Goal: Task Accomplishment & Management: Use online tool/utility

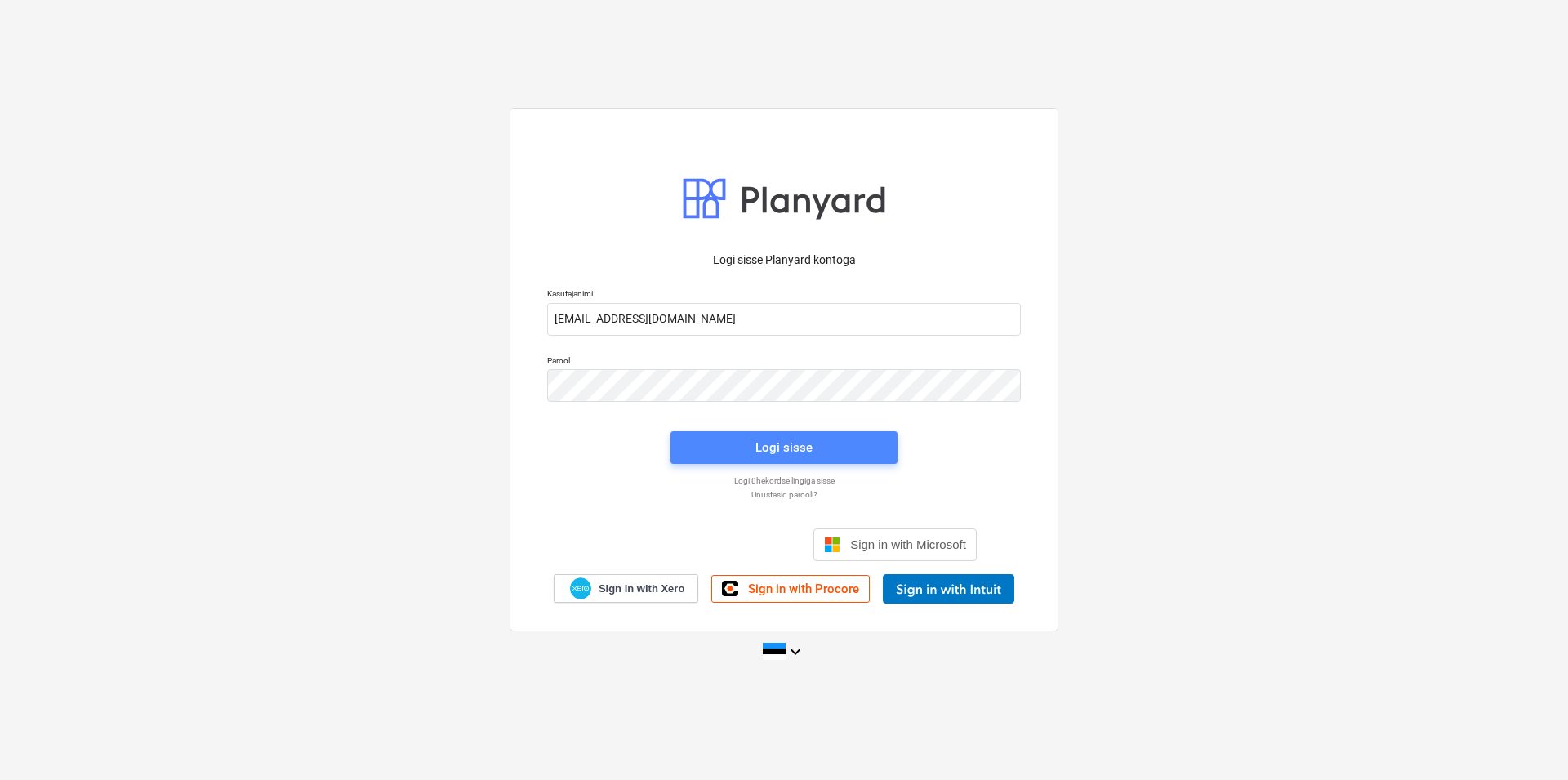
click at [797, 442] on div "Logi sisse" at bounding box center [784, 448] width 57 height 21
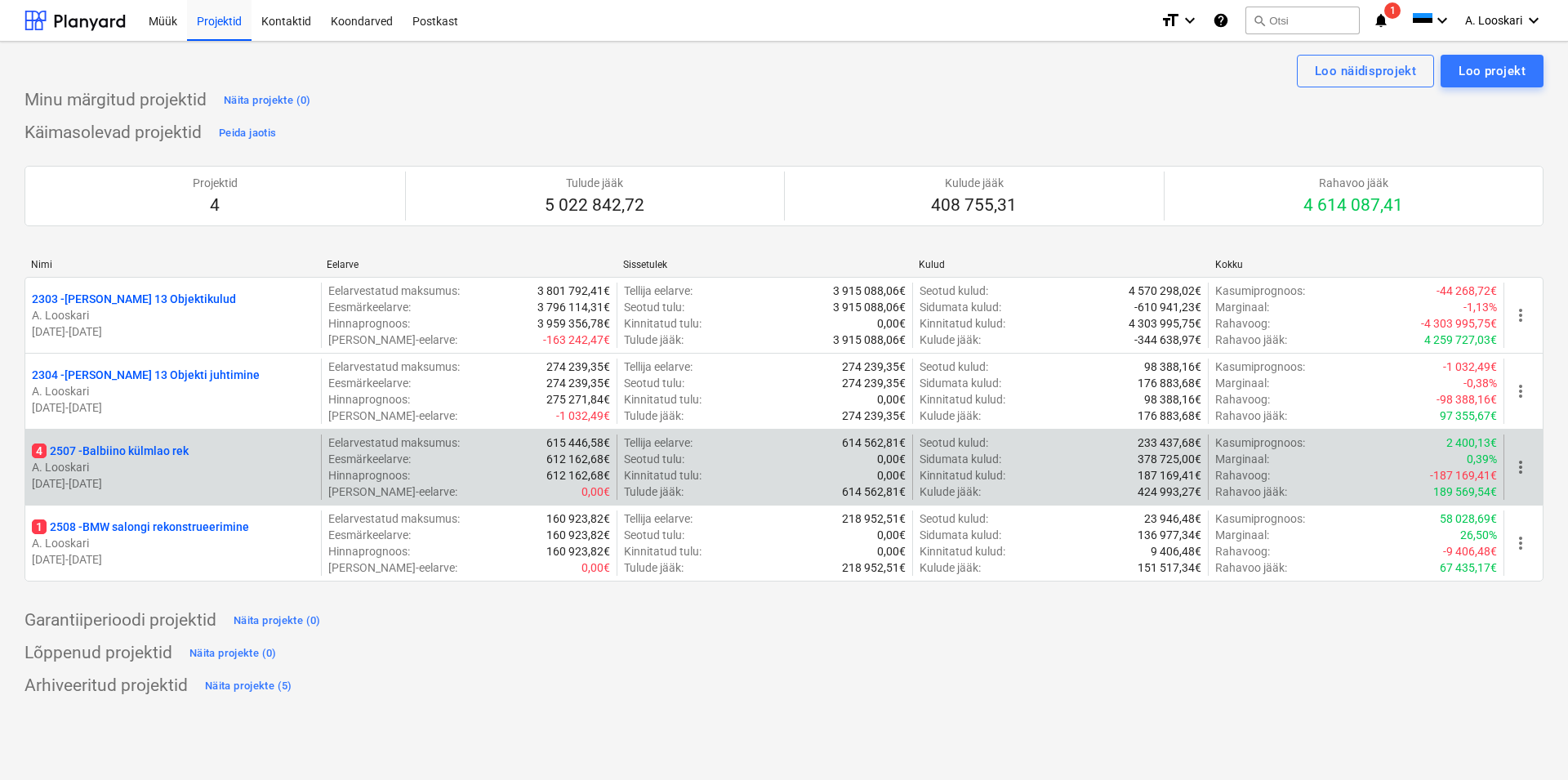
click at [132, 449] on p "4 2507 - Balbiino külmlao rek" at bounding box center [110, 451] width 157 height 16
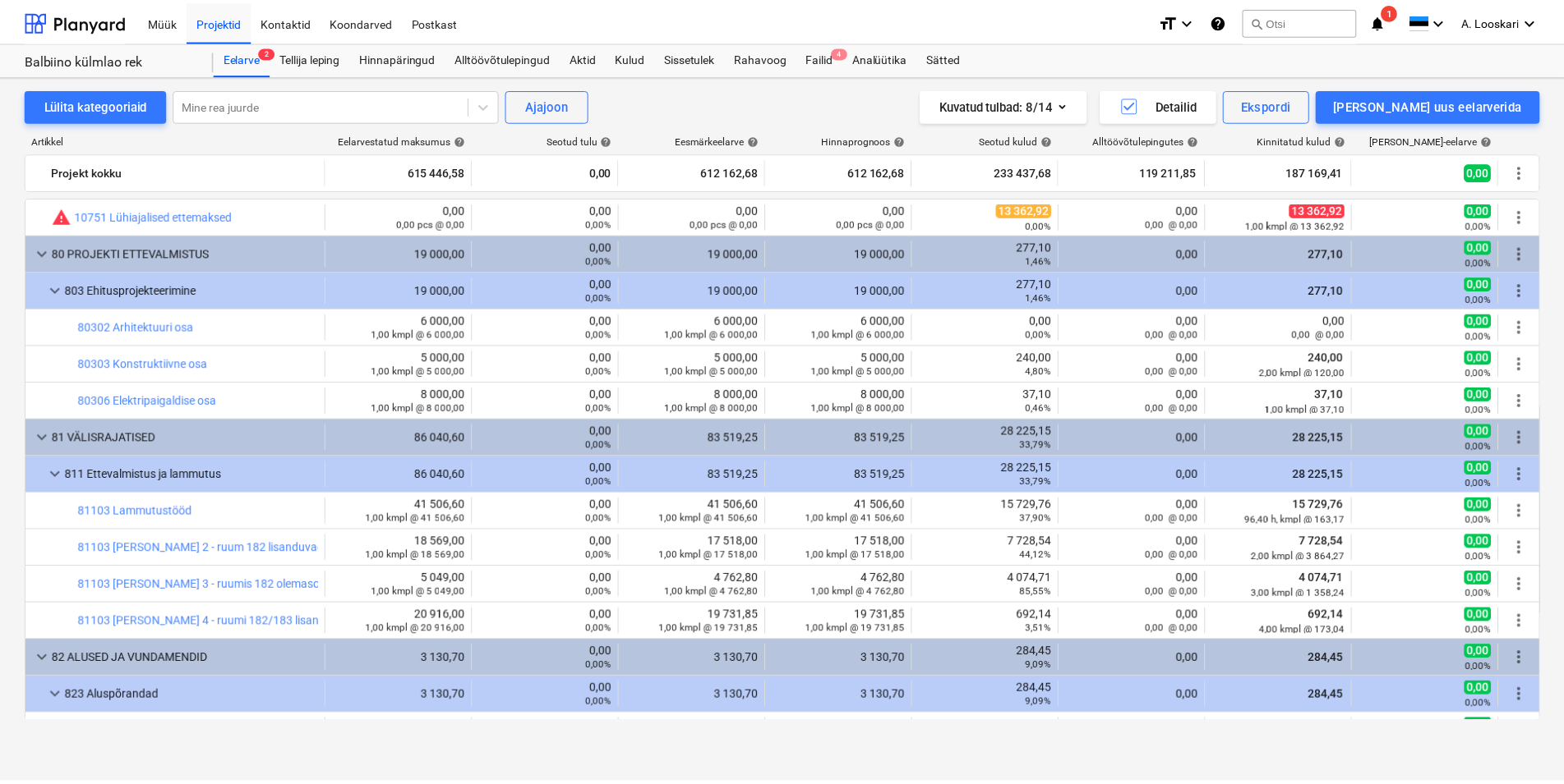
scroll to position [562, 0]
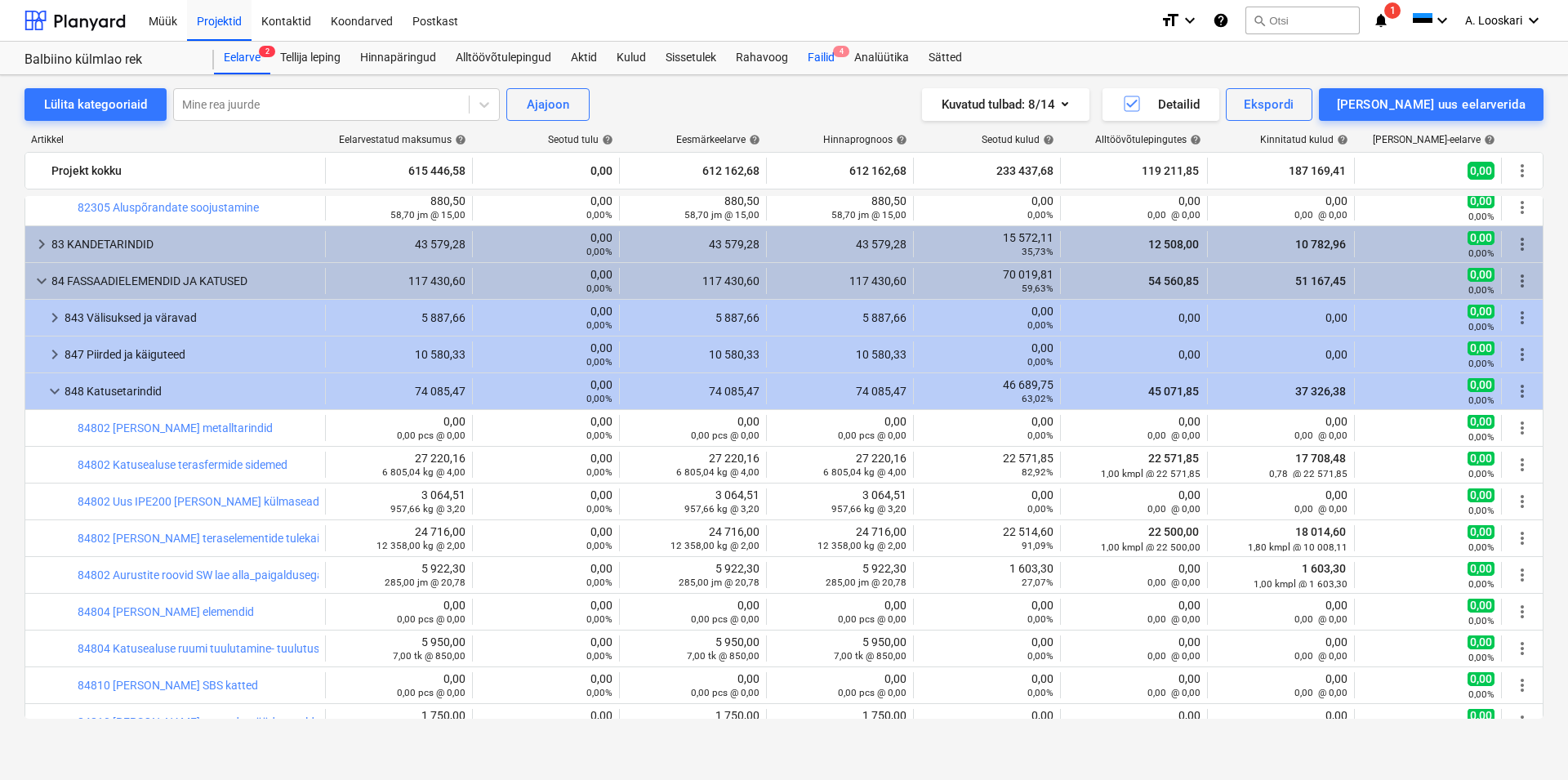
click at [825, 53] on div "Failid 4" at bounding box center [820, 58] width 47 height 33
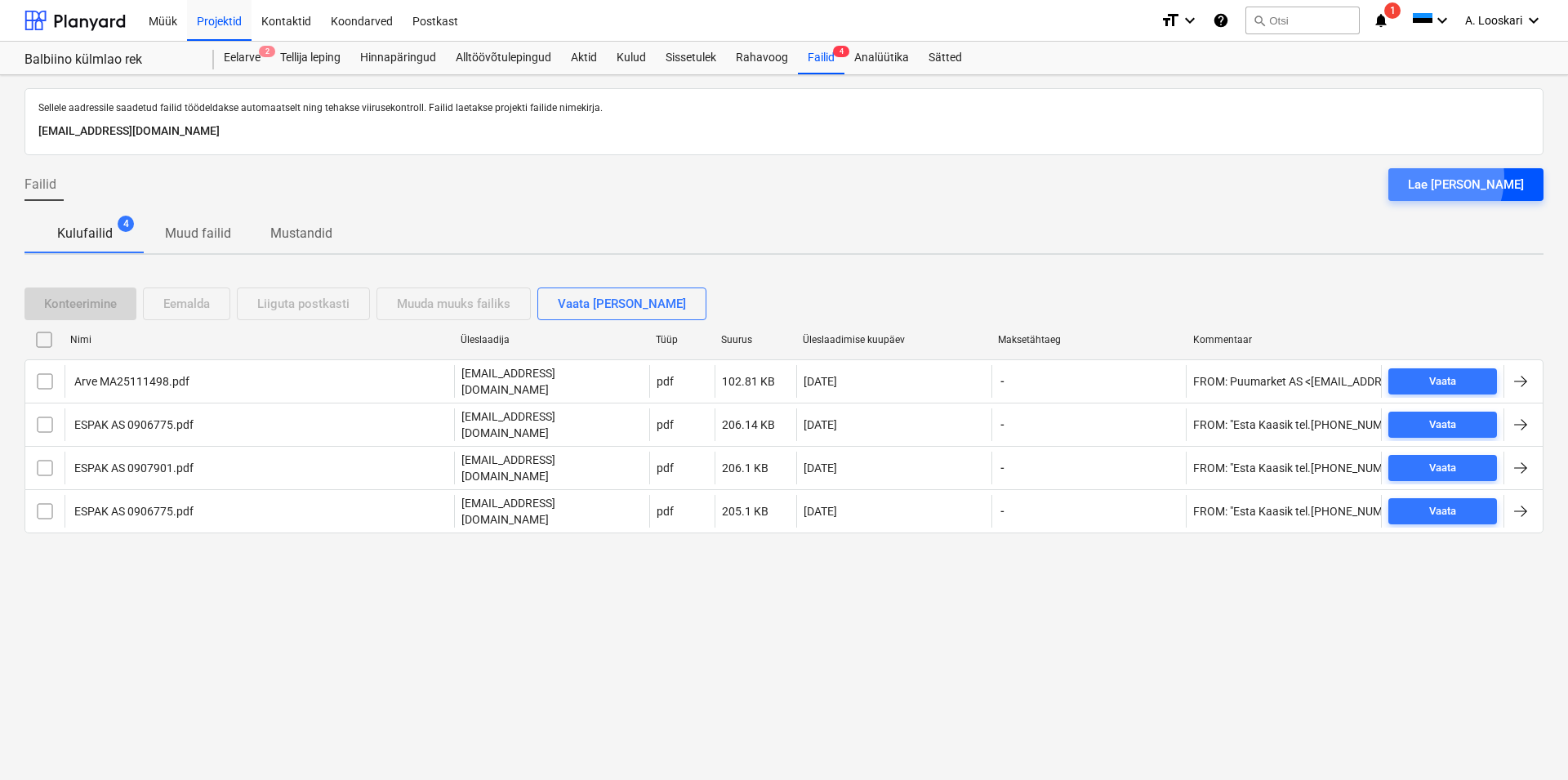
click at [1463, 177] on div "Lae [PERSON_NAME]" at bounding box center [1466, 185] width 116 height 21
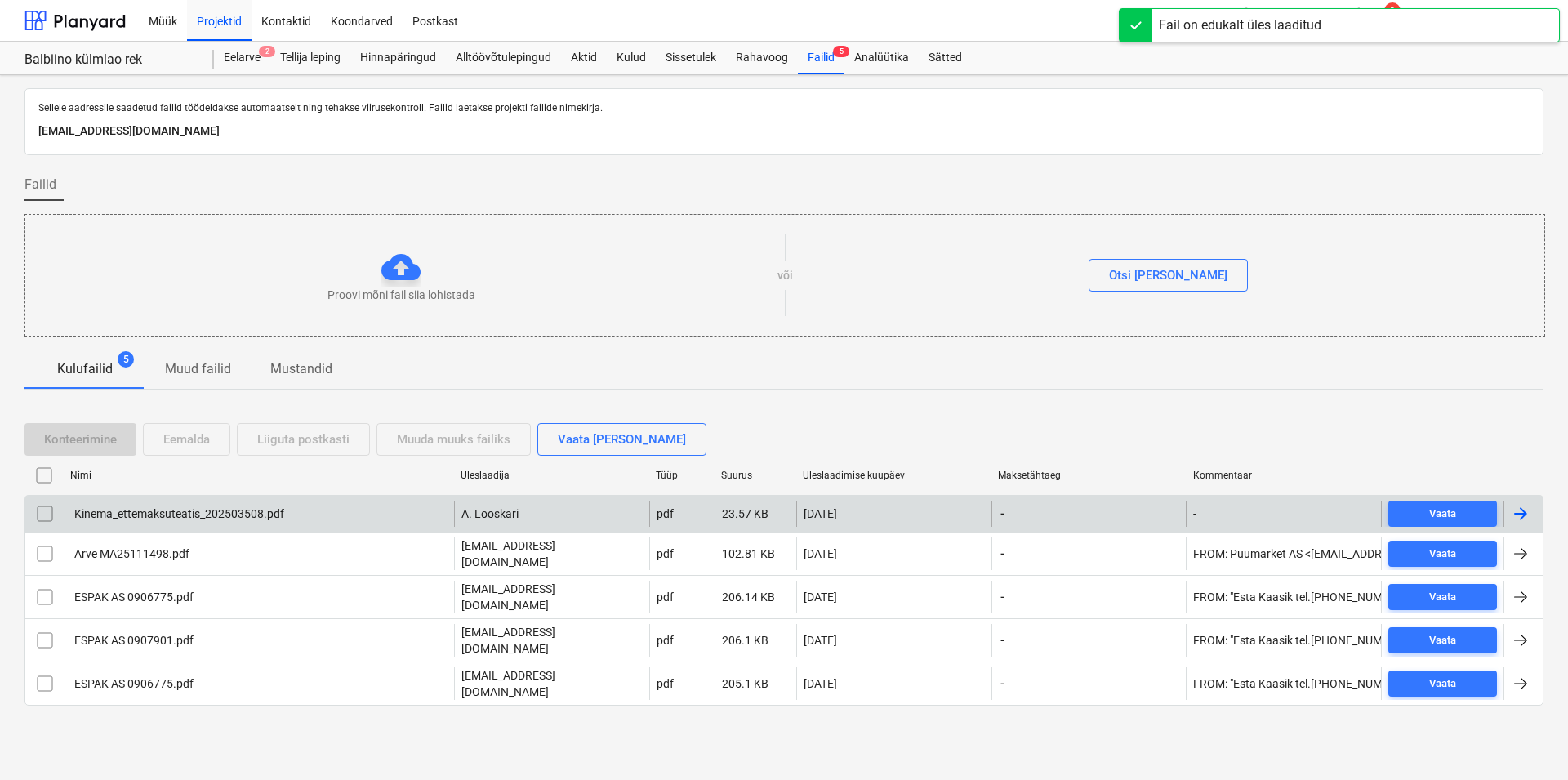
click at [137, 510] on div "Kinema_ettemaksuteatis_202503508.pdf" at bounding box center [178, 514] width 212 height 13
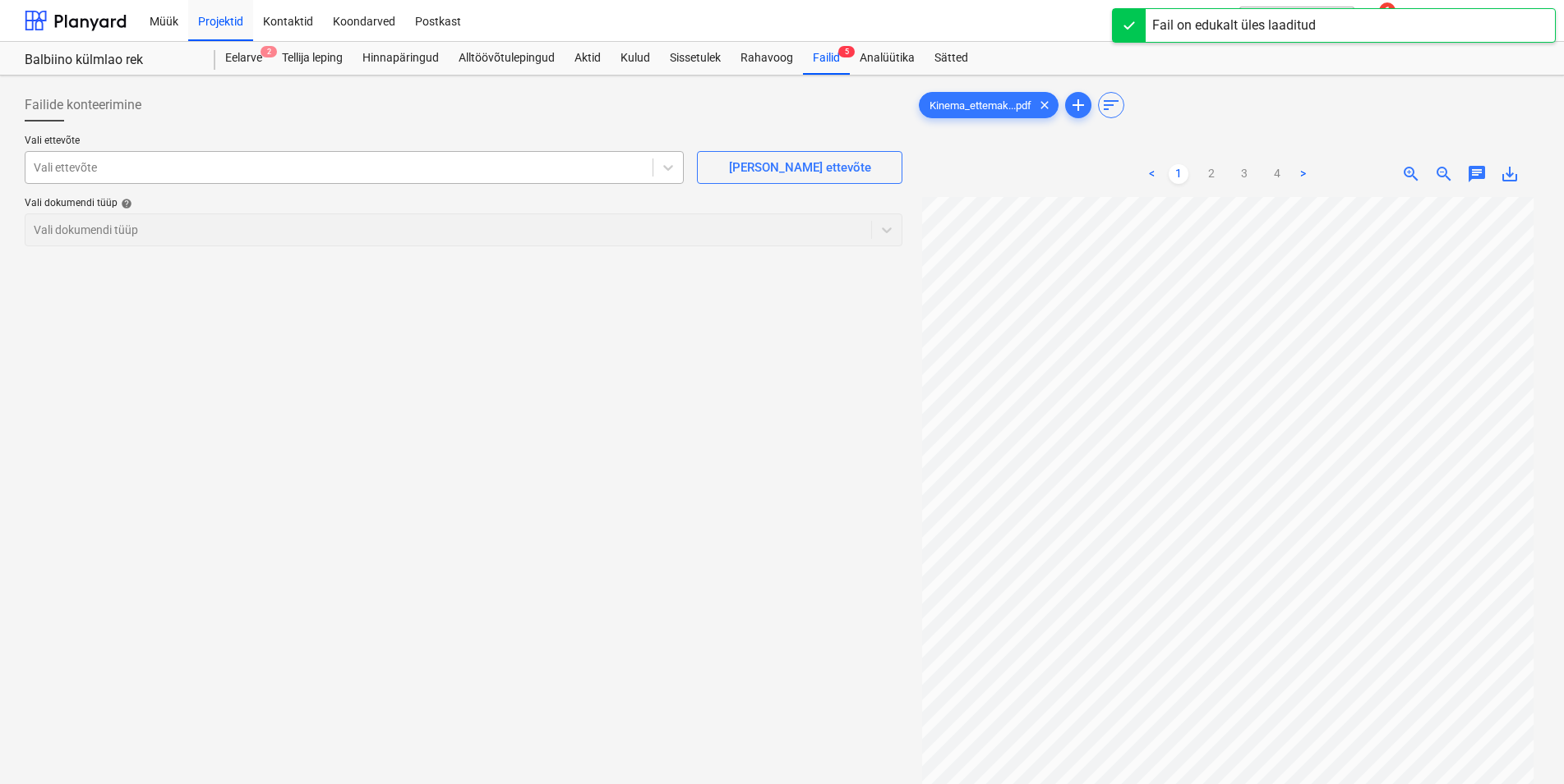
click at [112, 166] on div at bounding box center [339, 168] width 611 height 16
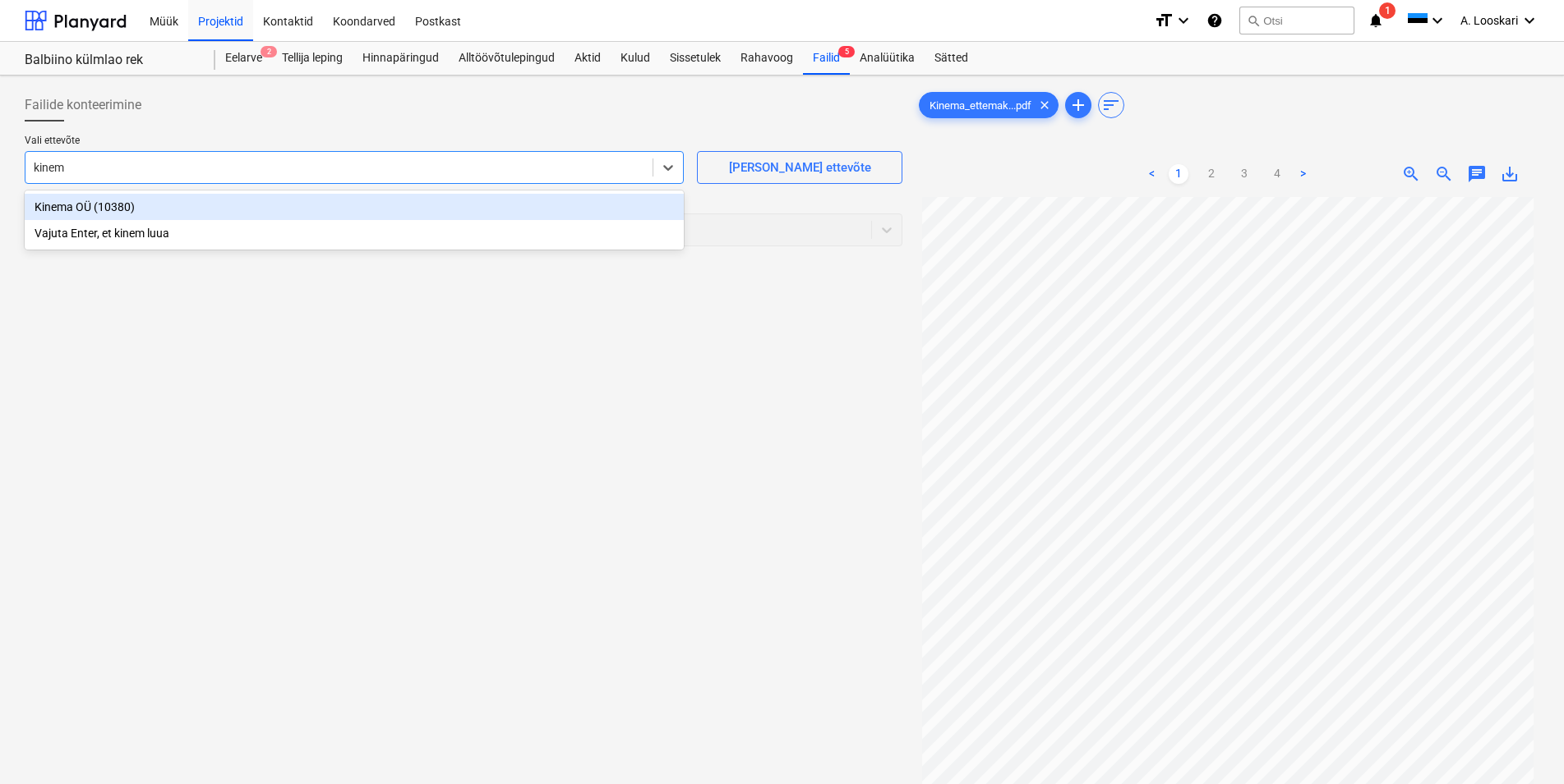
type input "kinema"
click at [104, 203] on div "Kinema OÜ (10380)" at bounding box center [354, 207] width 659 height 26
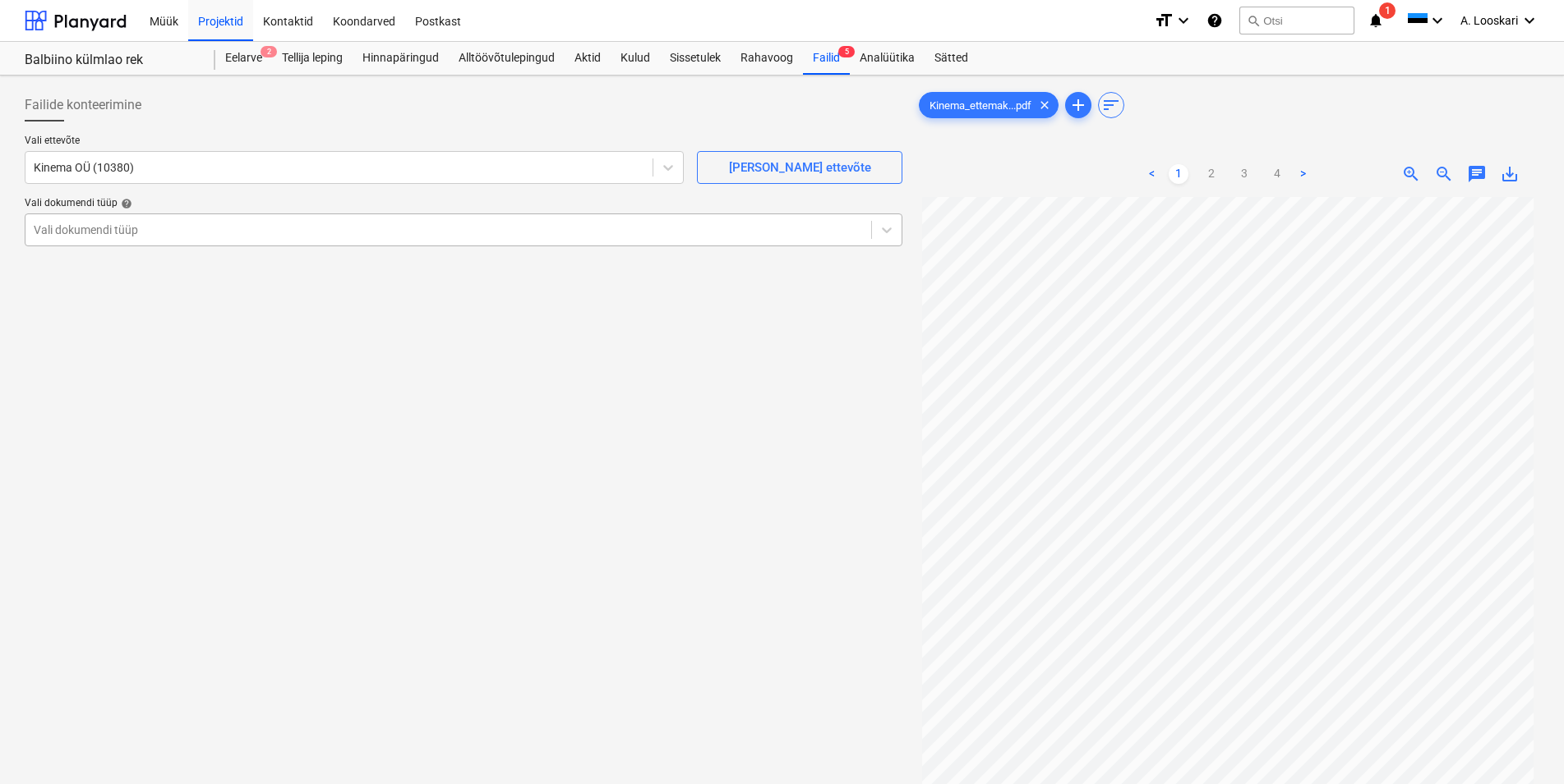
click at [398, 233] on div at bounding box center [448, 230] width 829 height 16
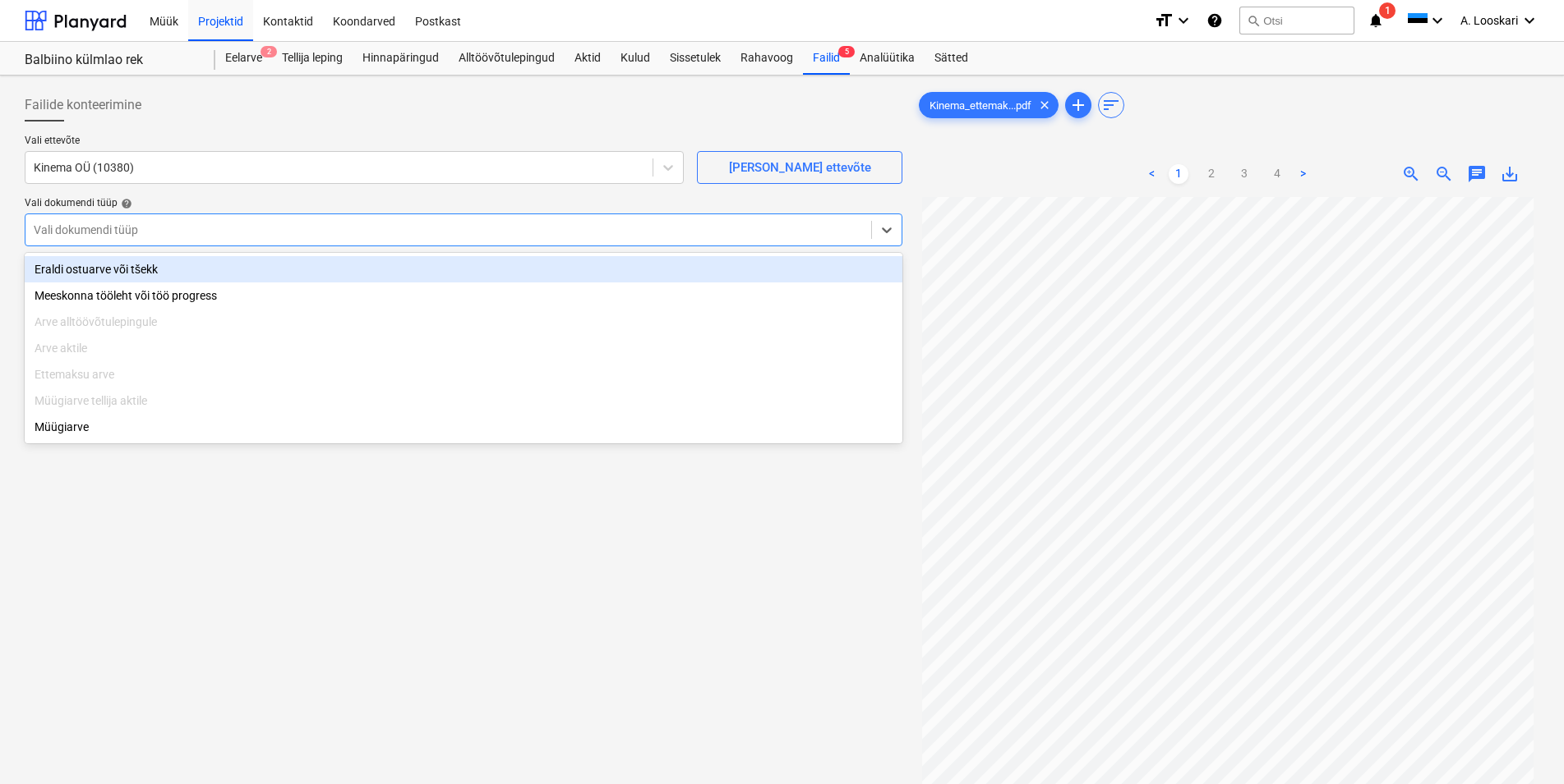
click at [201, 266] on div "Eraldi ostuarve või tšekk" at bounding box center [463, 270] width 877 height 26
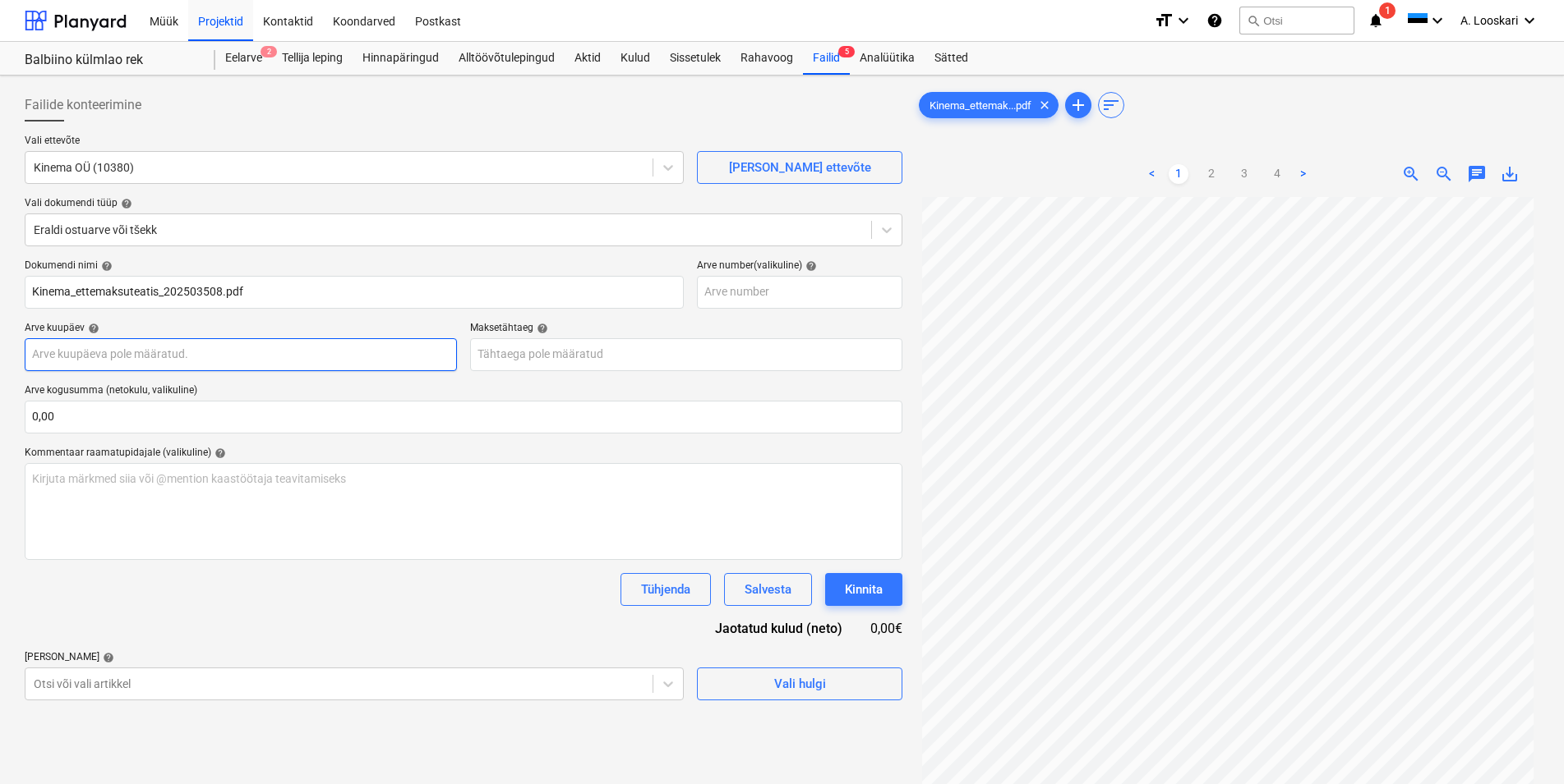
click at [257, 352] on input "text" at bounding box center [241, 355] width 433 height 33
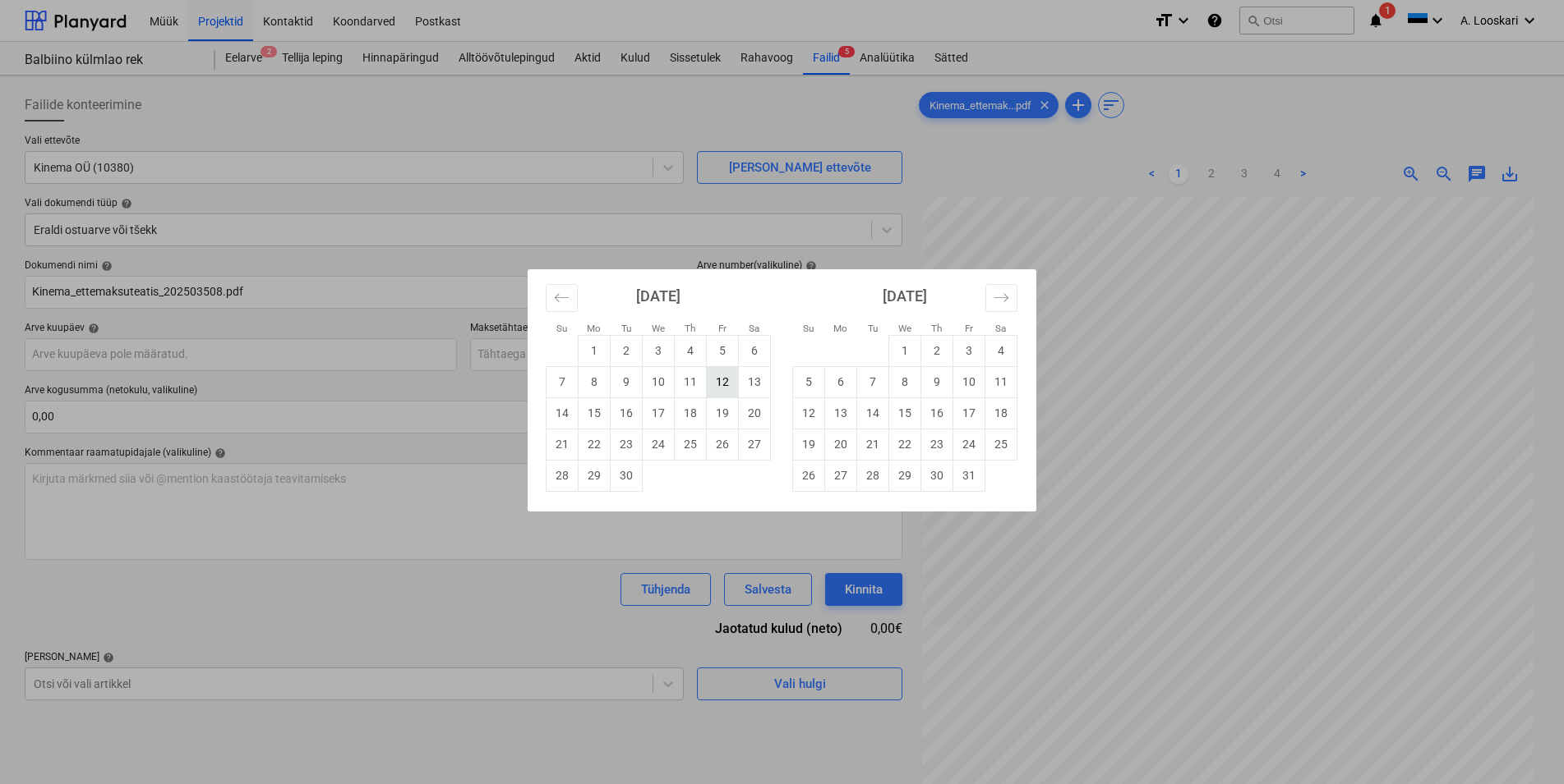
click at [723, 380] on td "12" at bounding box center [722, 382] width 32 height 31
type input "[DATE]"
click at [611, 353] on input "text" at bounding box center [687, 355] width 433 height 33
click at [601, 411] on td "15" at bounding box center [595, 413] width 32 height 31
type input "[DATE]"
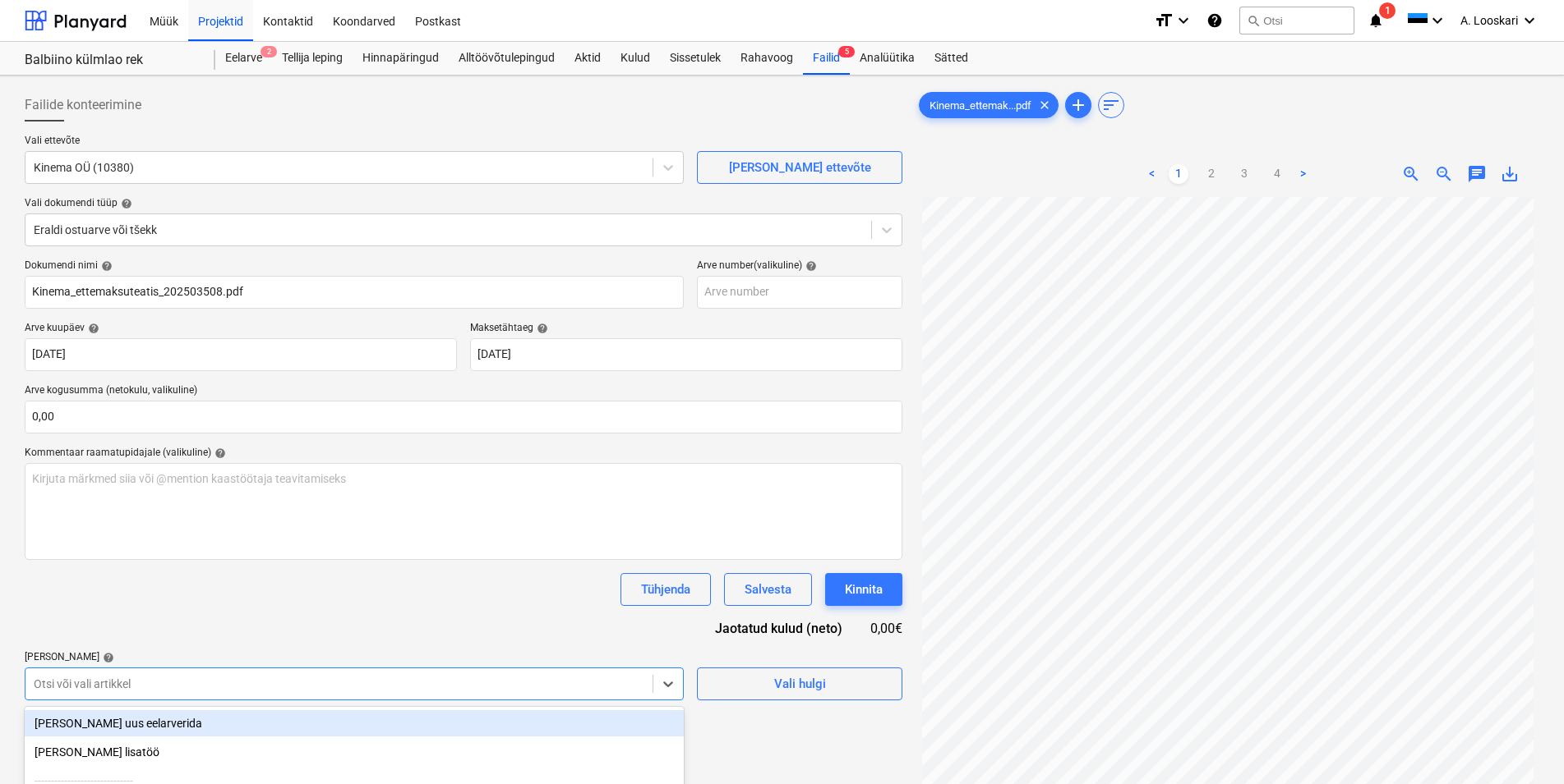
scroll to position [173, 0]
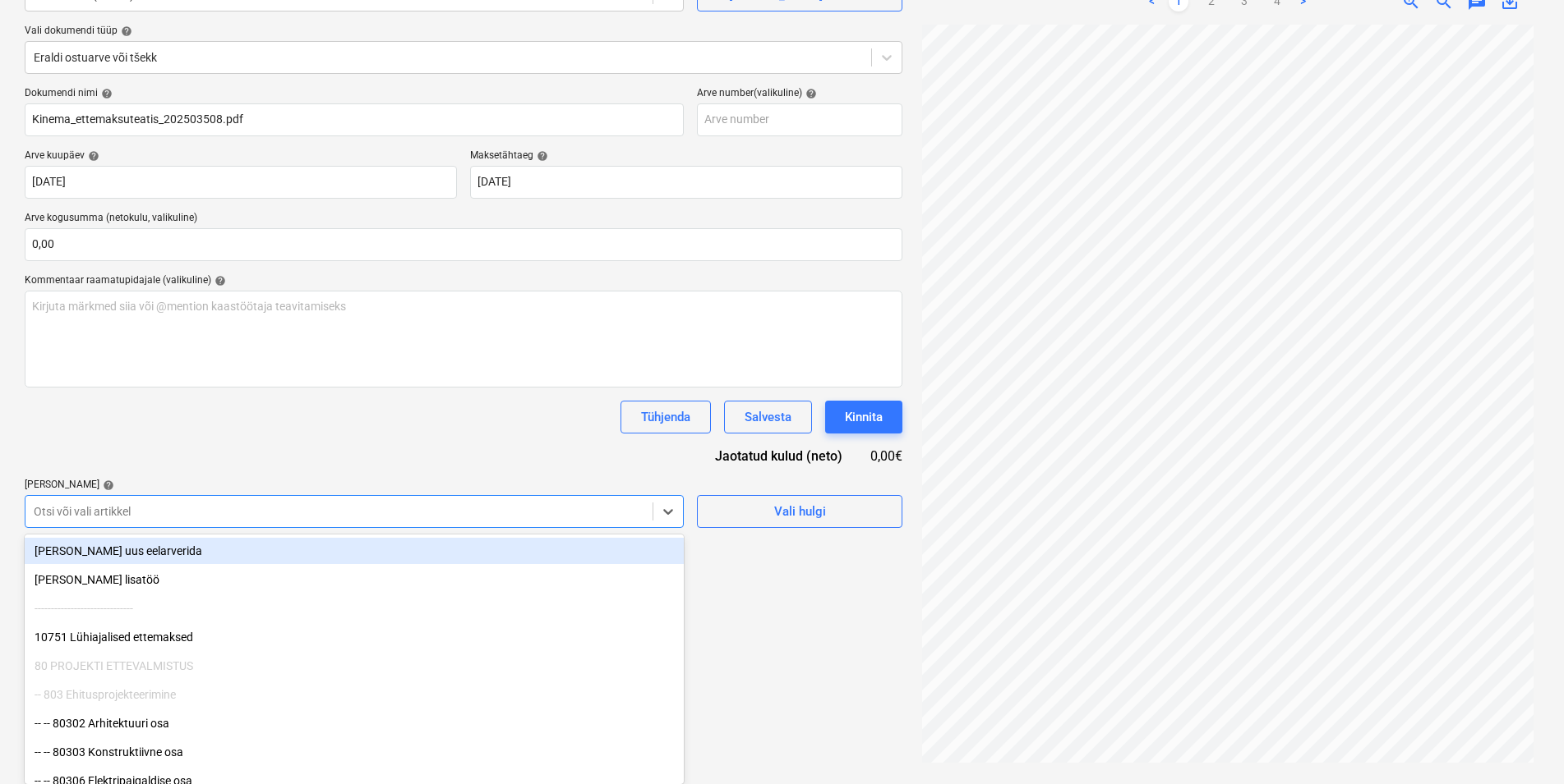
click at [137, 612] on body "Müük Projektid Kontaktid Koondarved Postkast format_size keyboard_arrow_down he…" at bounding box center [782, 219] width 1564 height 784
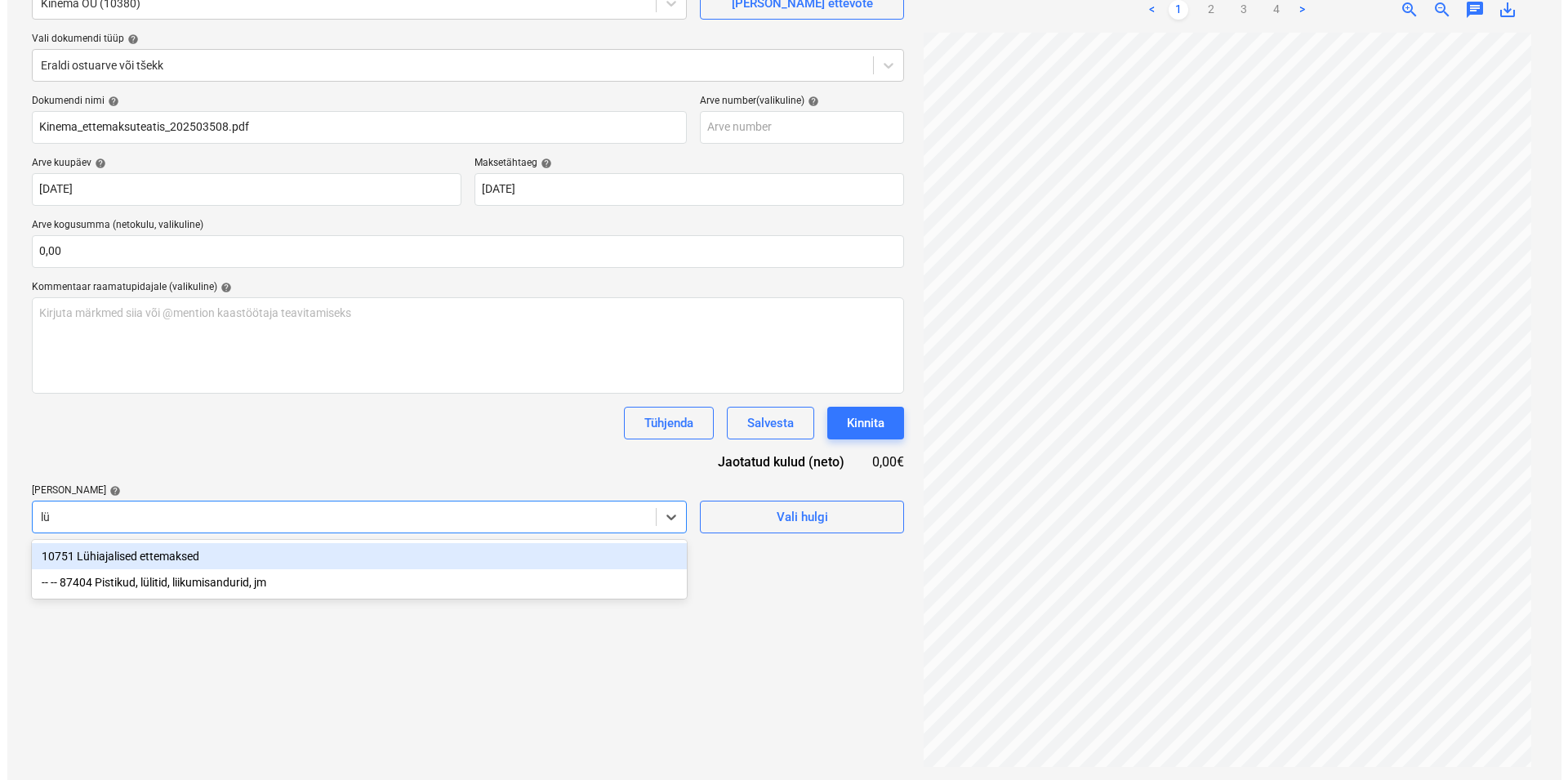
scroll to position [164, 0]
type input "lühi"
click at [167, 558] on div "10751 Lühiajalised ettemaksed" at bounding box center [352, 557] width 655 height 26
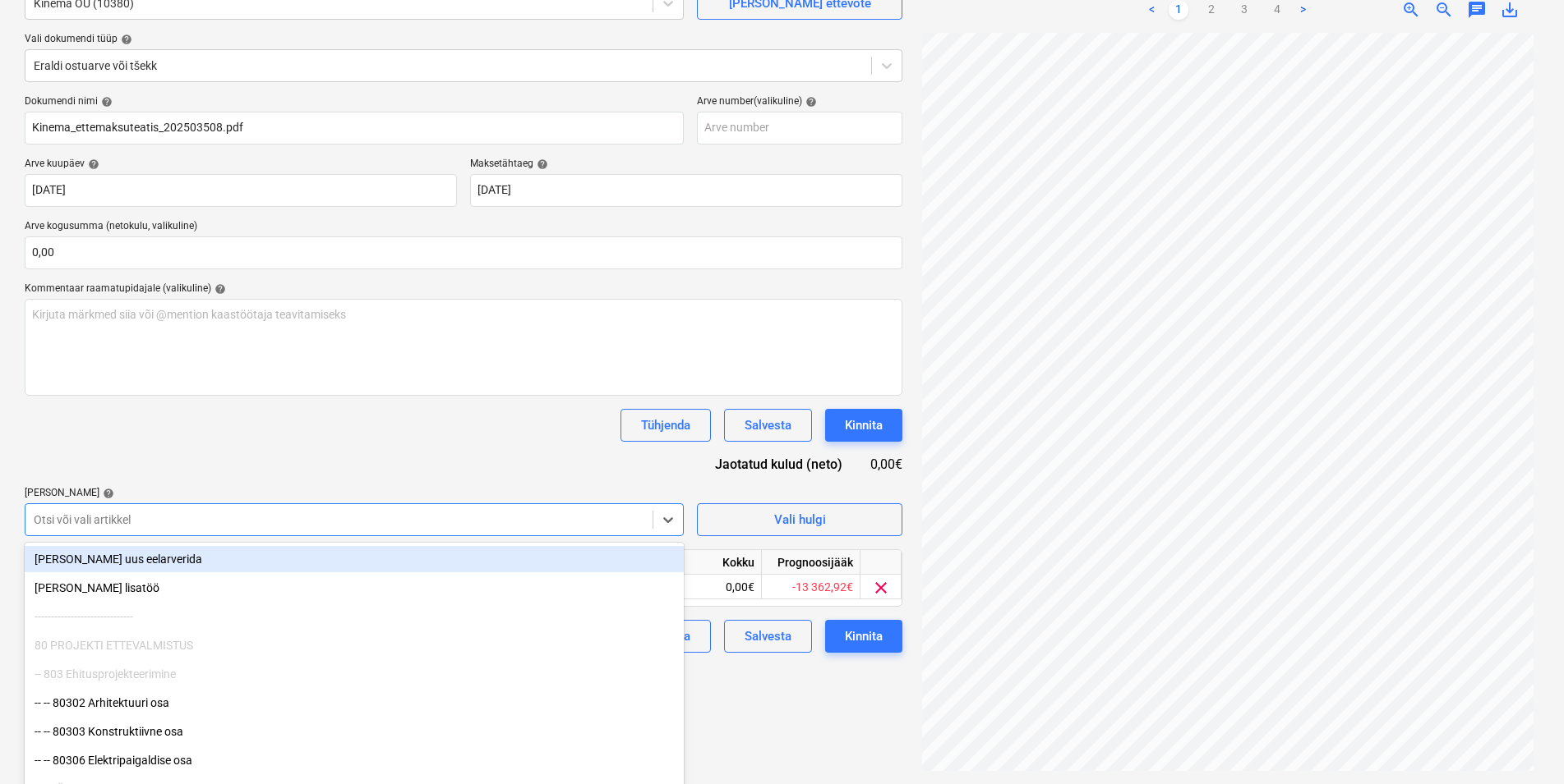
click at [187, 459] on div "Dokumendi nimi help Kinema_ettemaksuteatis_202503508.pdf Arve number (valikulin…" at bounding box center [463, 374] width 877 height 558
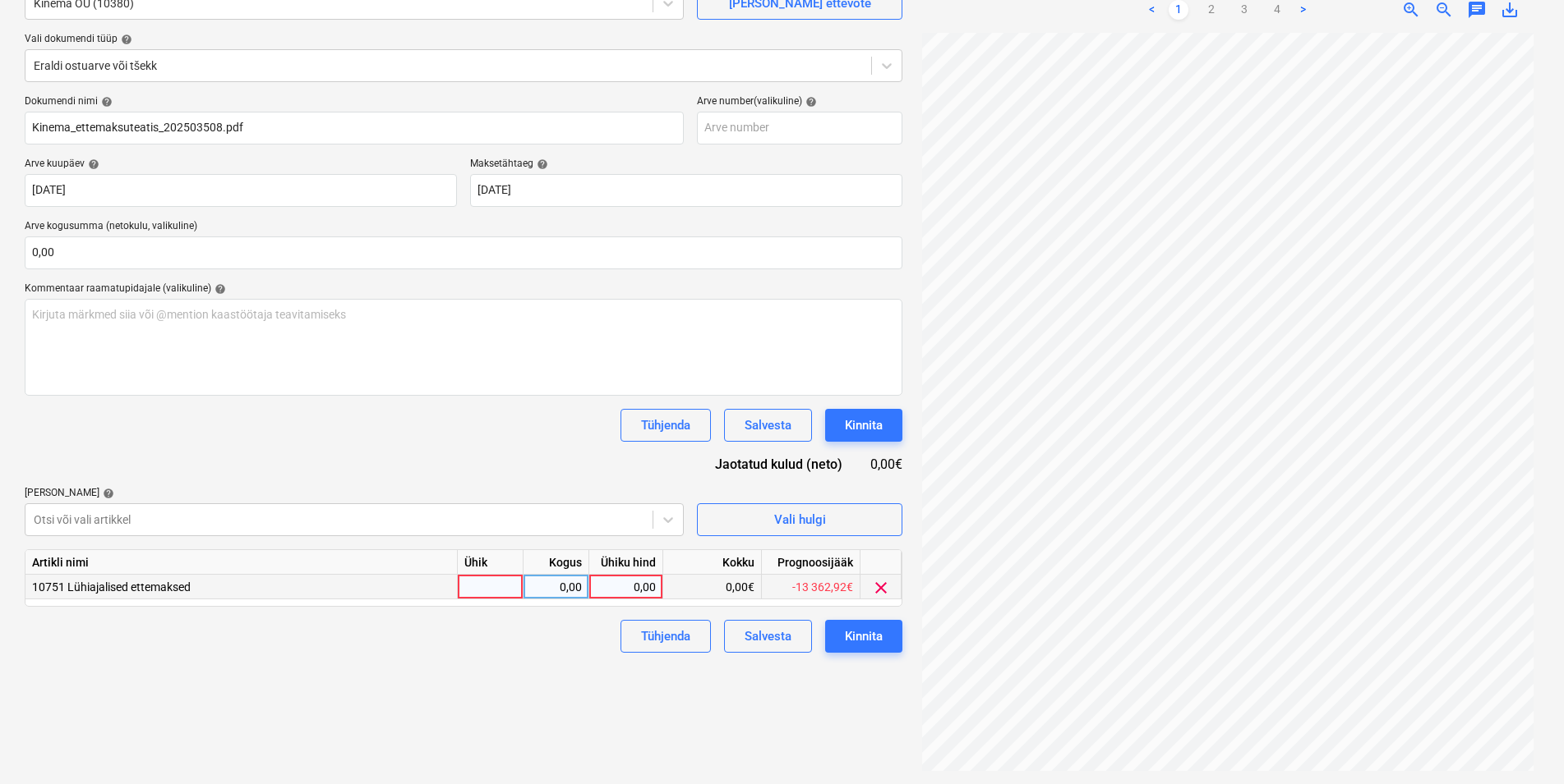
click at [493, 588] on div at bounding box center [491, 588] width 66 height 25
type input "kmpl"
drag, startPoint x: 570, startPoint y: 580, endPoint x: 569, endPoint y: 588, distance: 8.1
click at [569, 588] on div "0,00" at bounding box center [556, 588] width 52 height 25
type input "1"
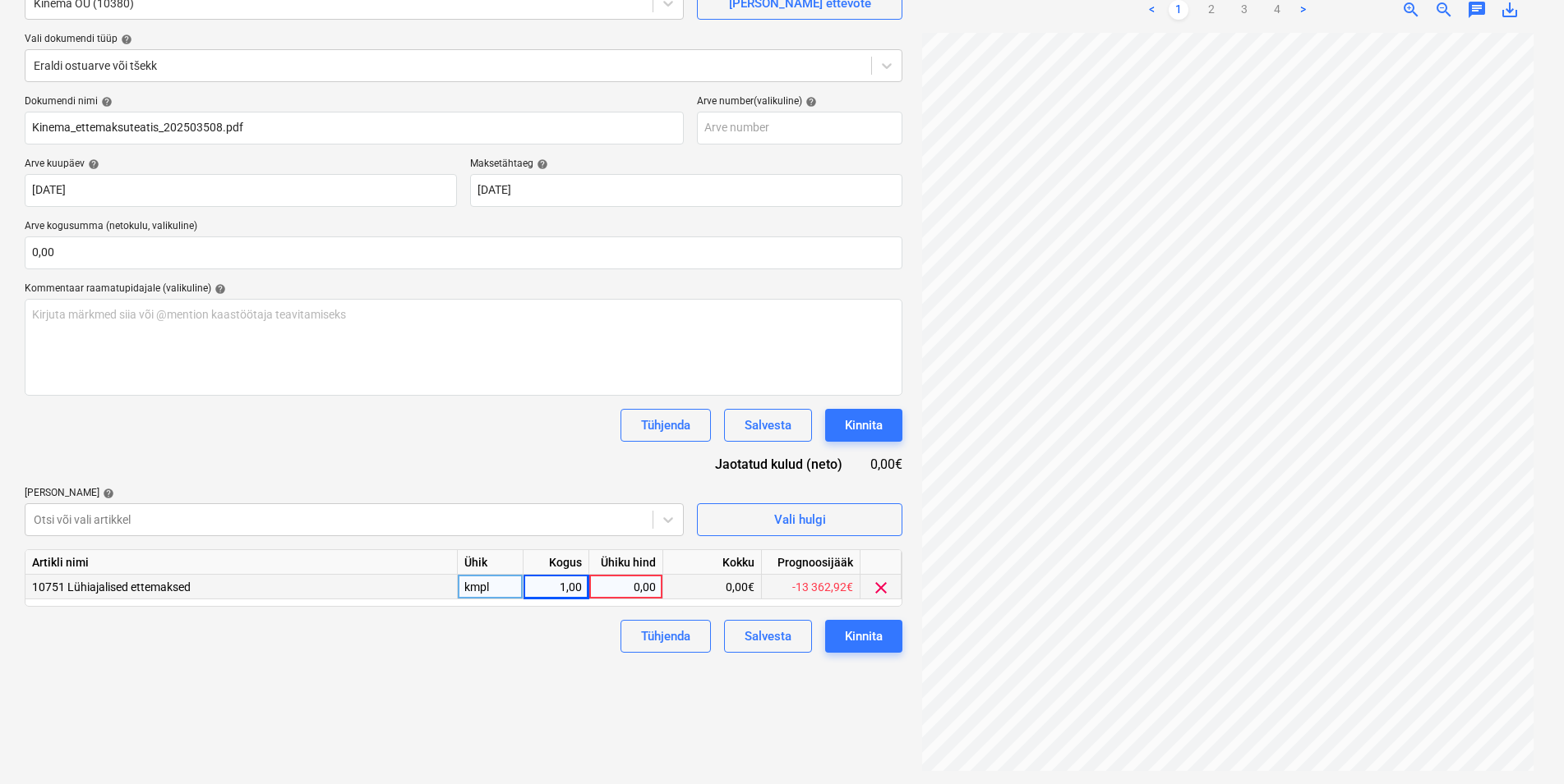
click at [615, 591] on div "0,00" at bounding box center [626, 588] width 60 height 25
click at [627, 586] on div "0,00" at bounding box center [626, 588] width 60 height 25
type input "1392,09"
click at [880, 642] on div "Kinnita" at bounding box center [863, 637] width 38 height 21
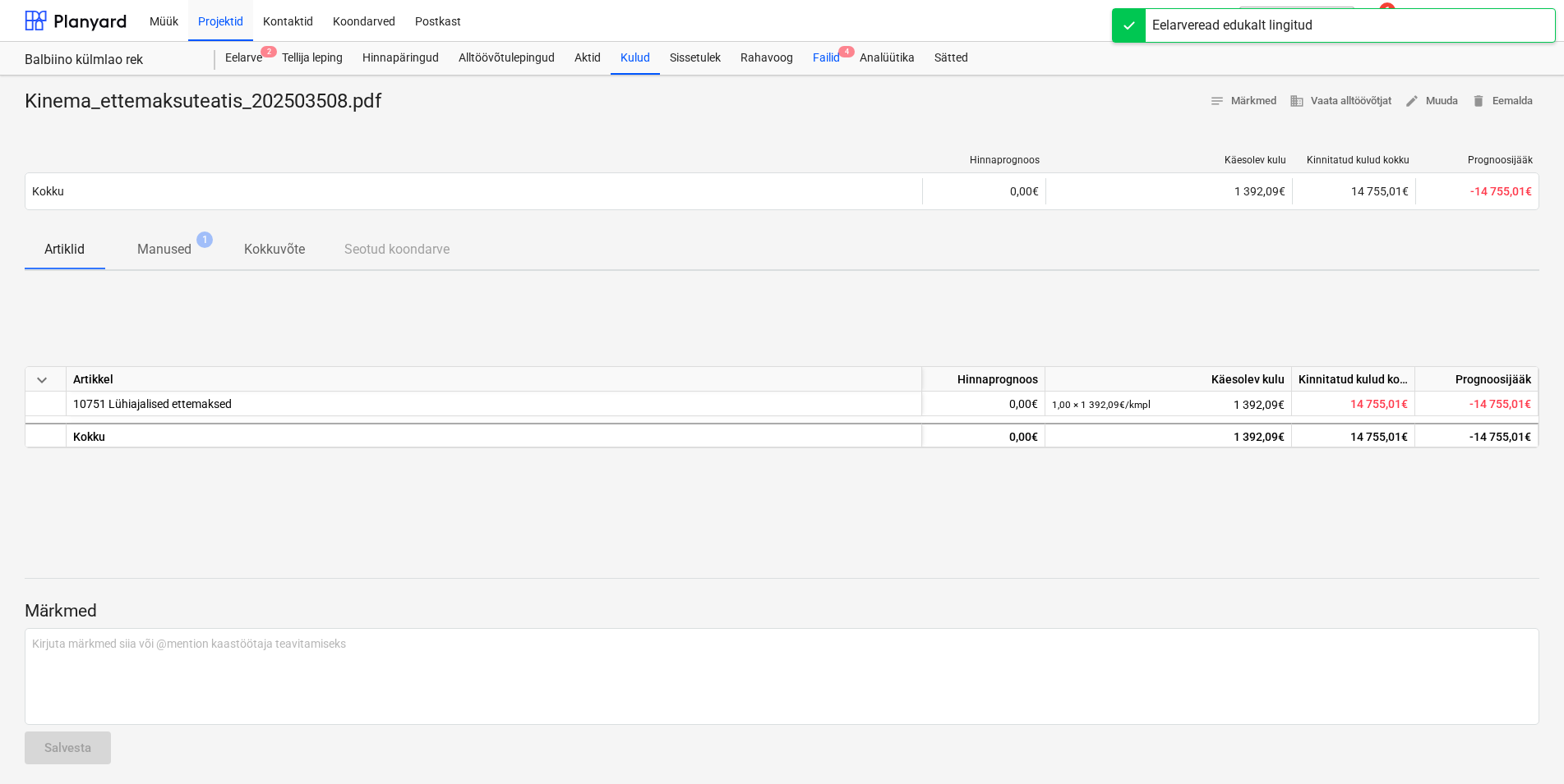
click at [824, 58] on div "Failid 4" at bounding box center [826, 58] width 47 height 33
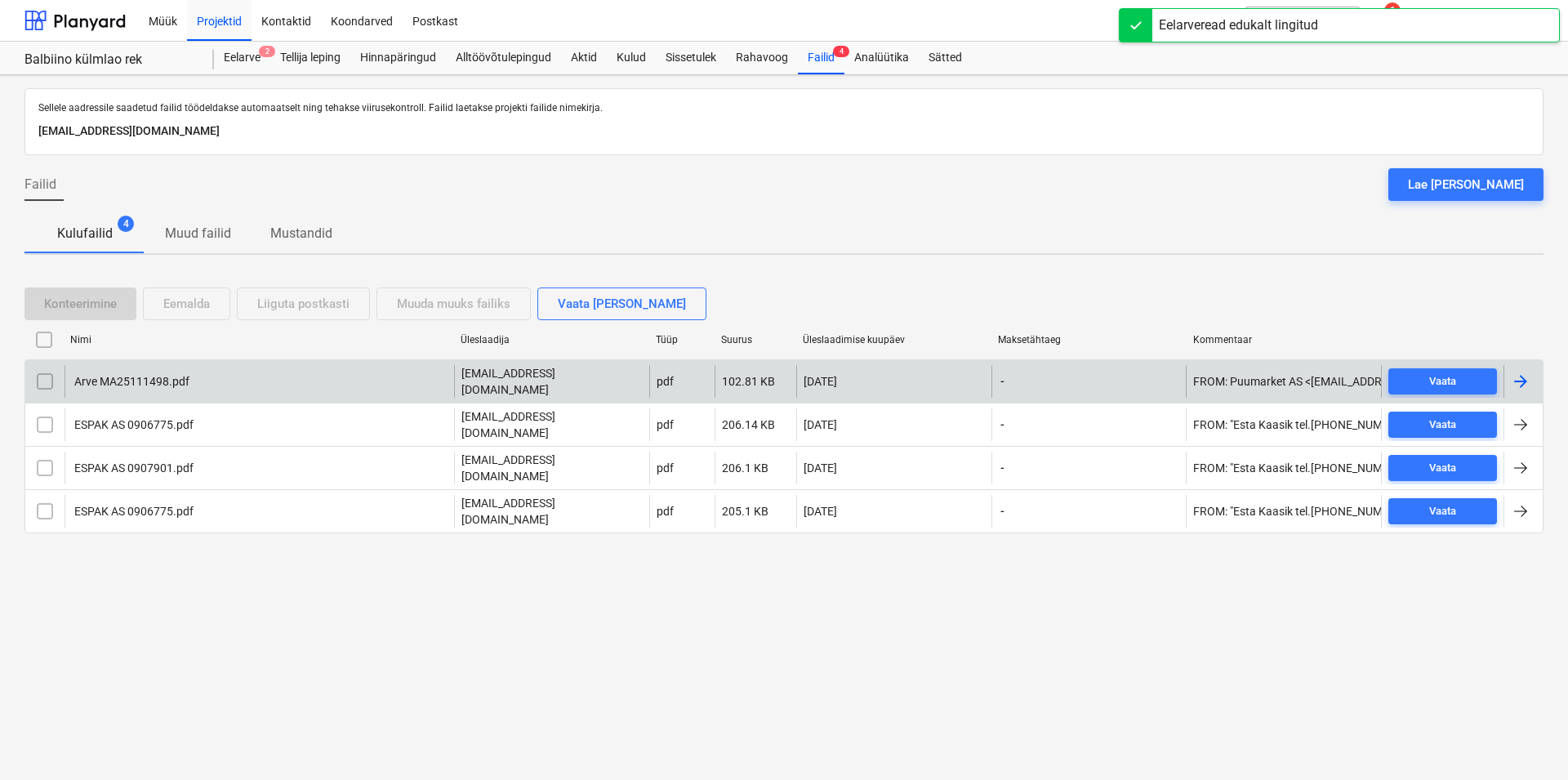
click at [122, 375] on div "Arve MA25111498.pdf" at bounding box center [131, 382] width 118 height 13
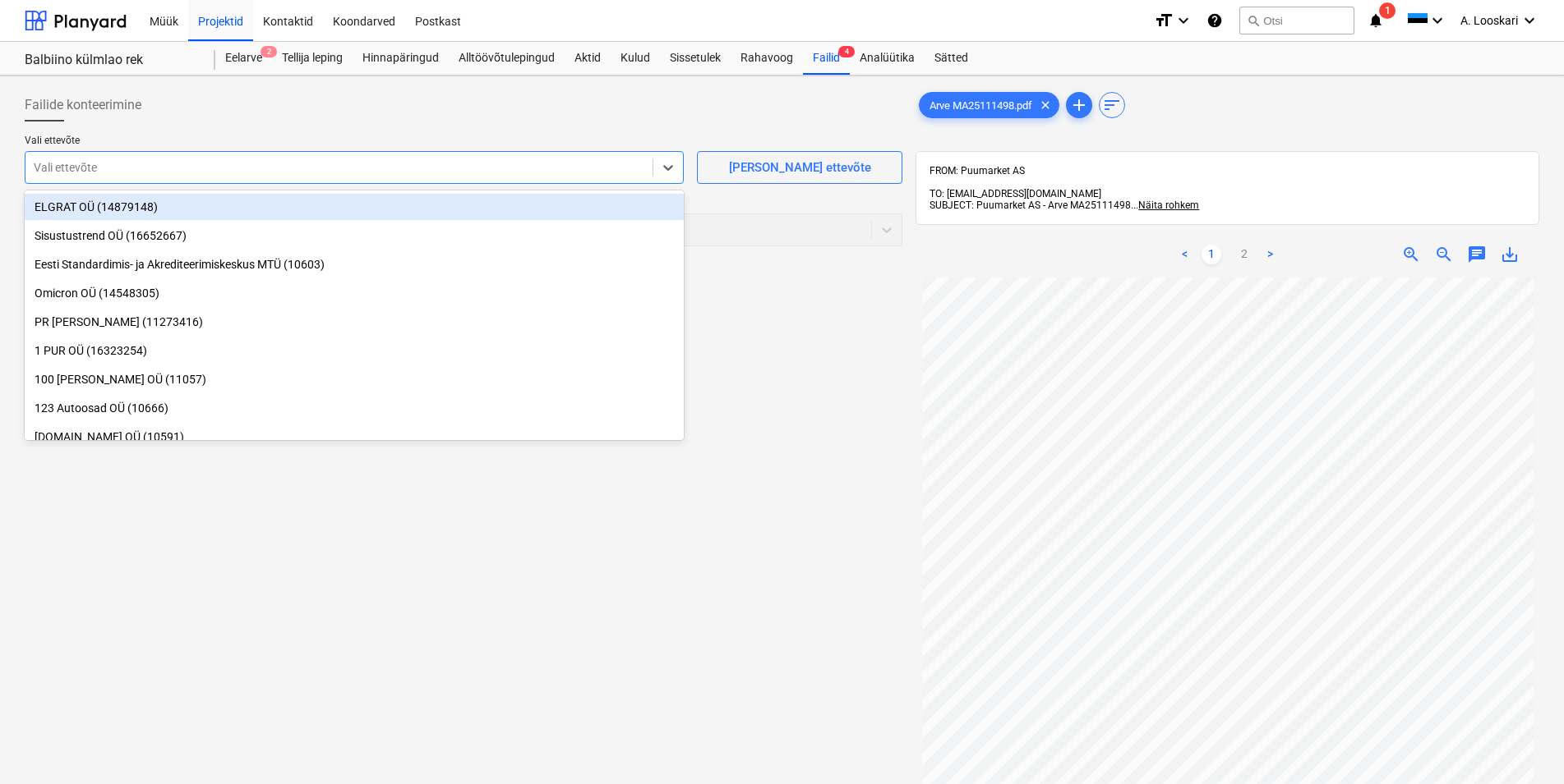
click at [186, 165] on div at bounding box center [339, 168] width 611 height 16
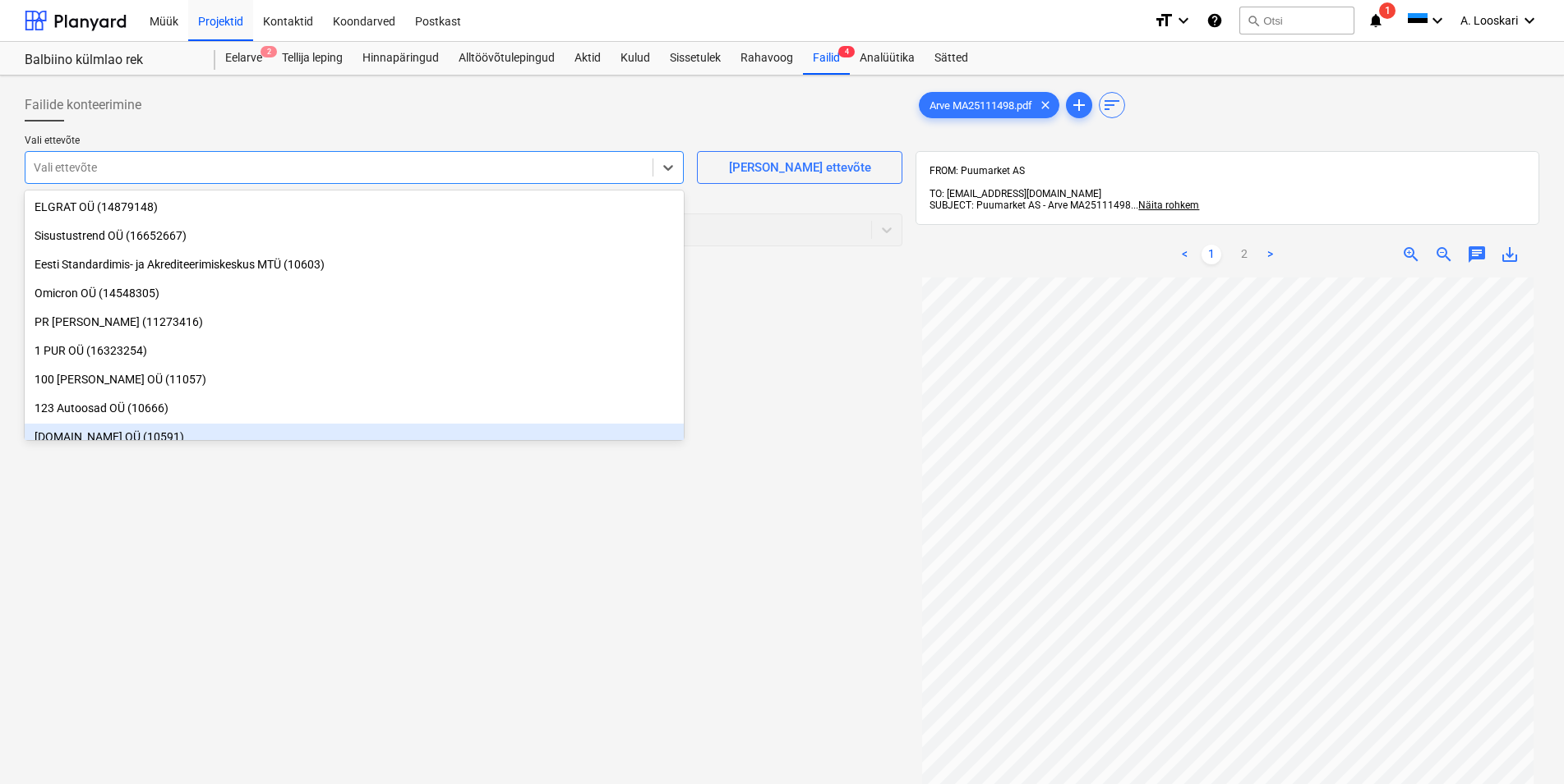
scroll to position [94, 0]
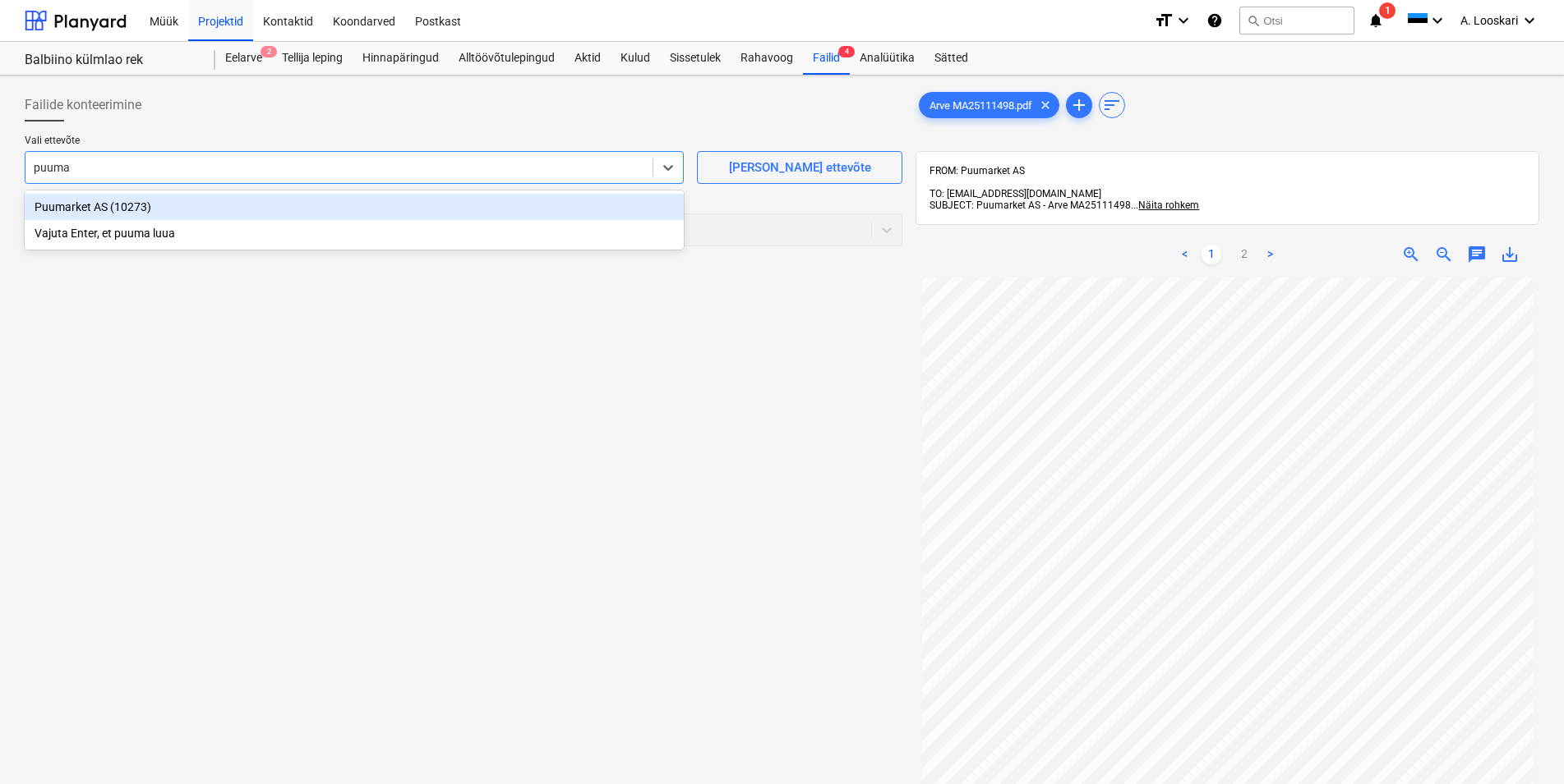
type input "puumar"
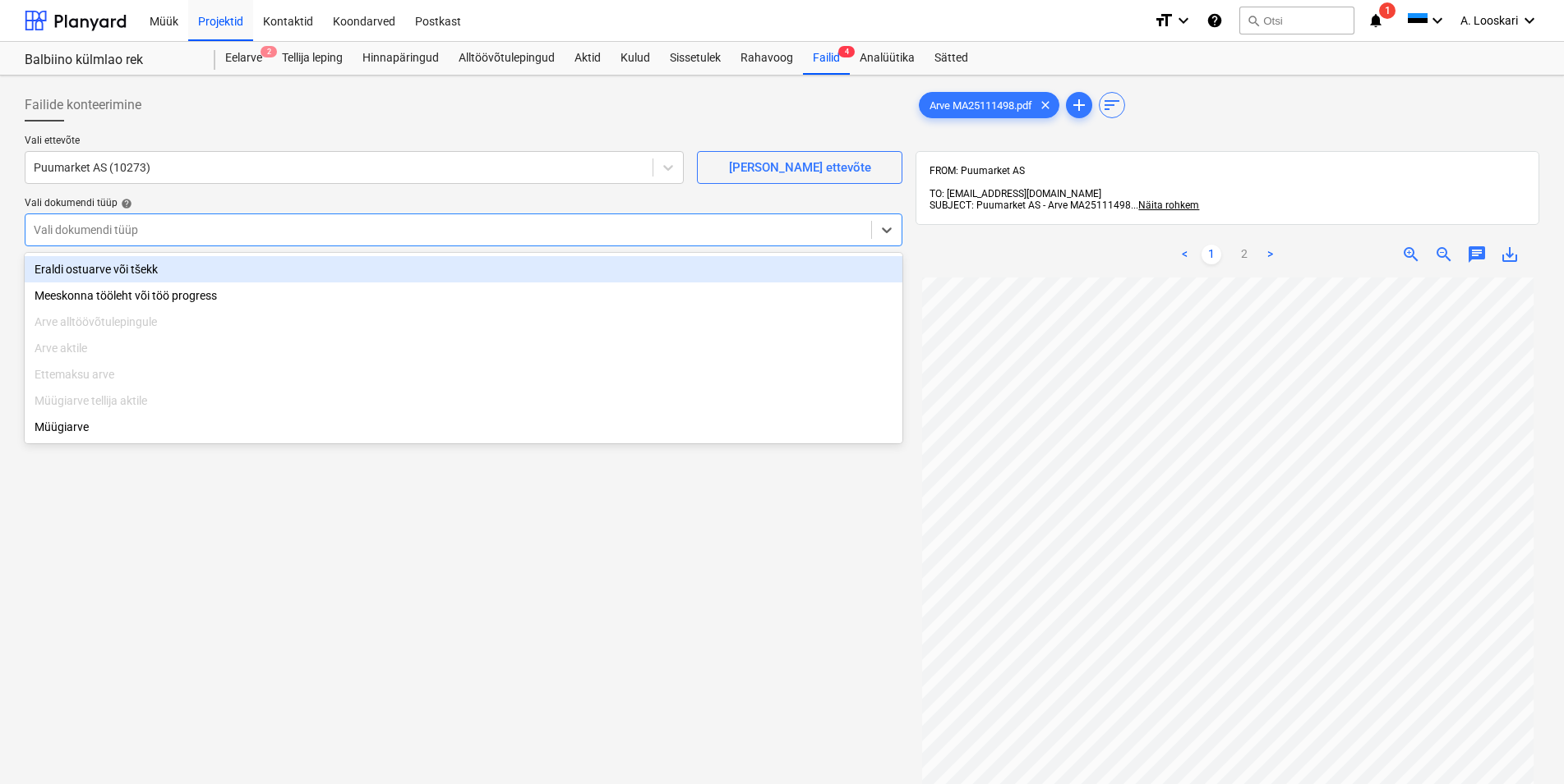
click at [166, 224] on div at bounding box center [448, 230] width 829 height 16
click at [157, 262] on div "Eraldi ostuarve või tšekk" at bounding box center [463, 270] width 877 height 26
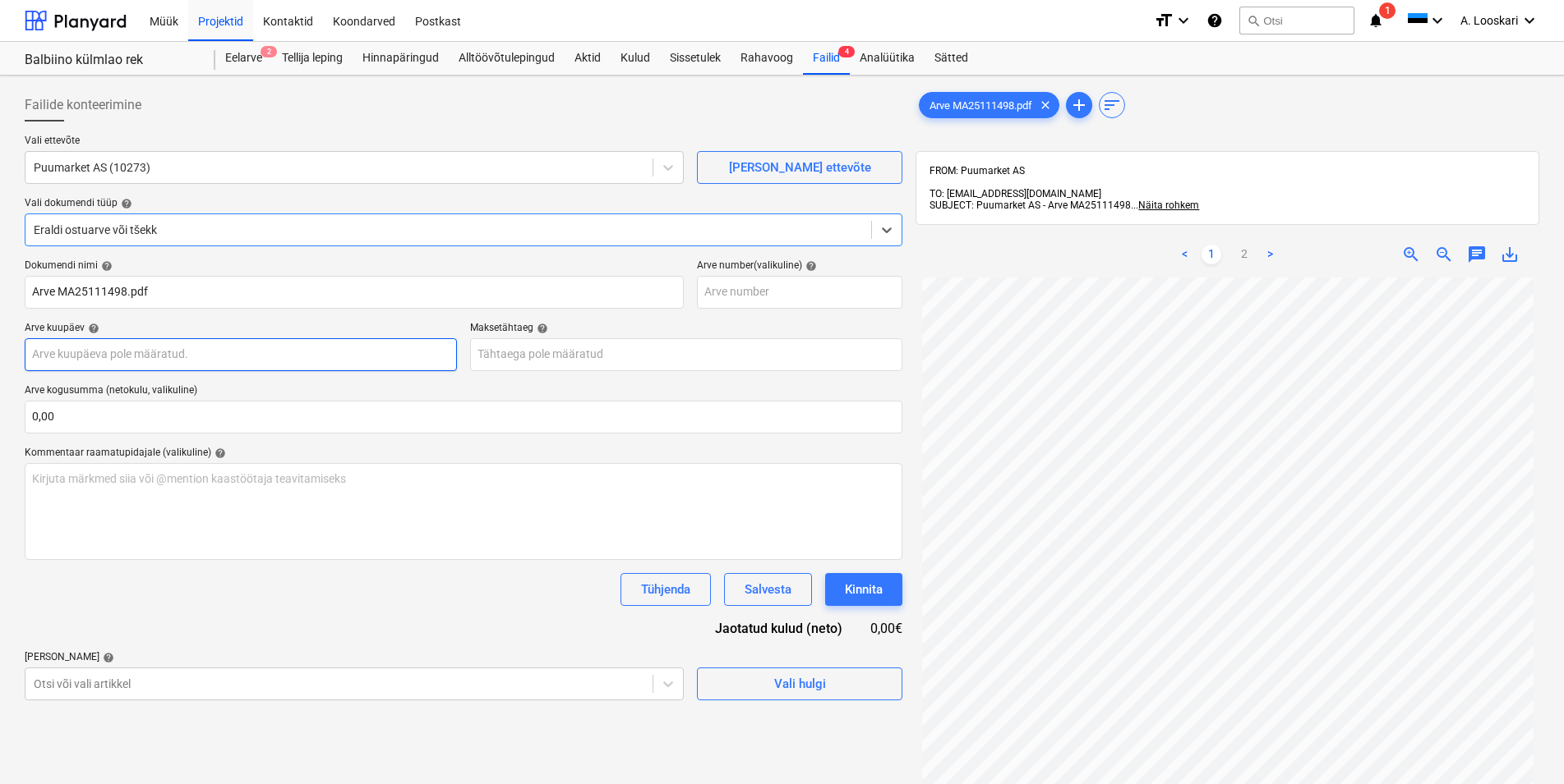
click at [132, 357] on input "text" at bounding box center [241, 355] width 433 height 33
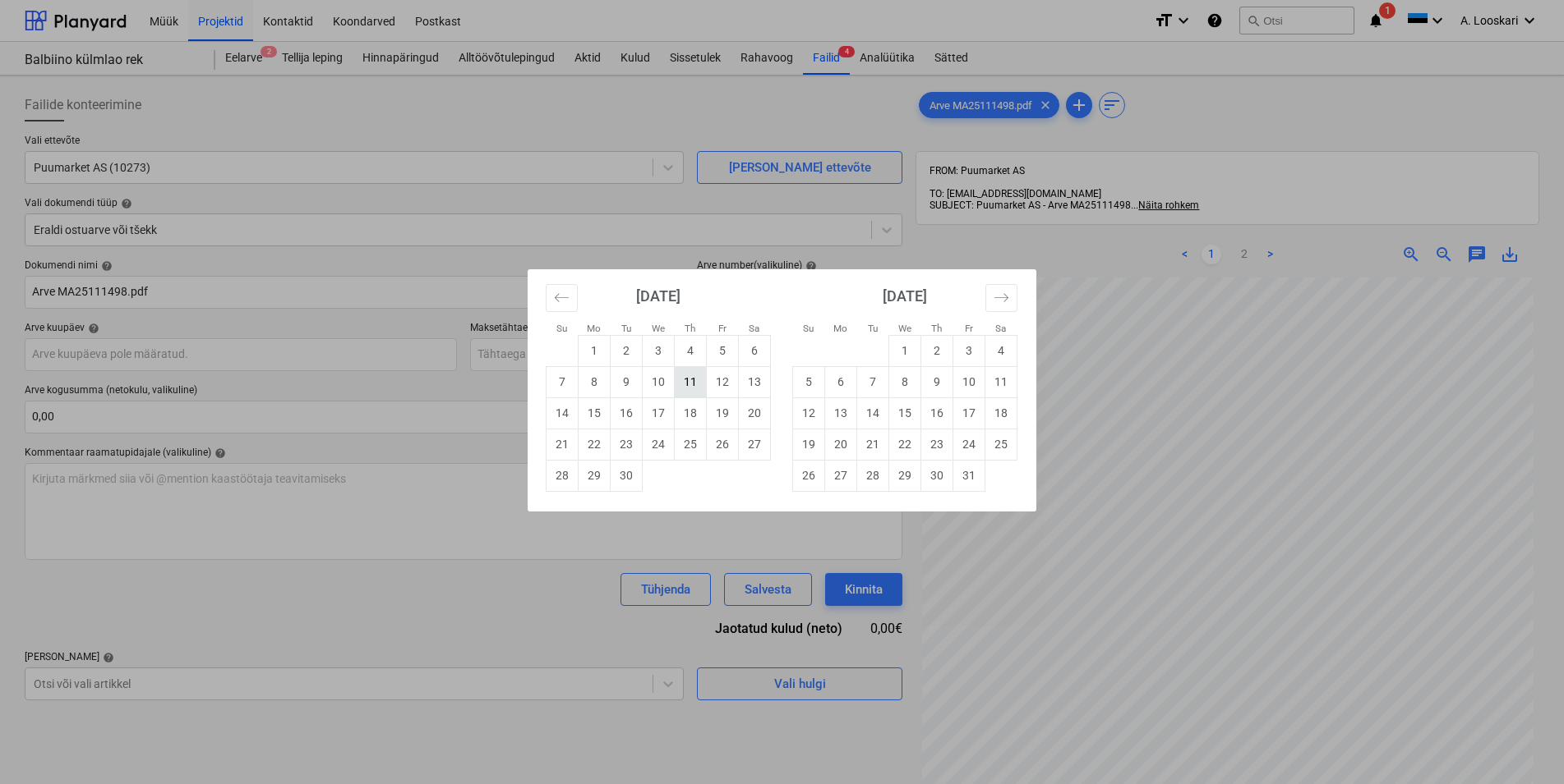
click at [692, 380] on td "11" at bounding box center [690, 382] width 32 height 31
type input "[DATE]"
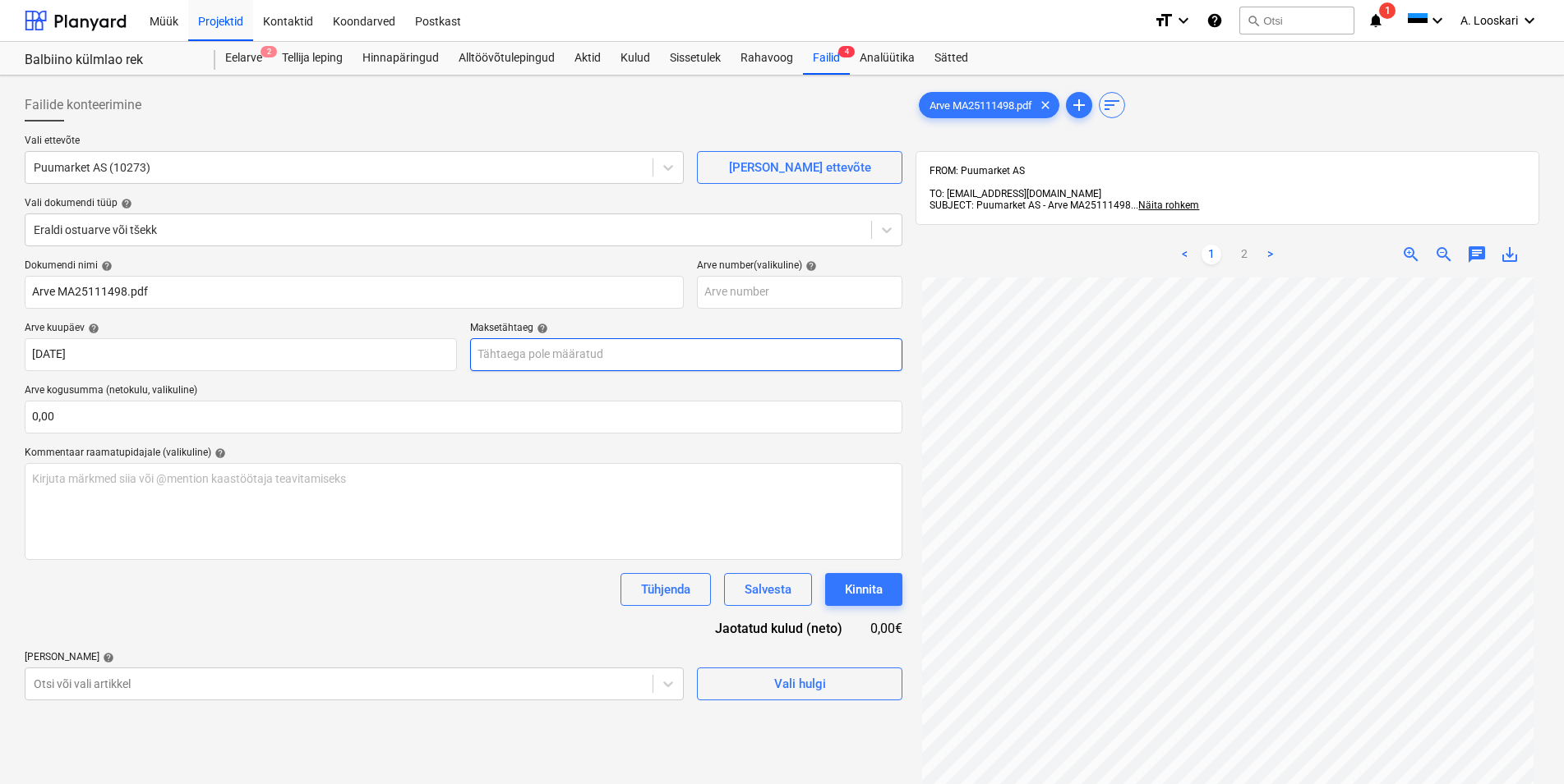
click at [585, 351] on input "text" at bounding box center [687, 355] width 433 height 33
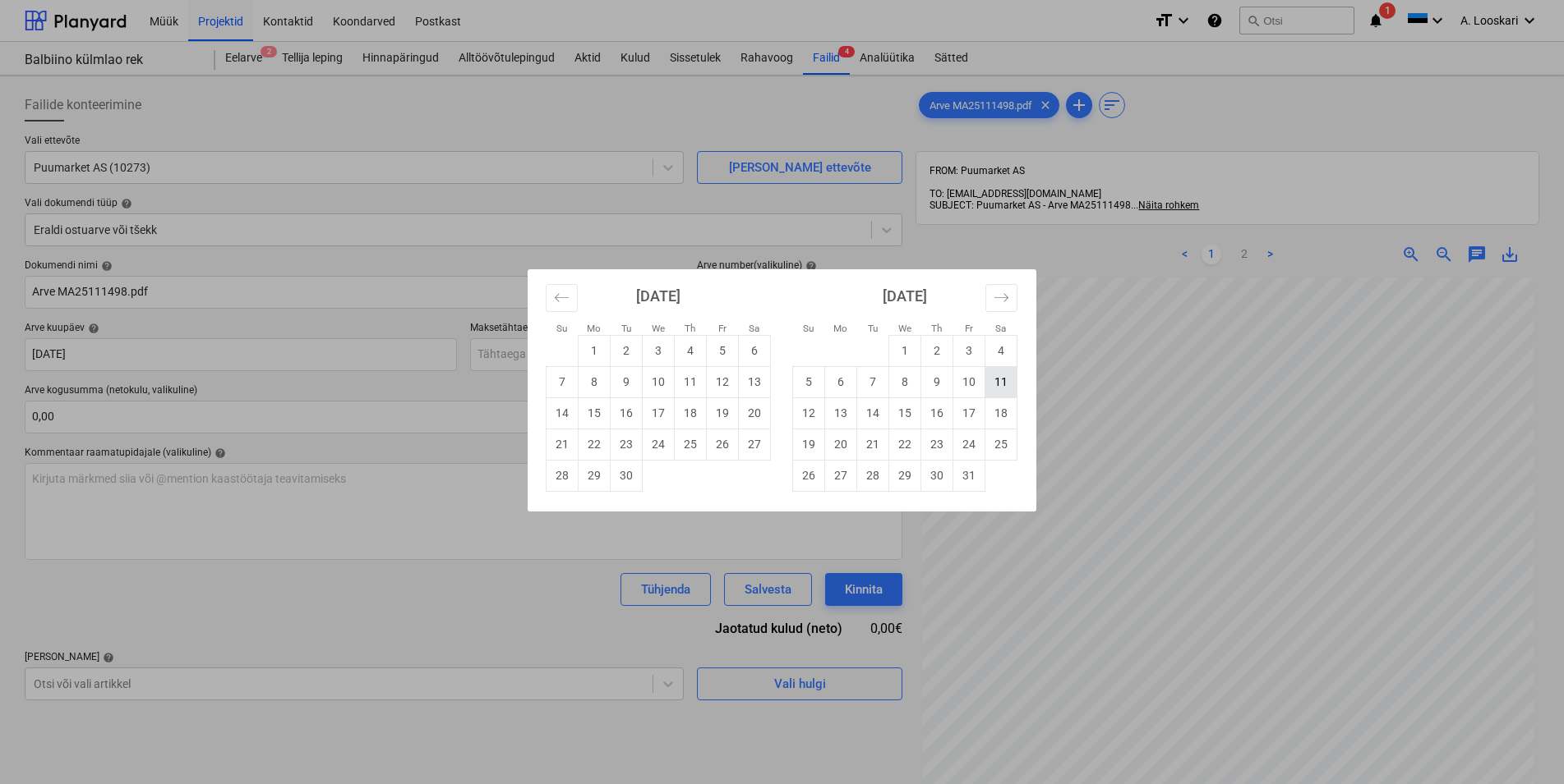
click at [1001, 385] on td "11" at bounding box center [1001, 382] width 32 height 31
type input "[DATE]"
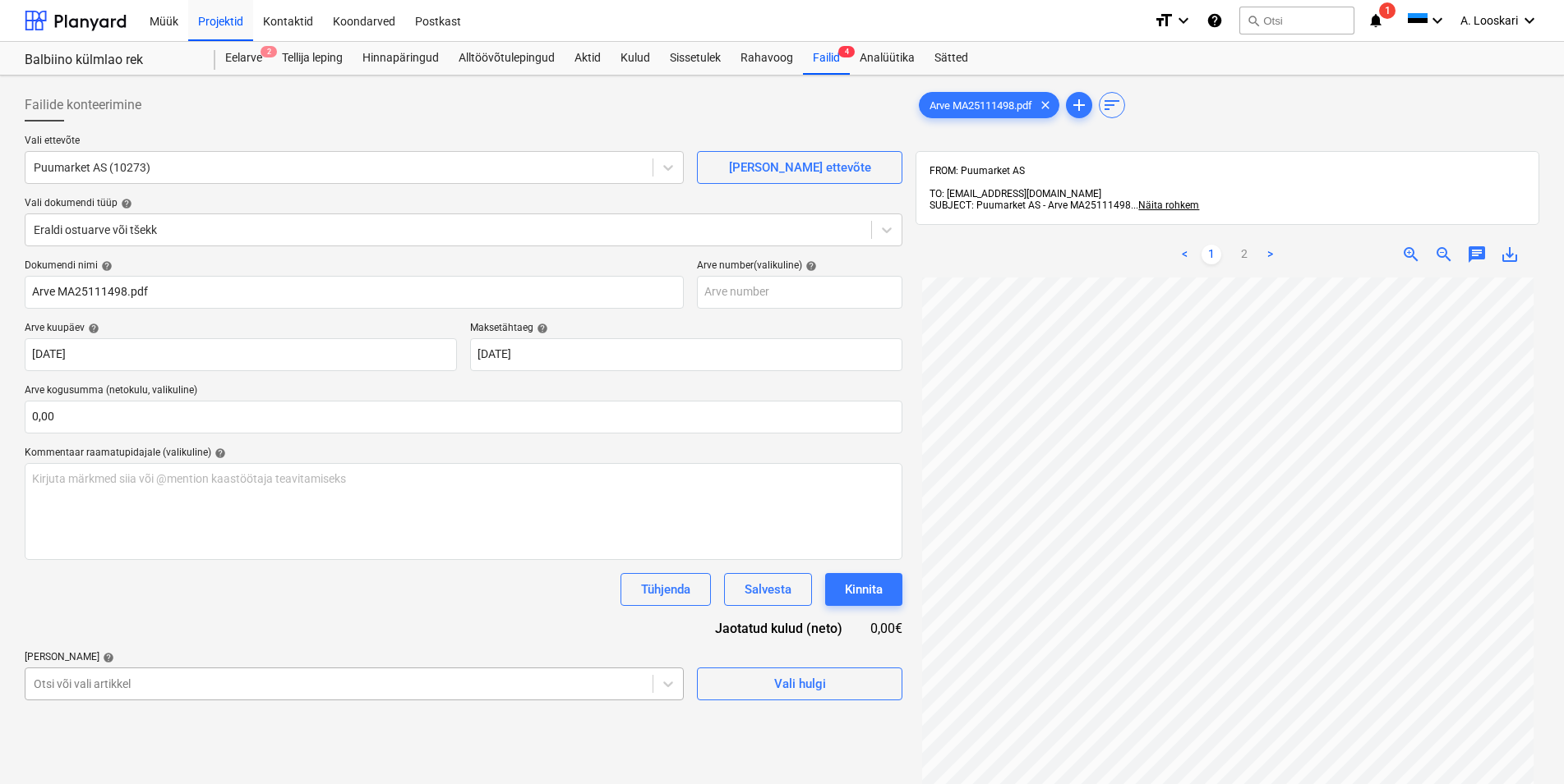
click at [146, 689] on body "Müük Projektid Kontaktid Koondarved Postkast format_size keyboard_arrow_down he…" at bounding box center [782, 392] width 1564 height 784
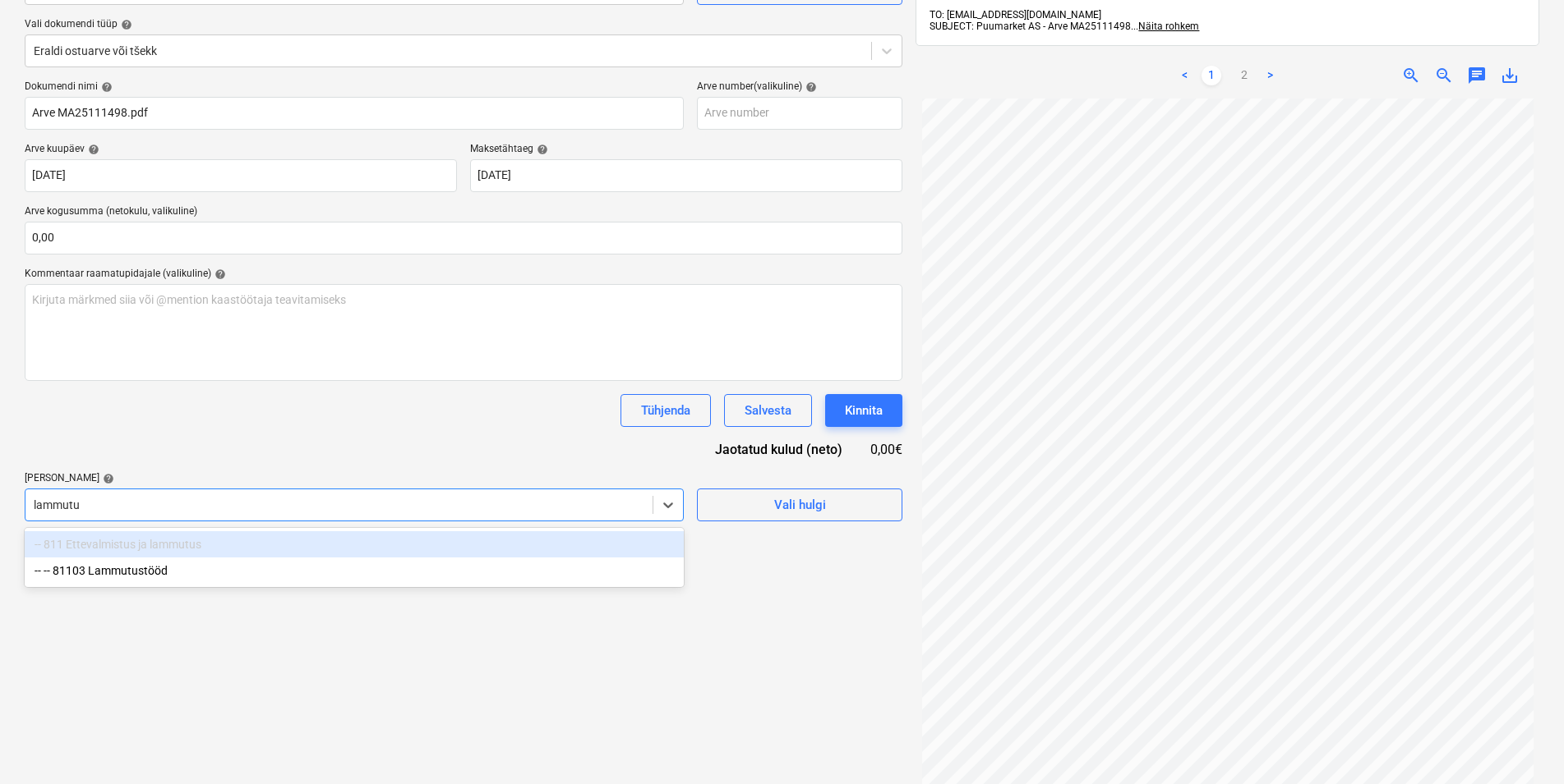
type input "lammutus"
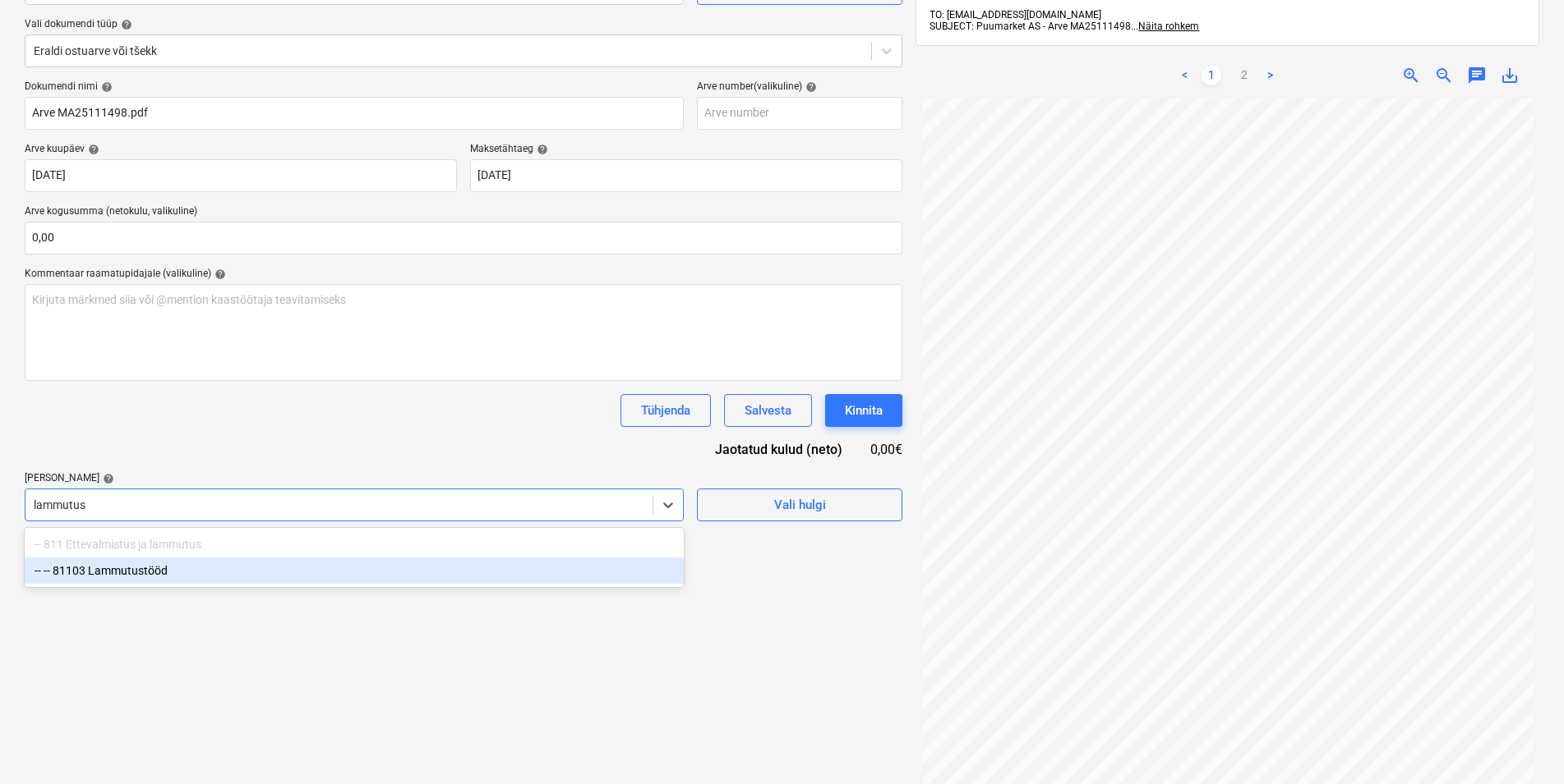
click at [166, 568] on div "-- -- 81103 Lammutustööd" at bounding box center [354, 571] width 659 height 26
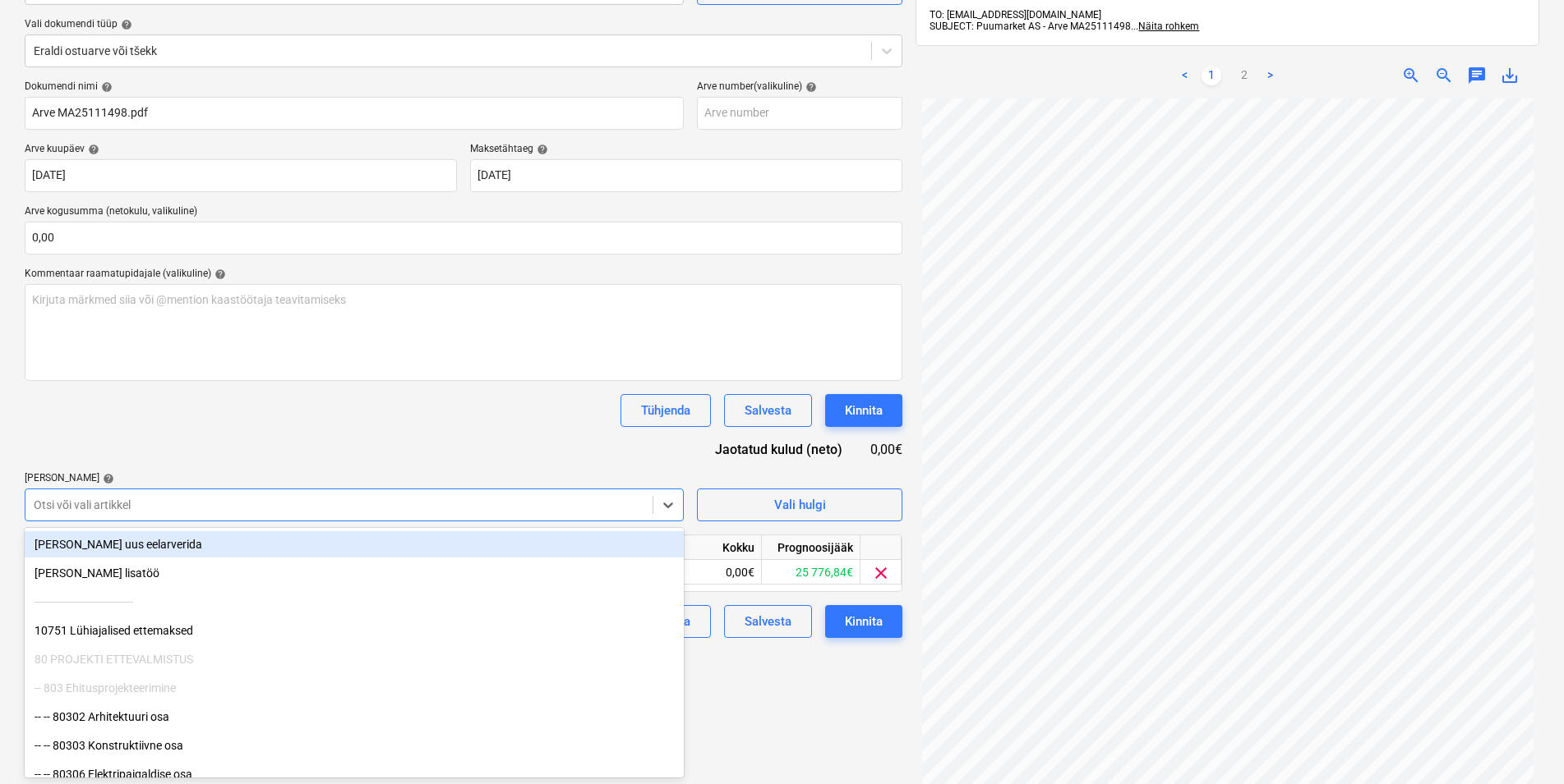
click at [229, 394] on div "Dokumendi nimi help Arve MA25111498.pdf Arve number (valikuline) help Arve kuup…" at bounding box center [463, 359] width 877 height 558
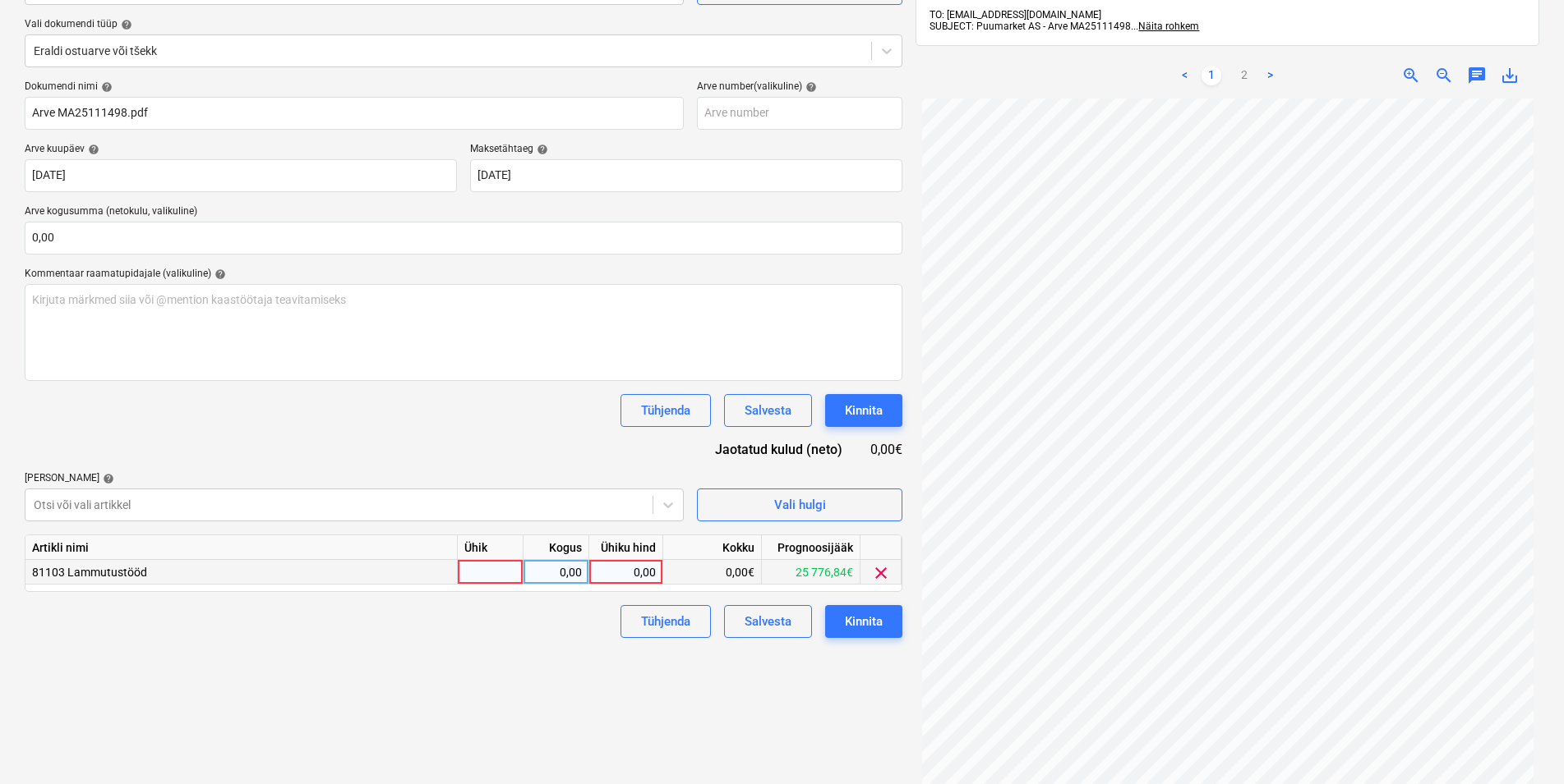
click at [481, 573] on div at bounding box center [491, 573] width 66 height 25
type input "kmpl"
click at [554, 572] on div "0,00" at bounding box center [556, 573] width 52 height 25
type input "1"
click at [603, 572] on div "0,00" at bounding box center [626, 573] width 60 height 25
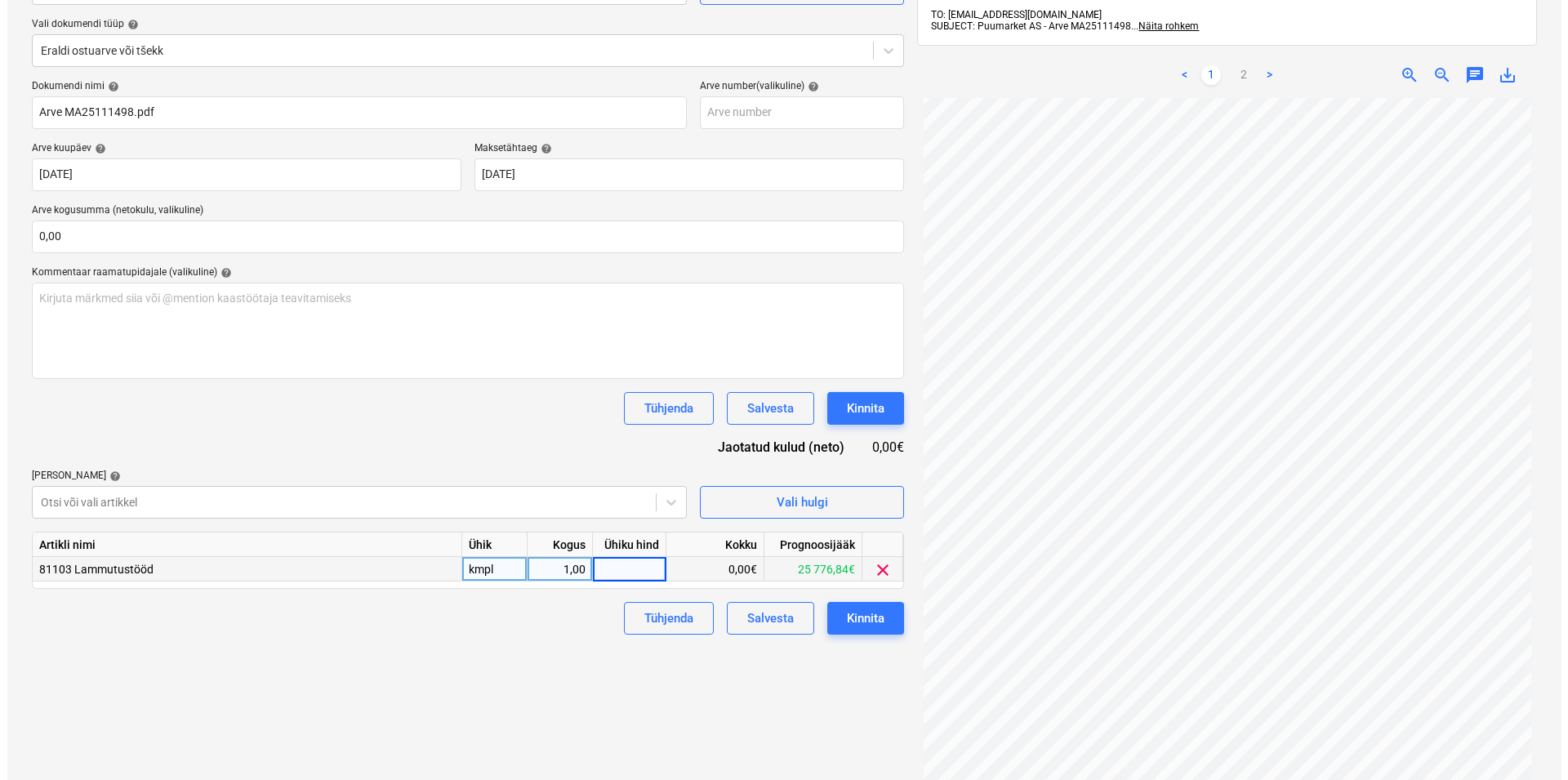
scroll to position [49, 0]
type input "20,32"
click at [419, 666] on div "Failide konteerimine Vali ettevõte Puumarket AS (10273) [PERSON_NAME] uus ettev…" at bounding box center [460, 371] width 885 height 935
click at [869, 619] on div "Kinnita" at bounding box center [858, 619] width 38 height 21
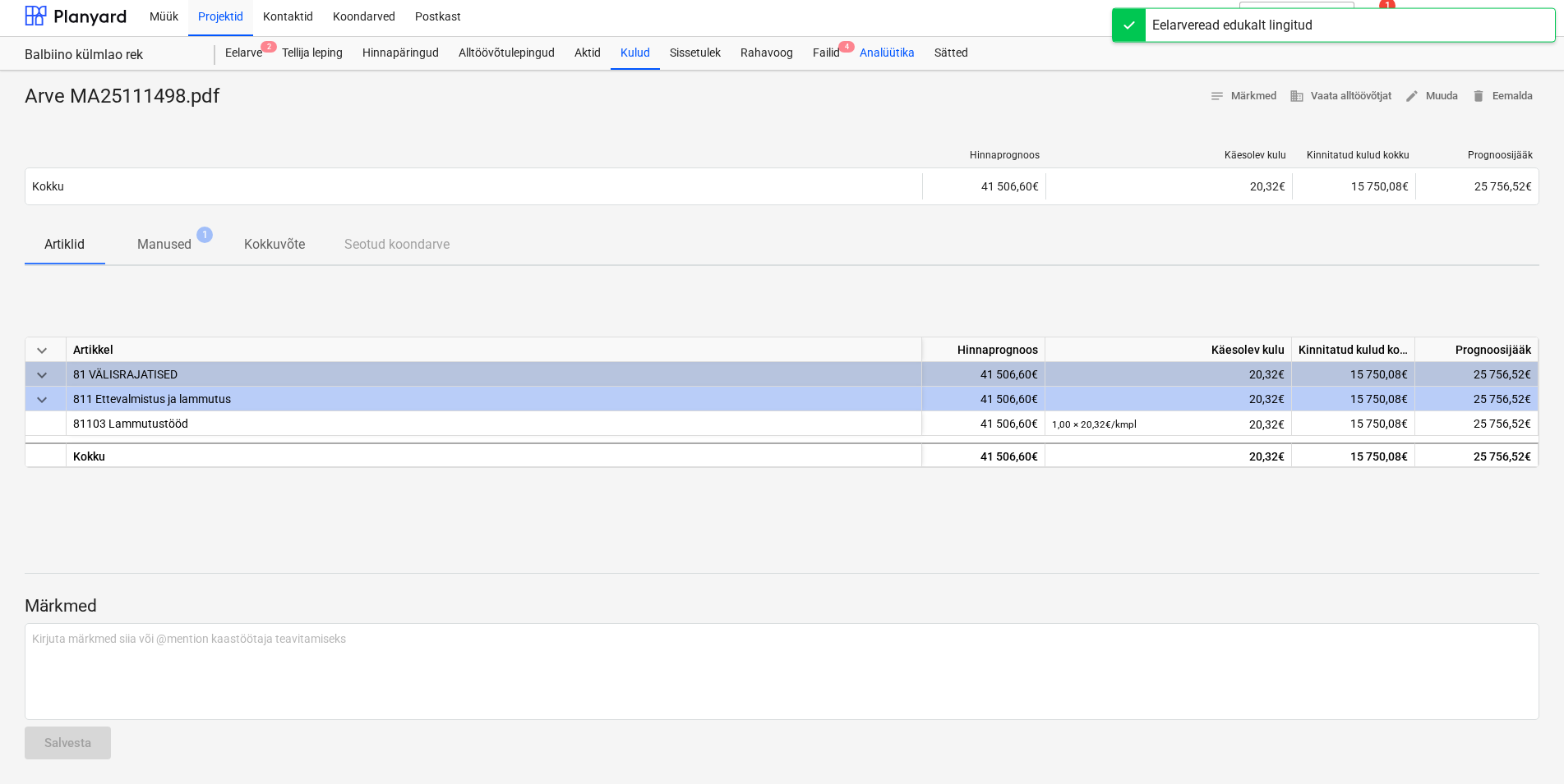
scroll to position [7, 0]
click at [830, 48] on div "Failid 3" at bounding box center [826, 52] width 47 height 33
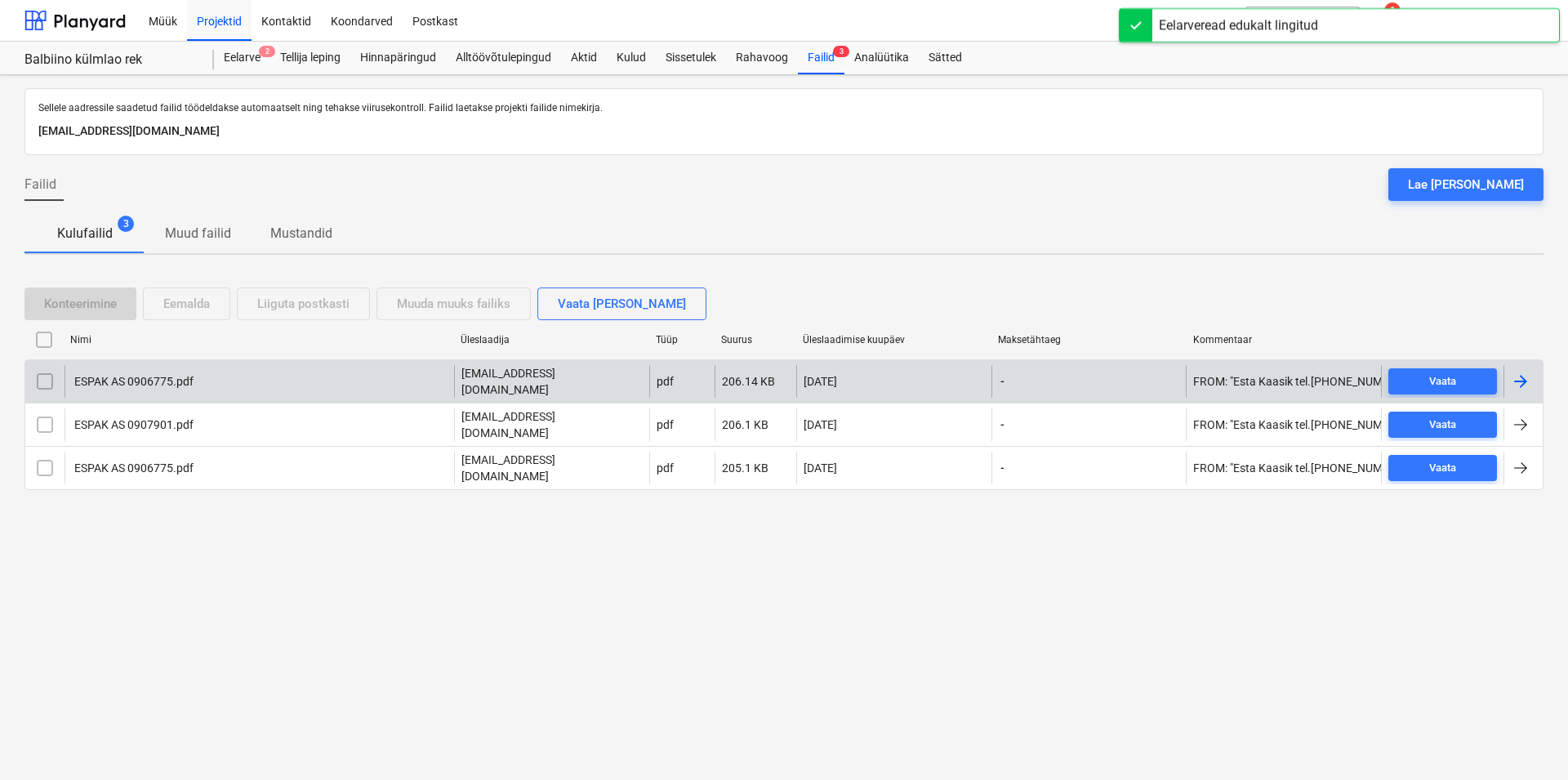
click at [151, 377] on div "ESPAK AS 0906775.pdf" at bounding box center [132, 382] width 122 height 13
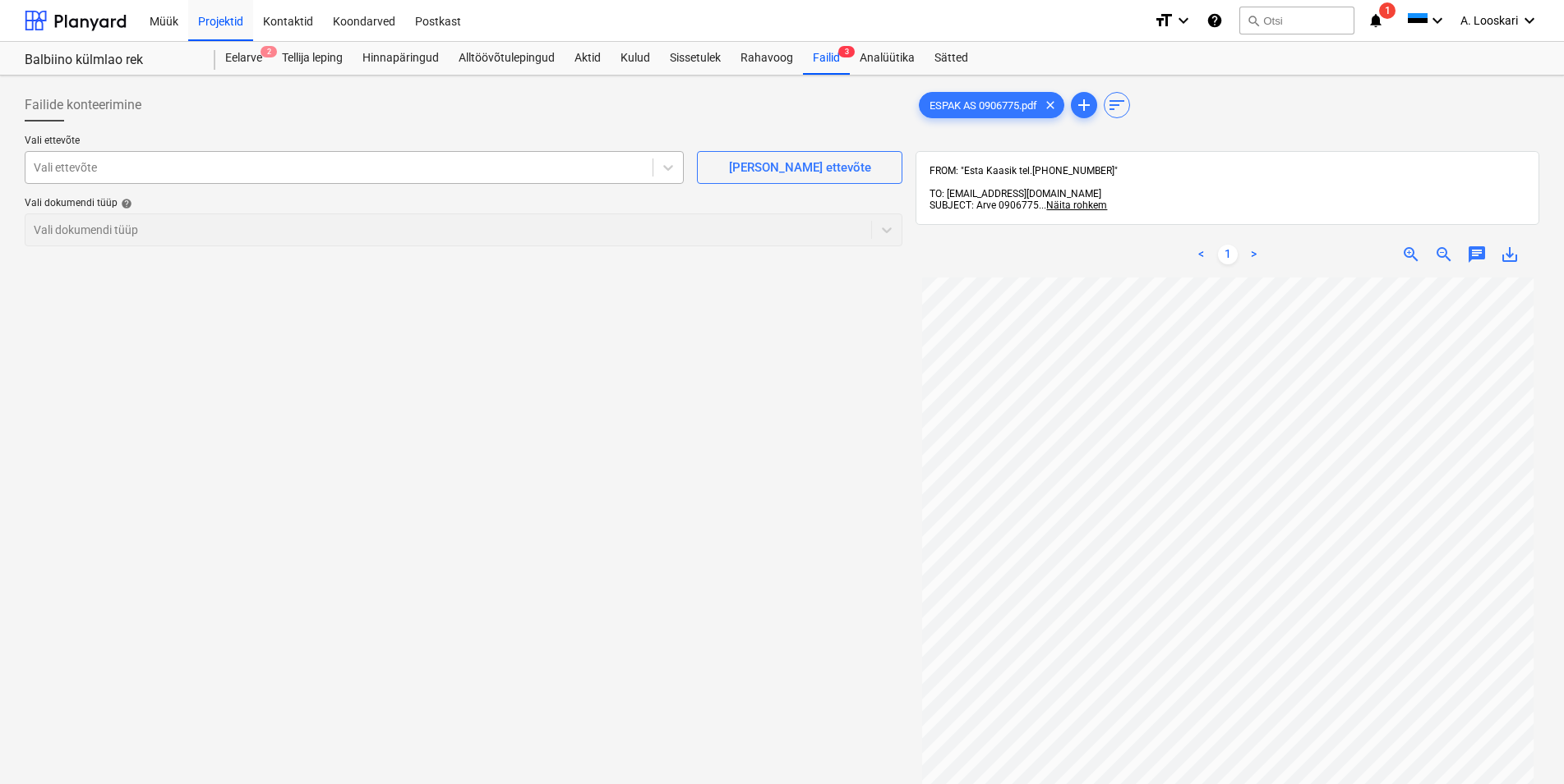
click at [137, 159] on div "Vali ettevõte" at bounding box center [339, 168] width 627 height 23
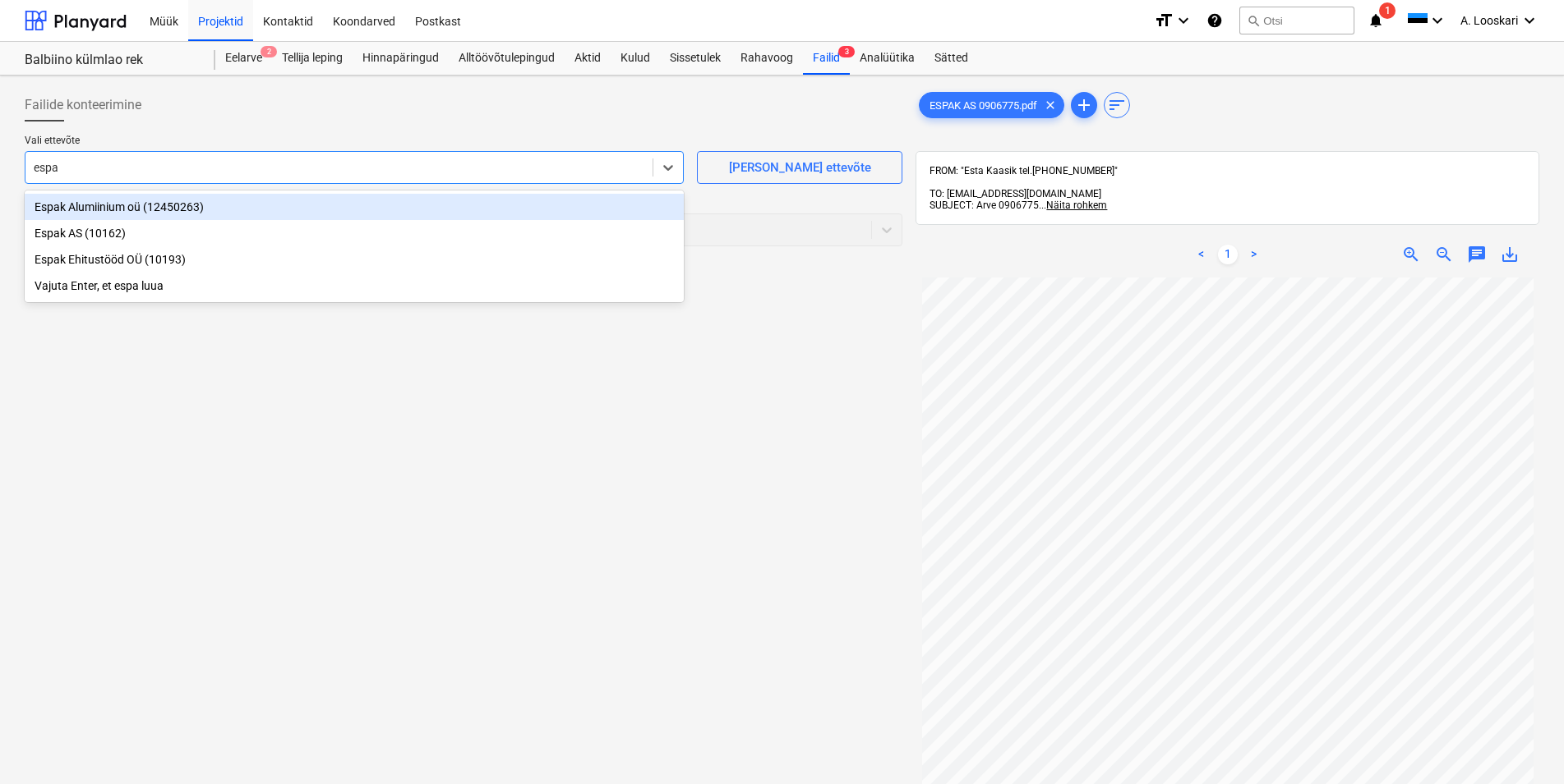
type input "espak"
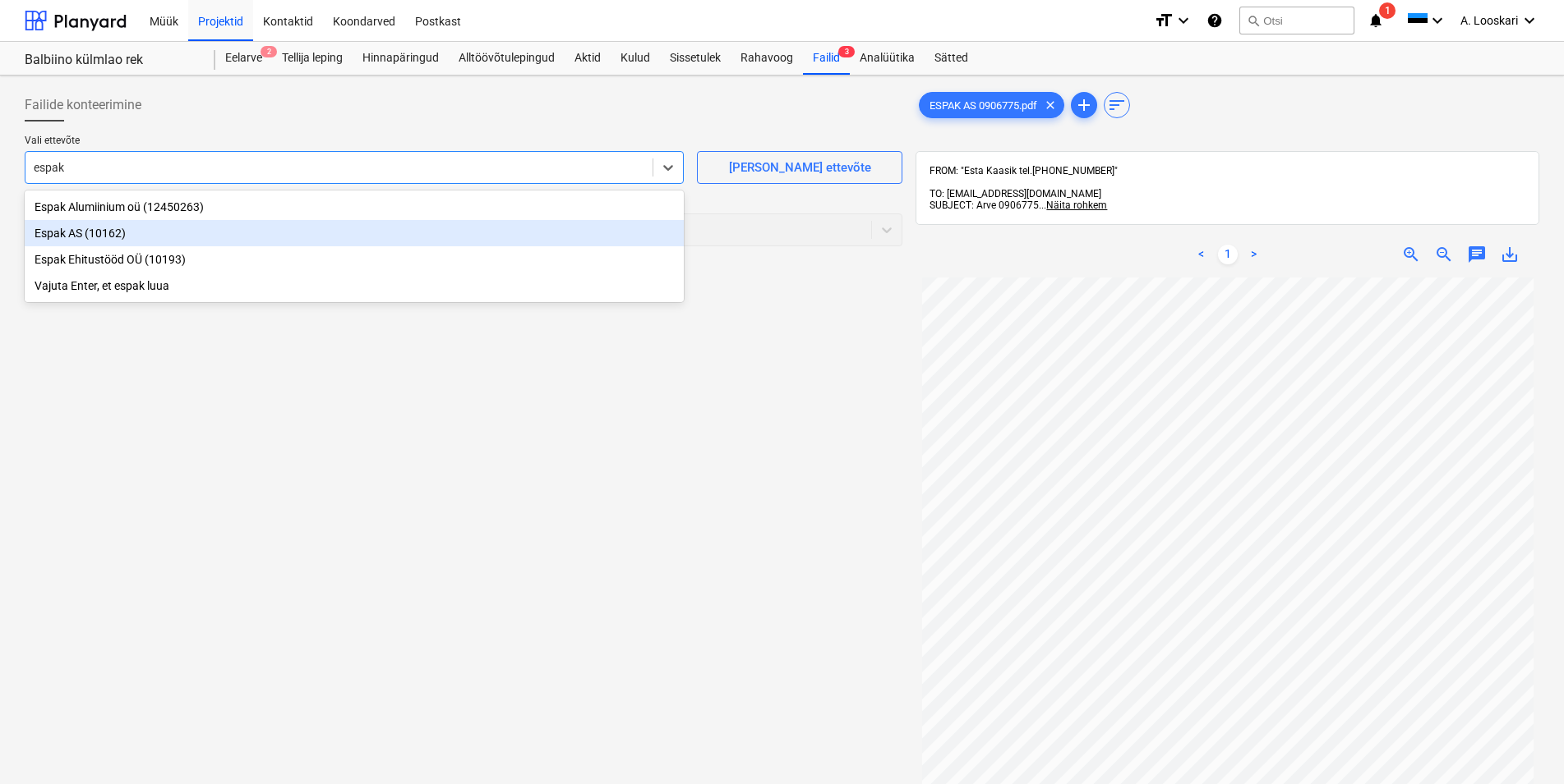
click at [161, 237] on div "Espak AS (10162)" at bounding box center [354, 233] width 659 height 26
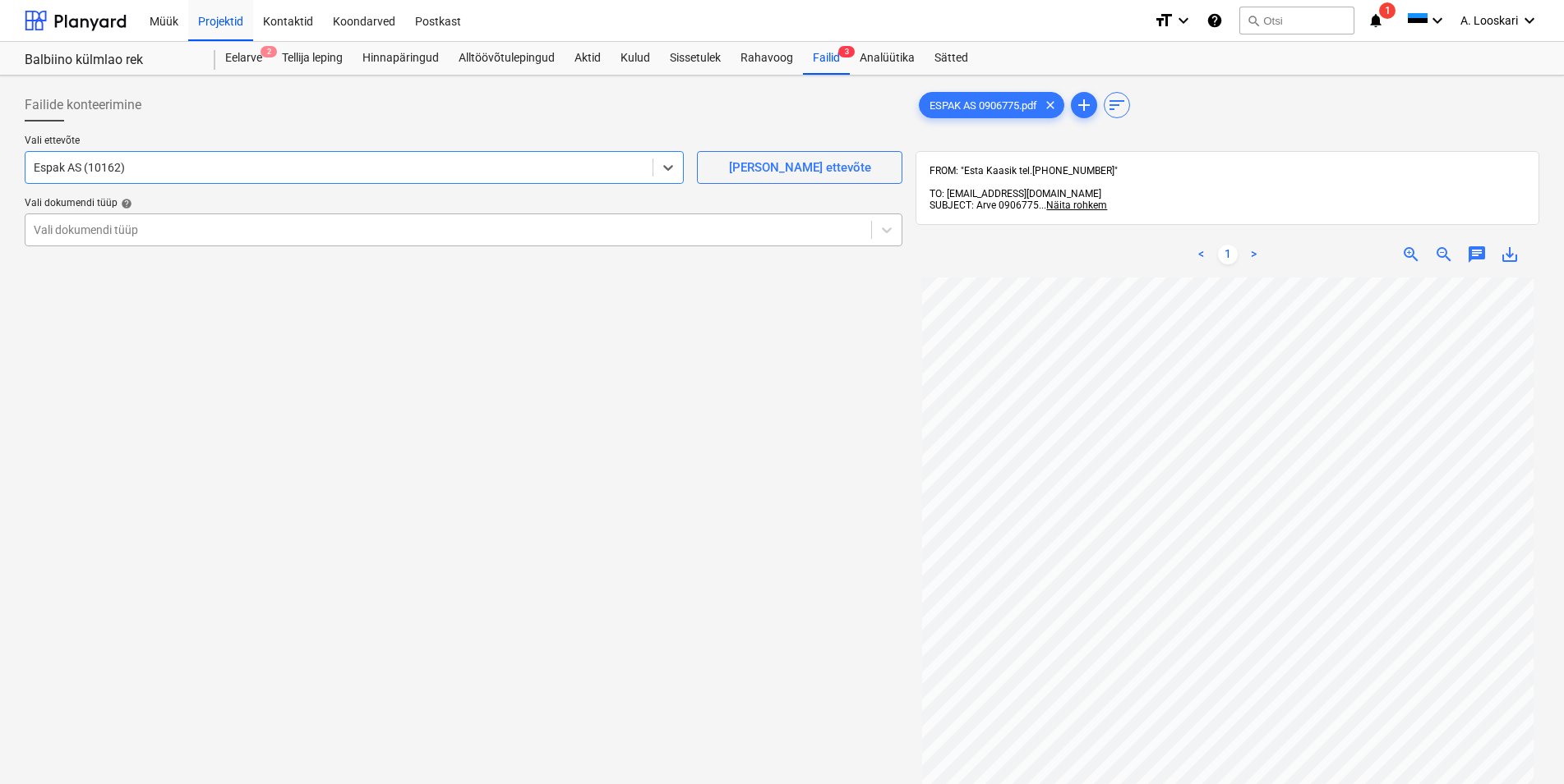
click at [144, 233] on div at bounding box center [448, 230] width 829 height 16
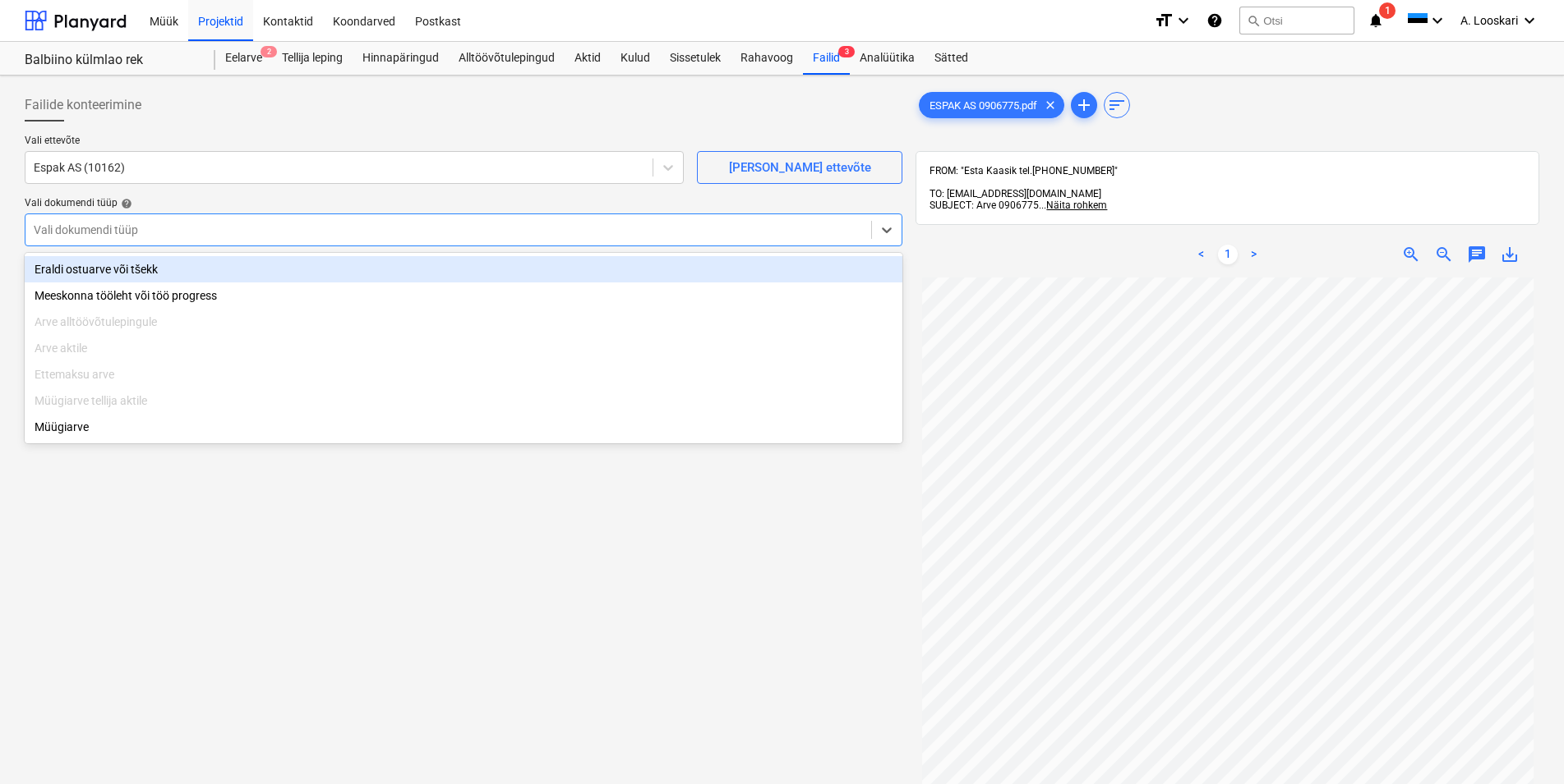
click at [160, 273] on div "Eraldi ostuarve või tšekk" at bounding box center [463, 270] width 877 height 26
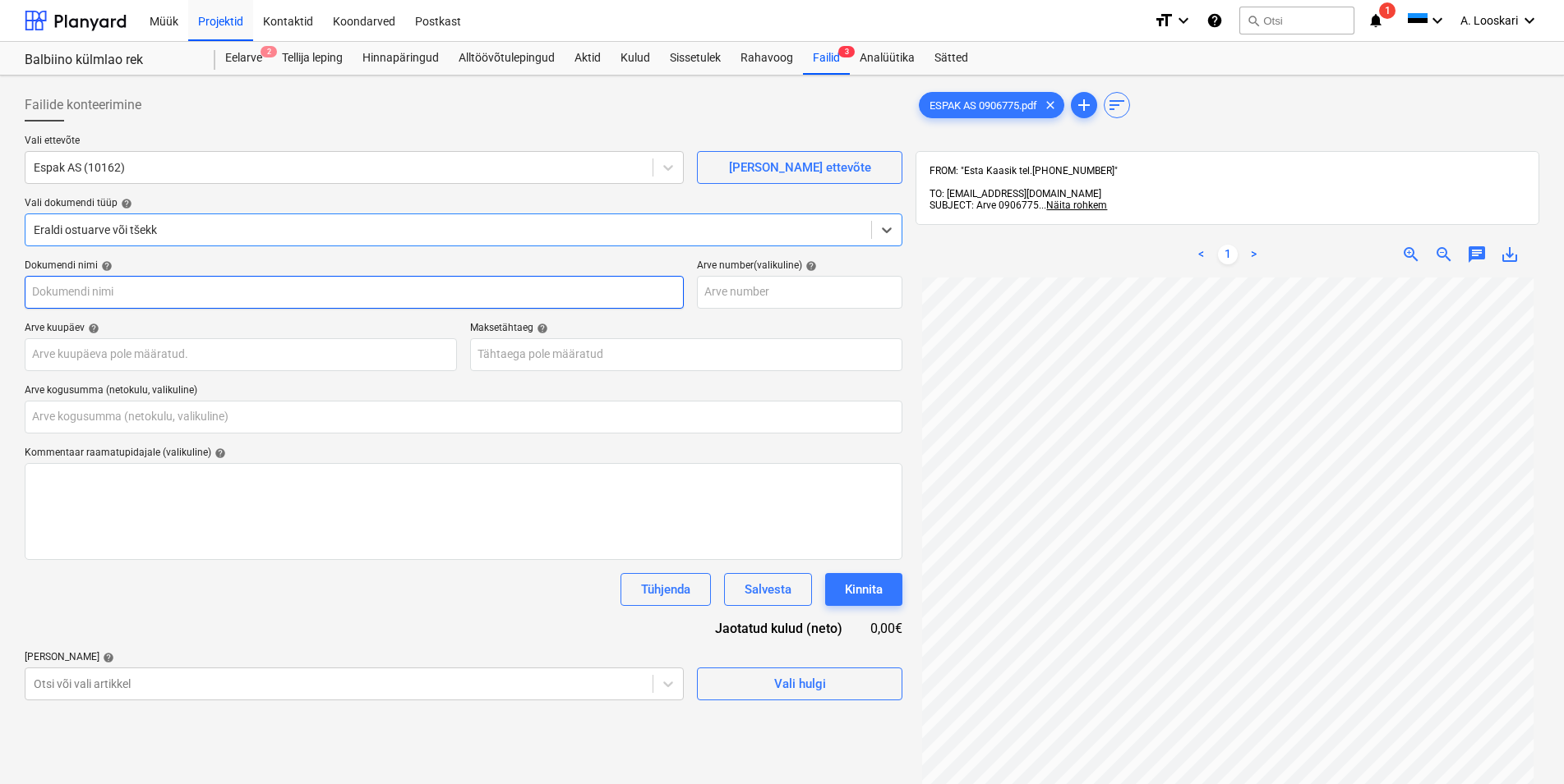
type input "ESPAK AS 0906775.pdf"
type input "0,00"
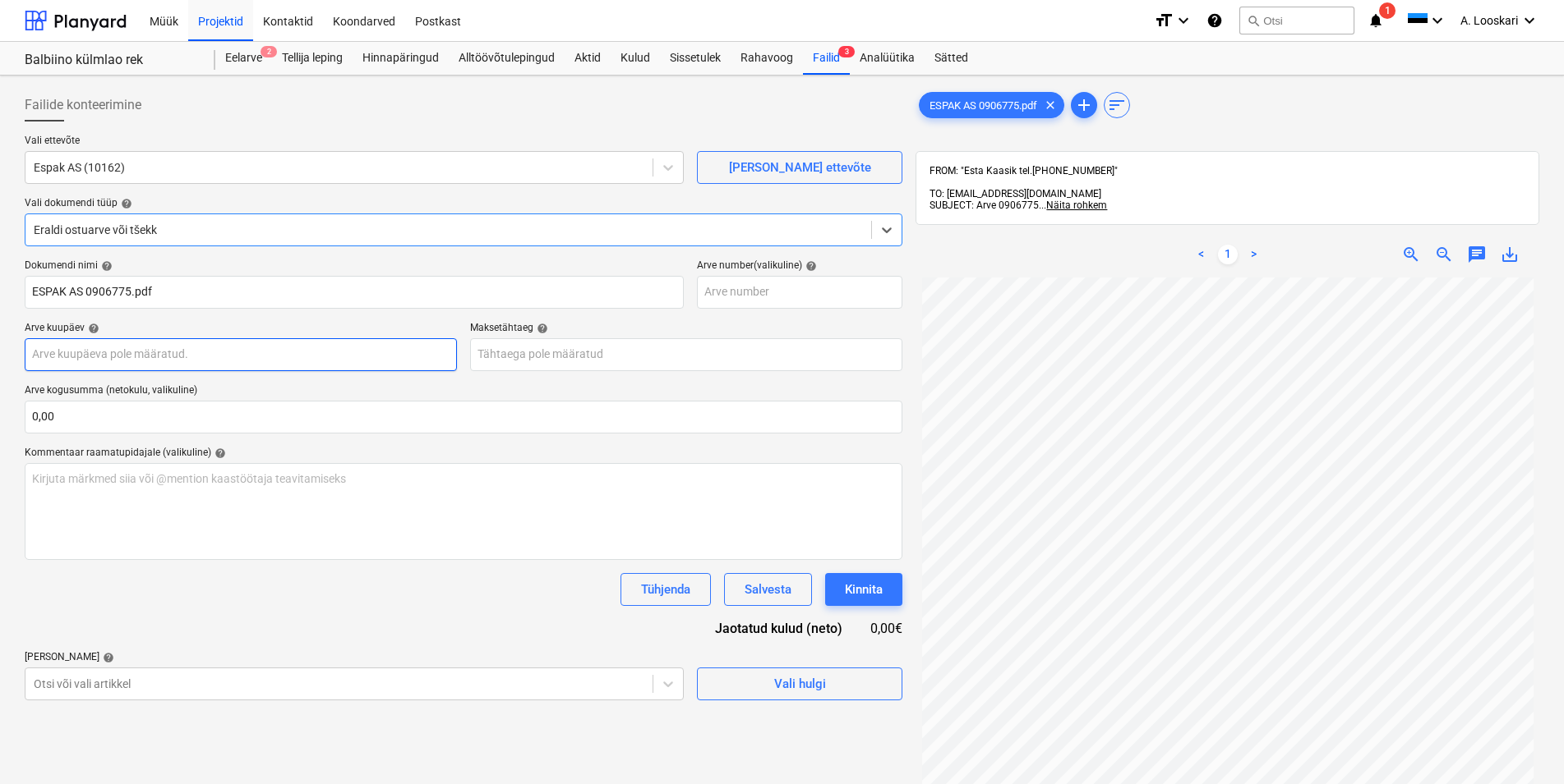
click at [181, 361] on input "text" at bounding box center [241, 355] width 433 height 33
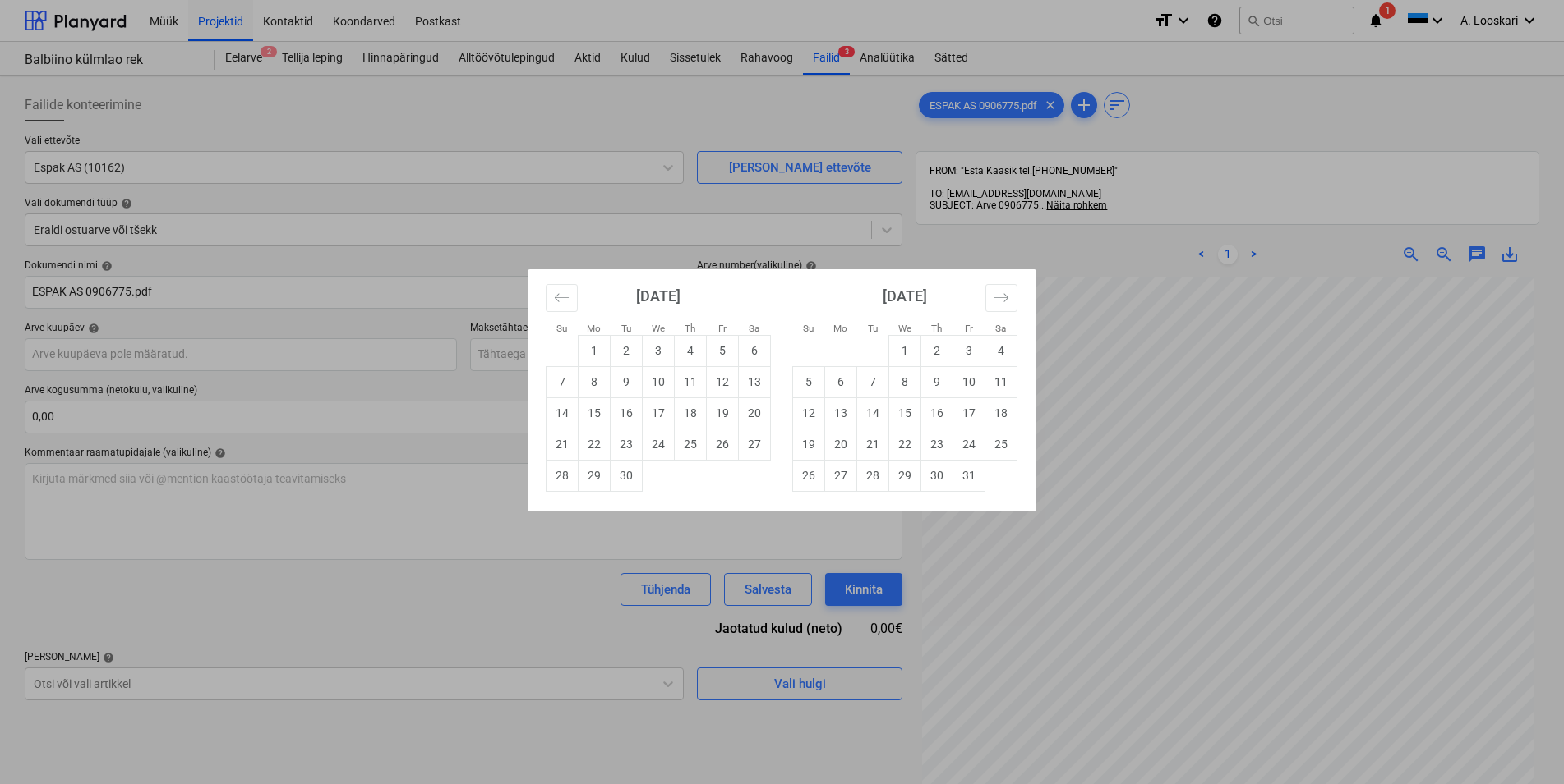
click at [234, 329] on div "Su Mo Tu We Th Fr Sa Su Mo Tu We Th Fr Sa [DATE] 1 2 3 4 5 6 7 8 9 10 11 12 13 …" at bounding box center [782, 392] width 1564 height 784
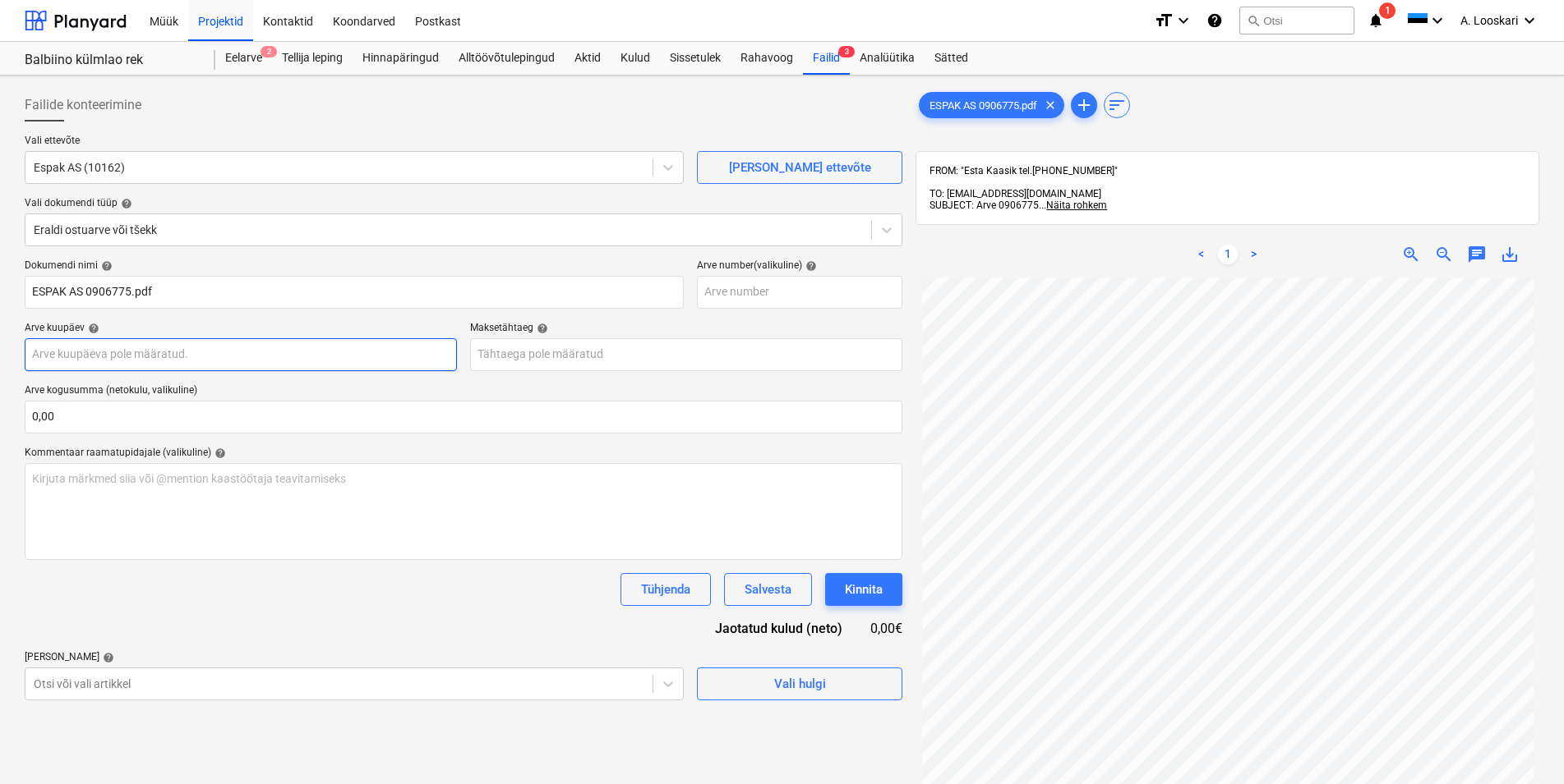
click at [221, 351] on input "text" at bounding box center [241, 355] width 433 height 33
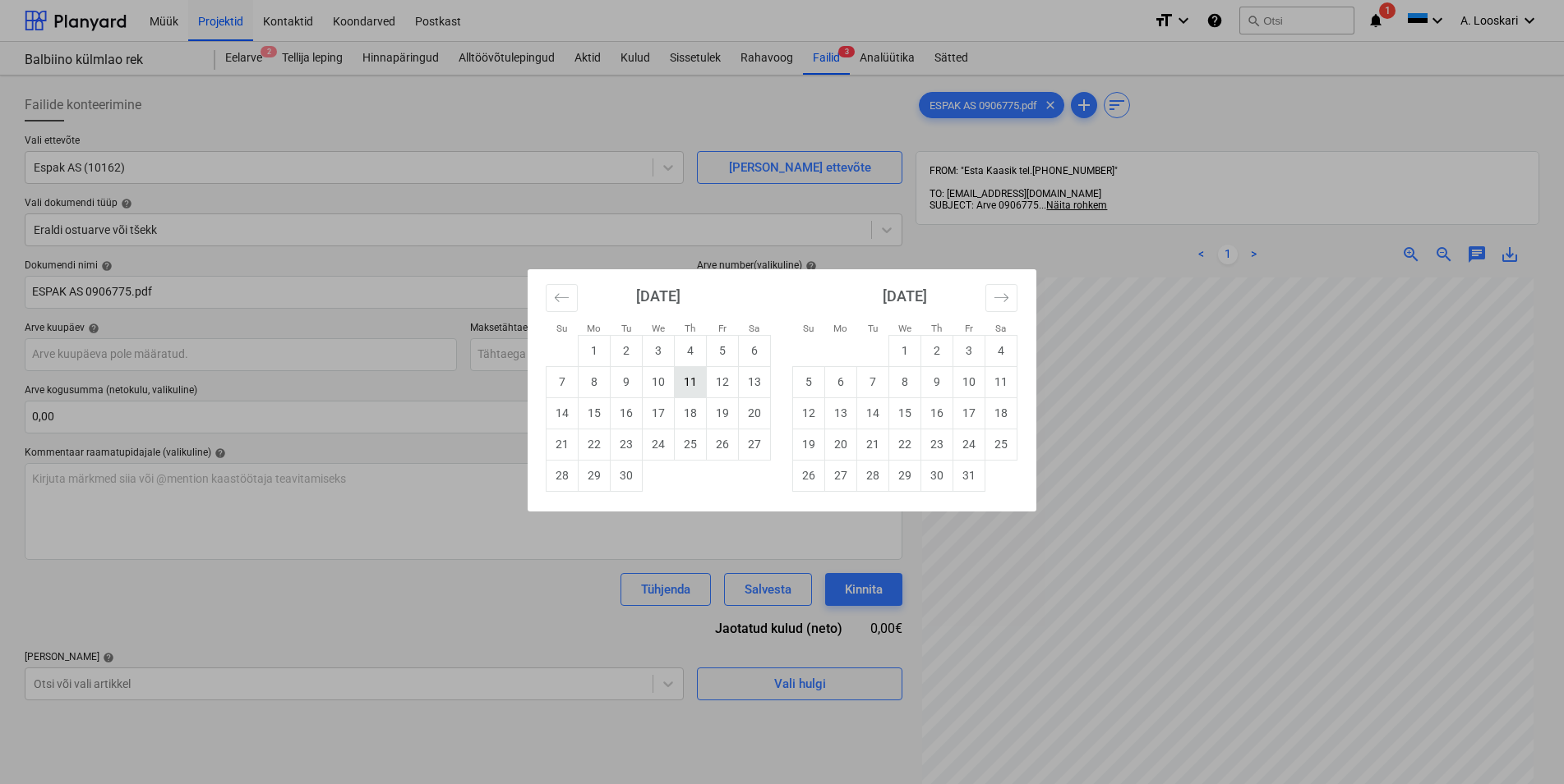
click at [692, 385] on td "11" at bounding box center [690, 382] width 32 height 31
type input "[DATE]"
click at [632, 353] on input "text" at bounding box center [687, 355] width 433 height 33
click at [995, 384] on td "11" at bounding box center [1001, 382] width 32 height 31
type input "[DATE]"
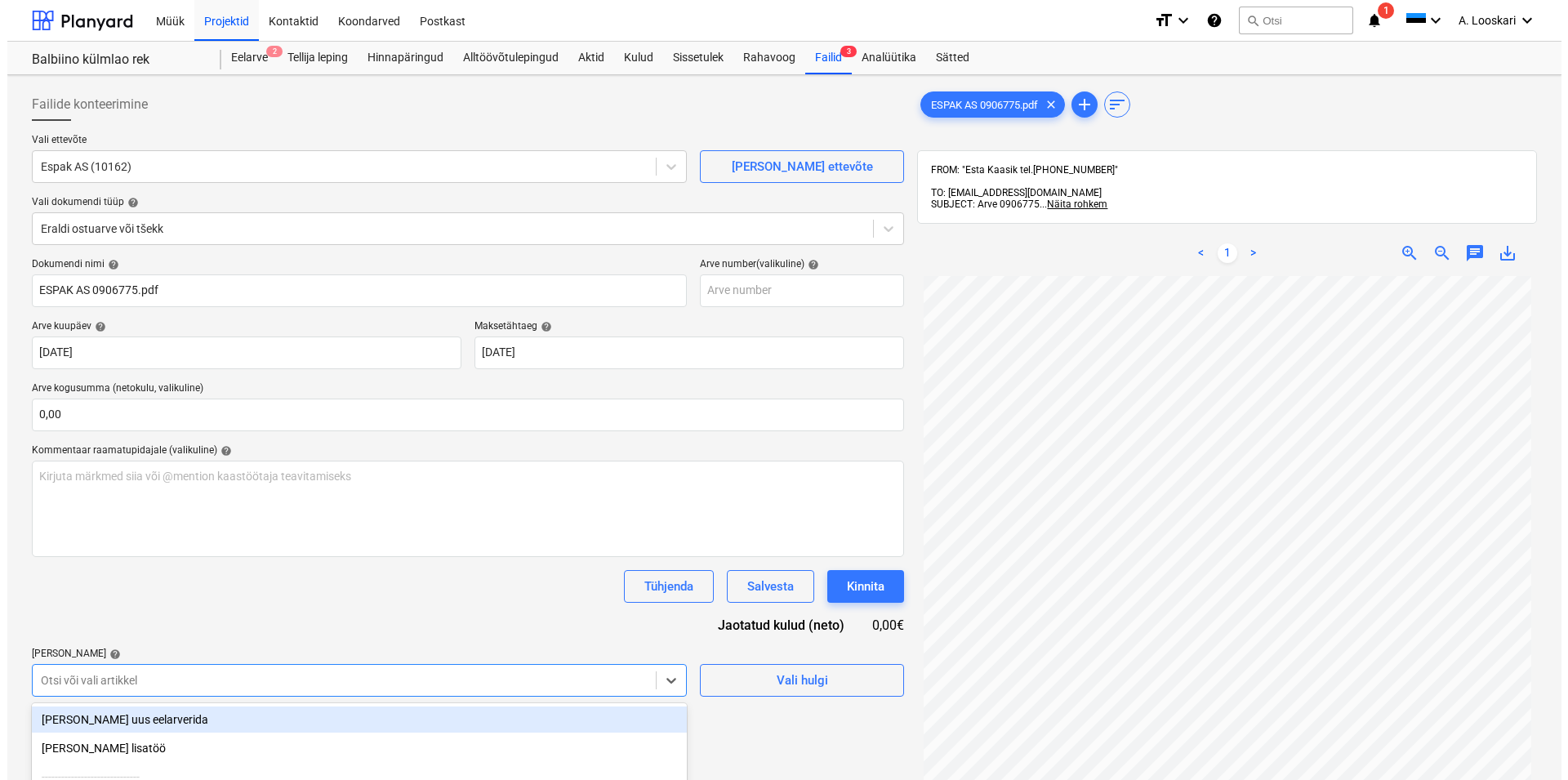
scroll to position [178, 0]
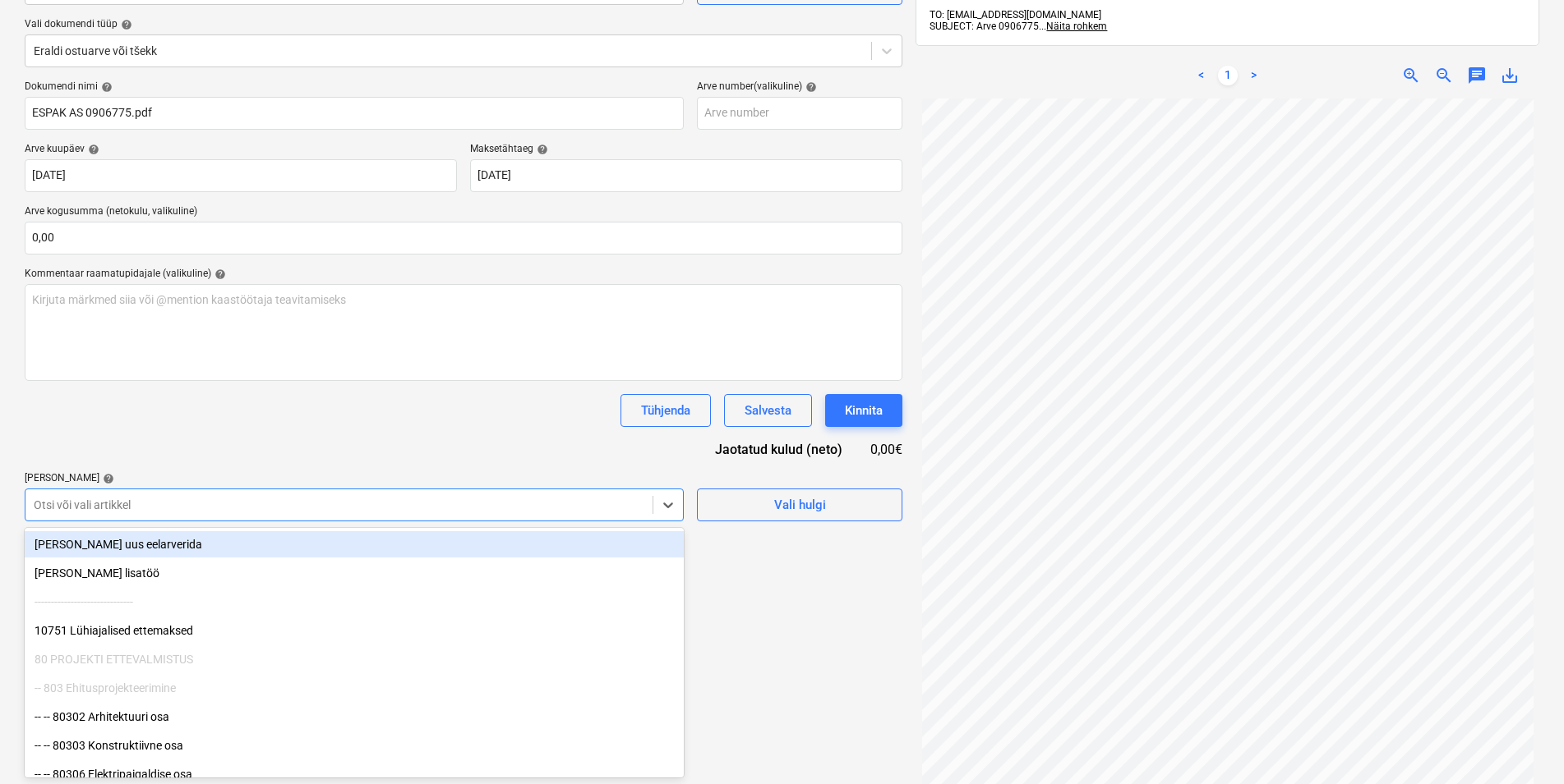
click at [147, 606] on body "Müük Projektid Kontaktid Koondarved Postkast format_size keyboard_arrow_down he…" at bounding box center [782, 213] width 1564 height 784
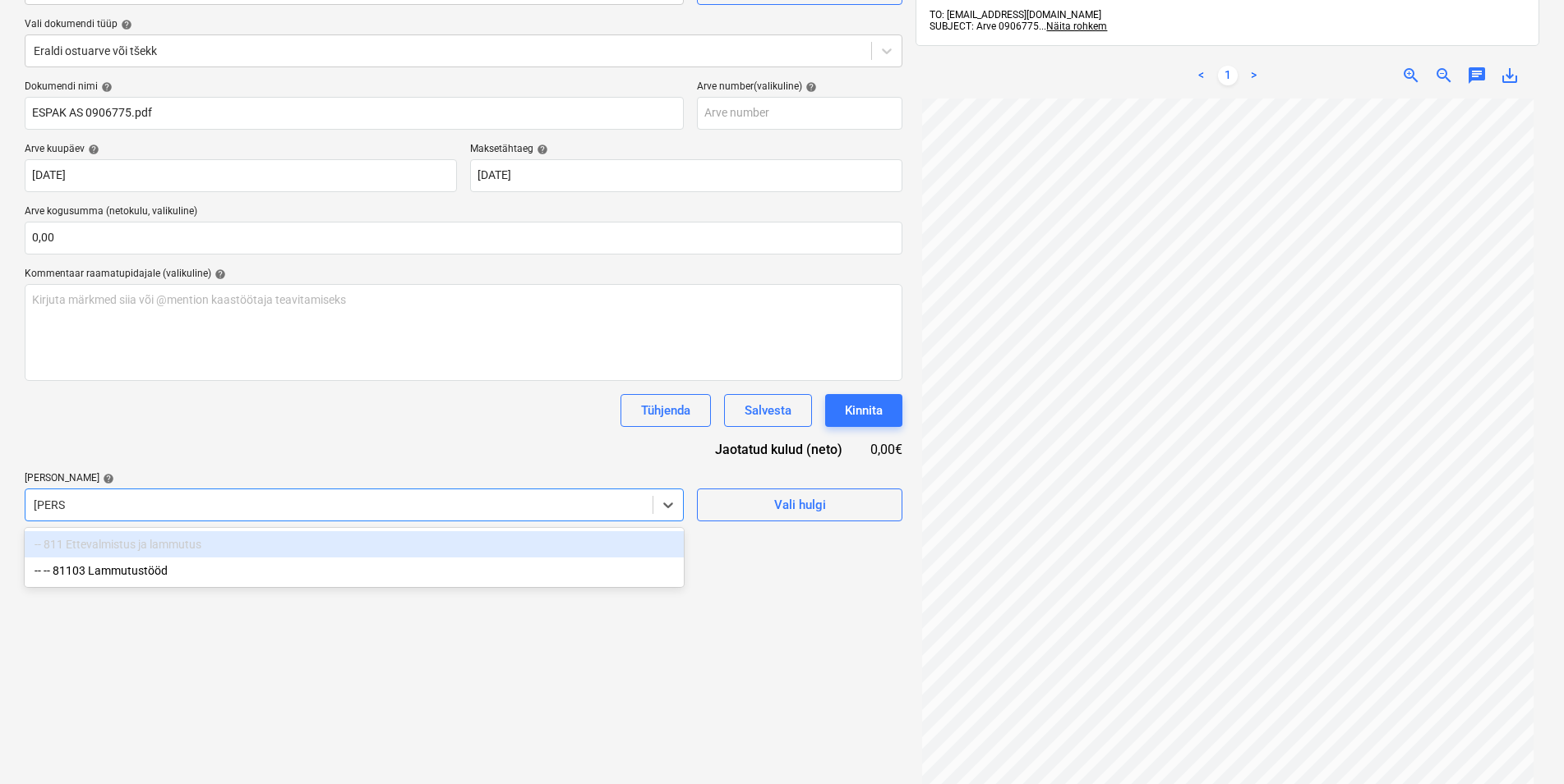
type input "lammu"
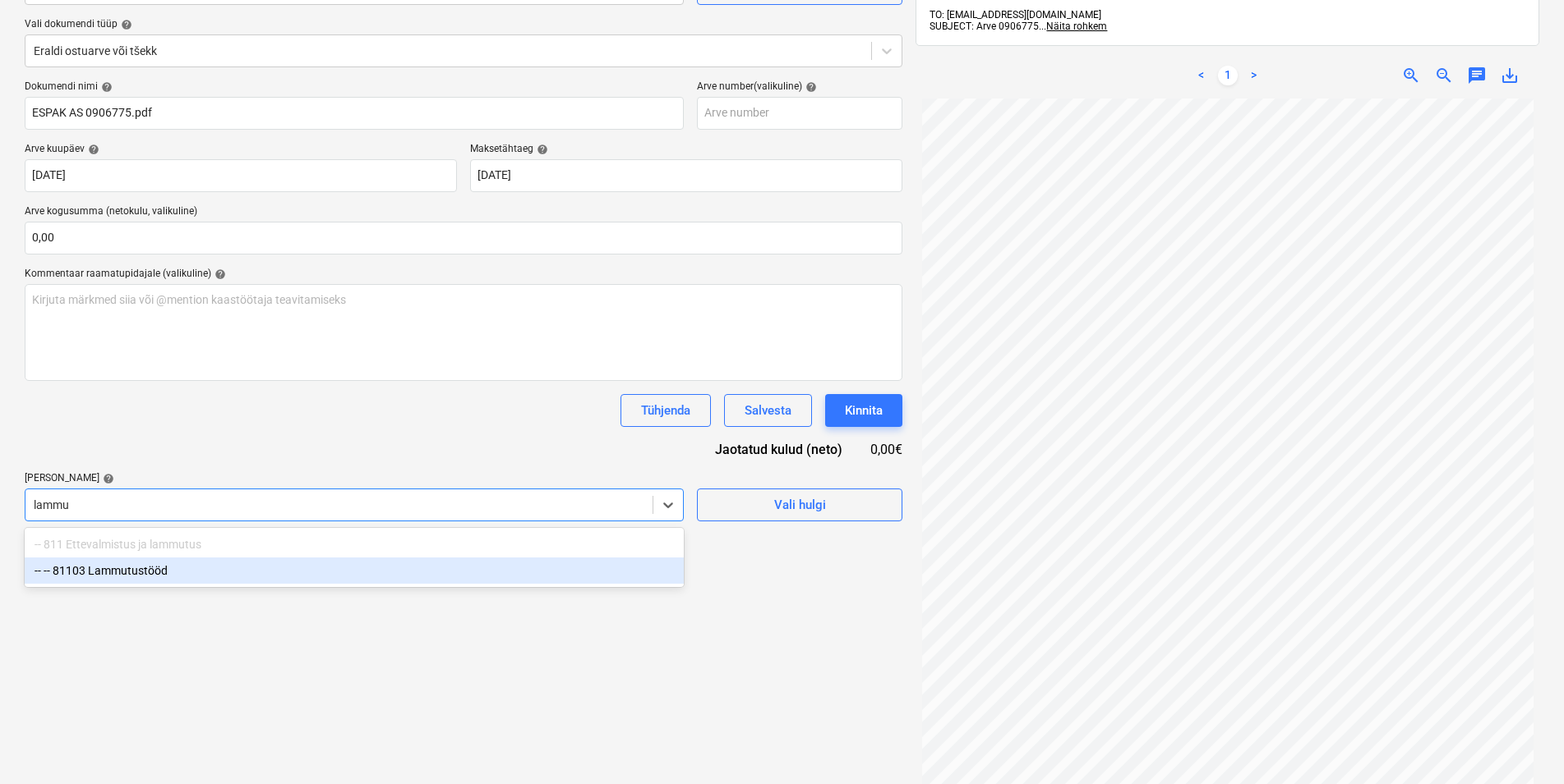
click at [135, 570] on div "-- -- 81103 Lammutustööd" at bounding box center [354, 571] width 659 height 26
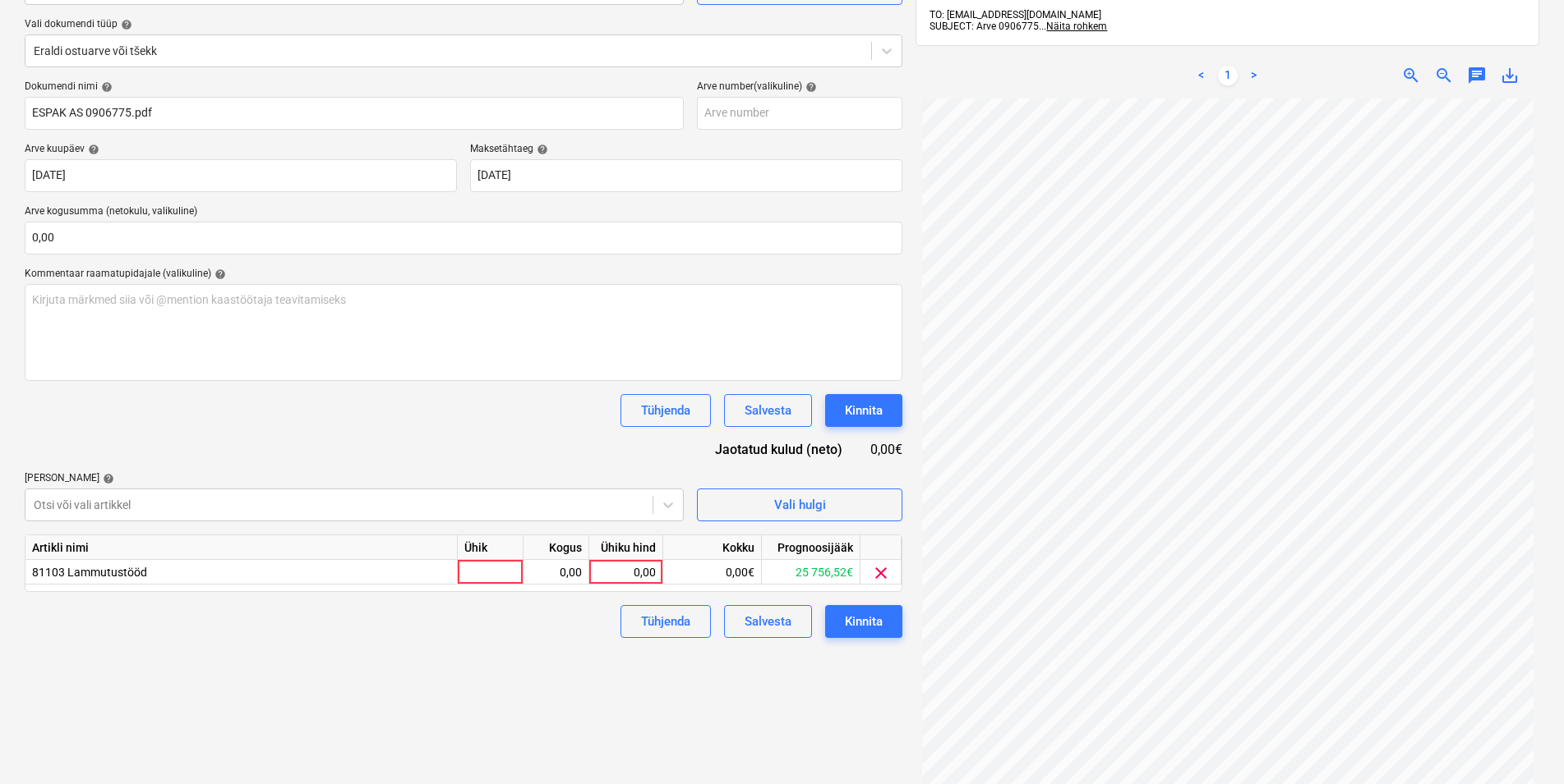
drag, startPoint x: 130, startPoint y: 388, endPoint x: 137, endPoint y: 410, distance: 23.1
click at [131, 396] on div "Dokumendi nimi help ESPAK AS 0906775.pdf Arve number (valikuline) help Arve kuu…" at bounding box center [463, 359] width 877 height 558
click at [487, 576] on div at bounding box center [491, 573] width 66 height 25
type input "kmpl"
click at [557, 570] on div "0,00" at bounding box center [556, 573] width 52 height 25
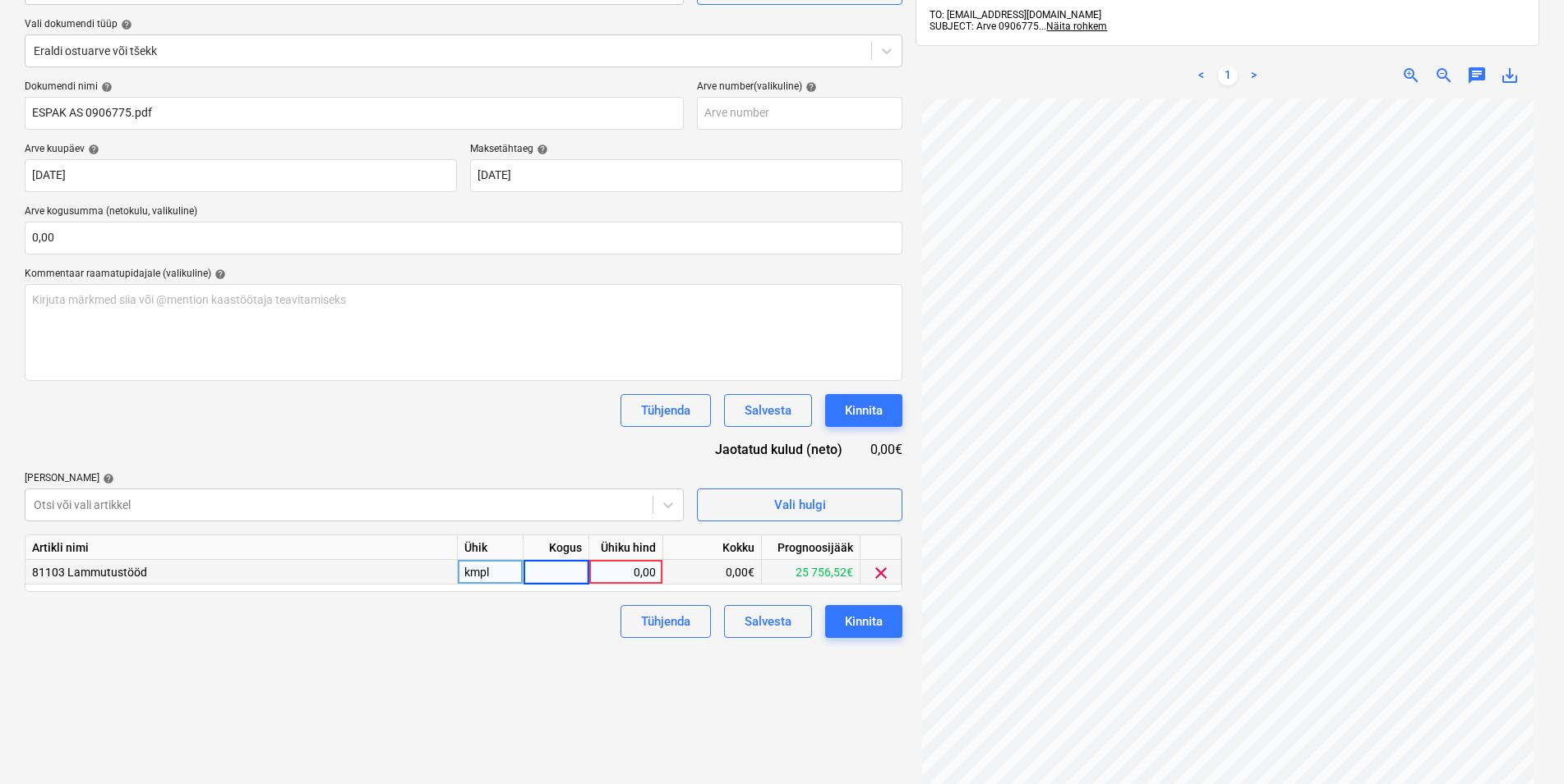
type input "1"
click at [613, 574] on div "0,00" at bounding box center [626, 573] width 60 height 25
type input "17,85"
drag, startPoint x: 391, startPoint y: 643, endPoint x: 673, endPoint y: 641, distance: 282.0
click at [391, 643] on div "Failide konteerimine Vali ettevõte Espak AS (10162) [PERSON_NAME] uus ettevõte …" at bounding box center [463, 373] width 891 height 940
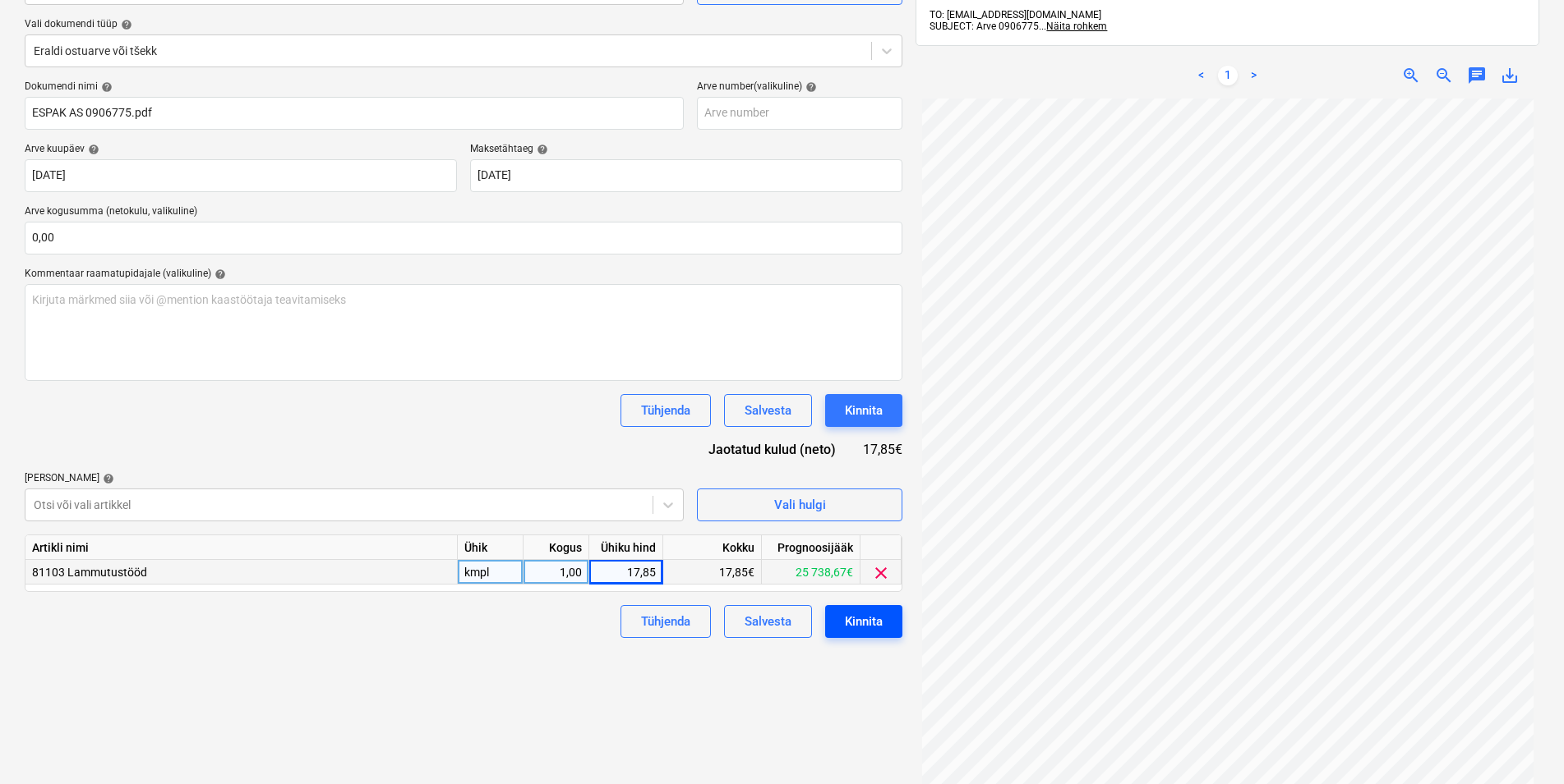
click at [876, 626] on div "Kinnita" at bounding box center [863, 622] width 38 height 21
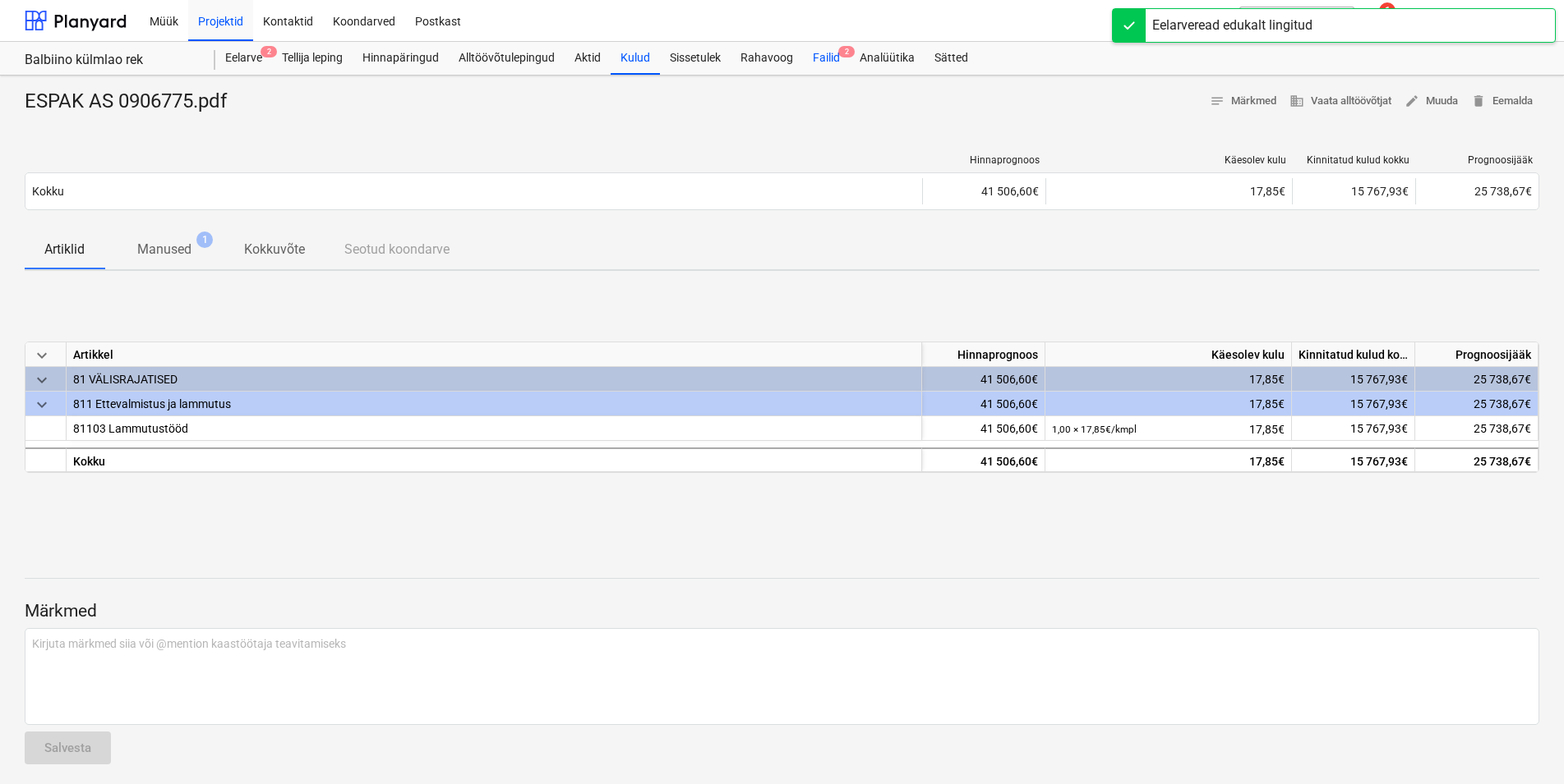
click at [831, 58] on div "Failid 2" at bounding box center [826, 58] width 47 height 33
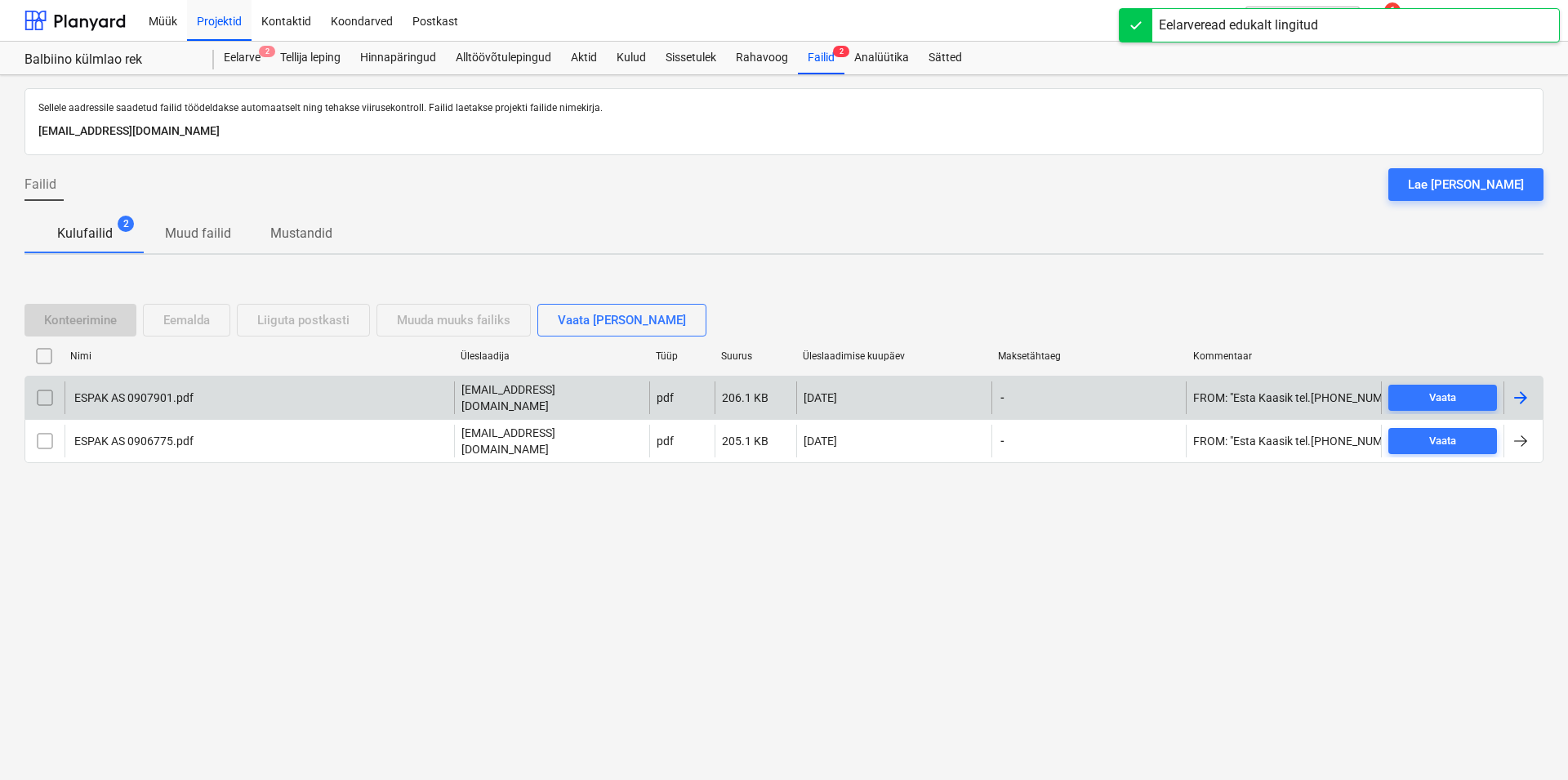
click at [140, 401] on div "ESPAK AS 0907901.pdf" at bounding box center [132, 398] width 122 height 13
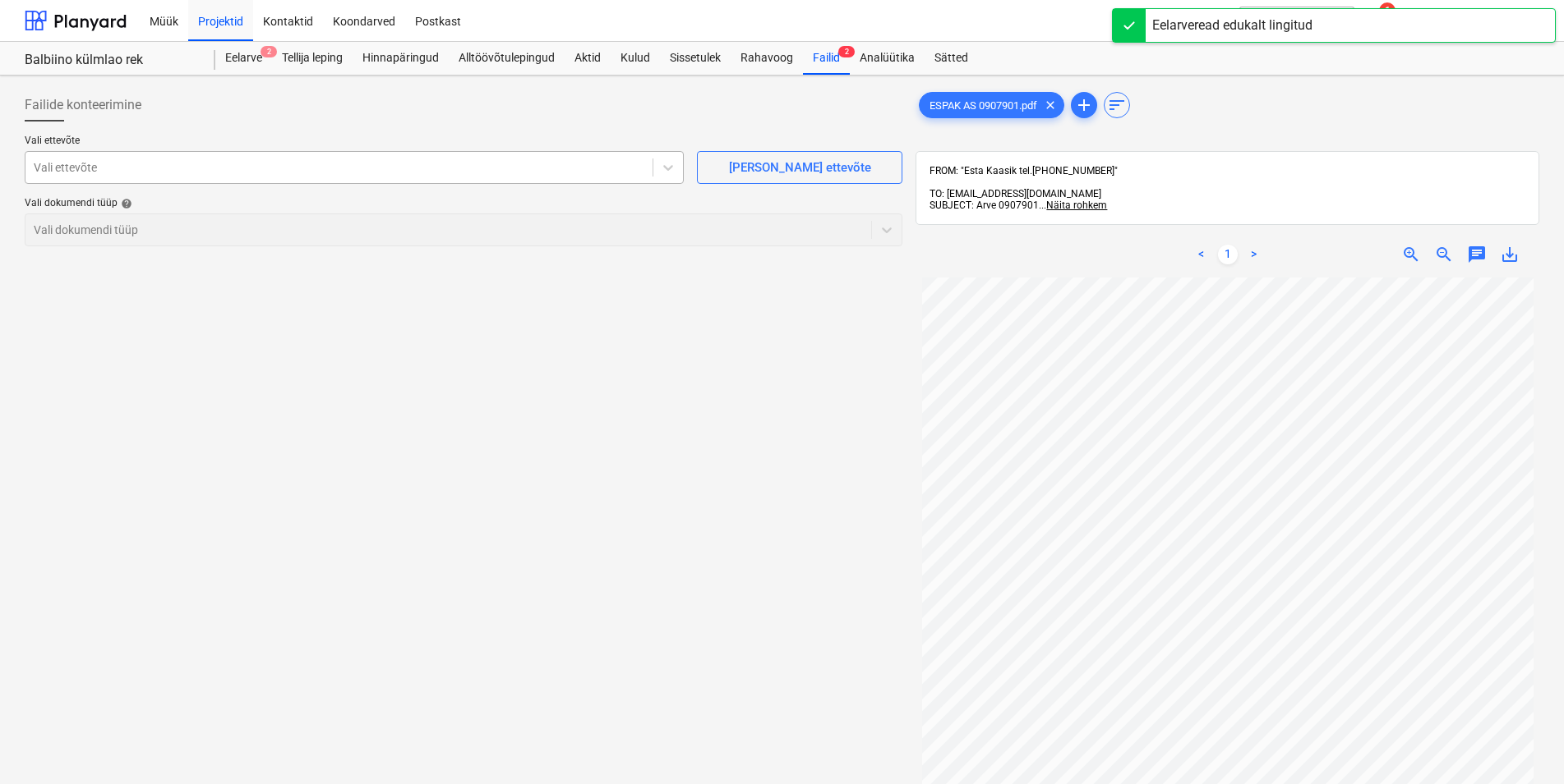
click at [158, 166] on div at bounding box center [339, 168] width 611 height 16
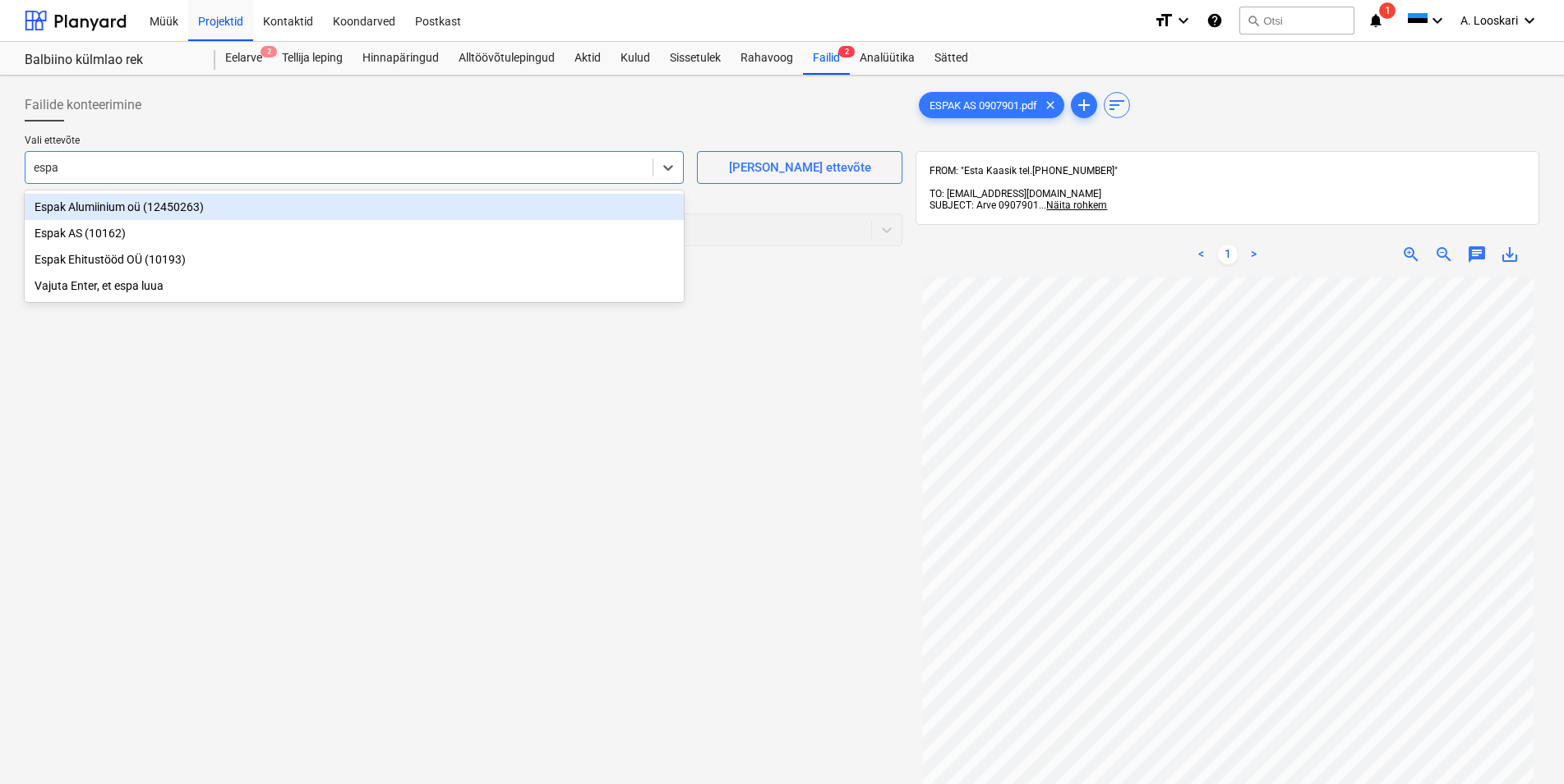
type input "espak"
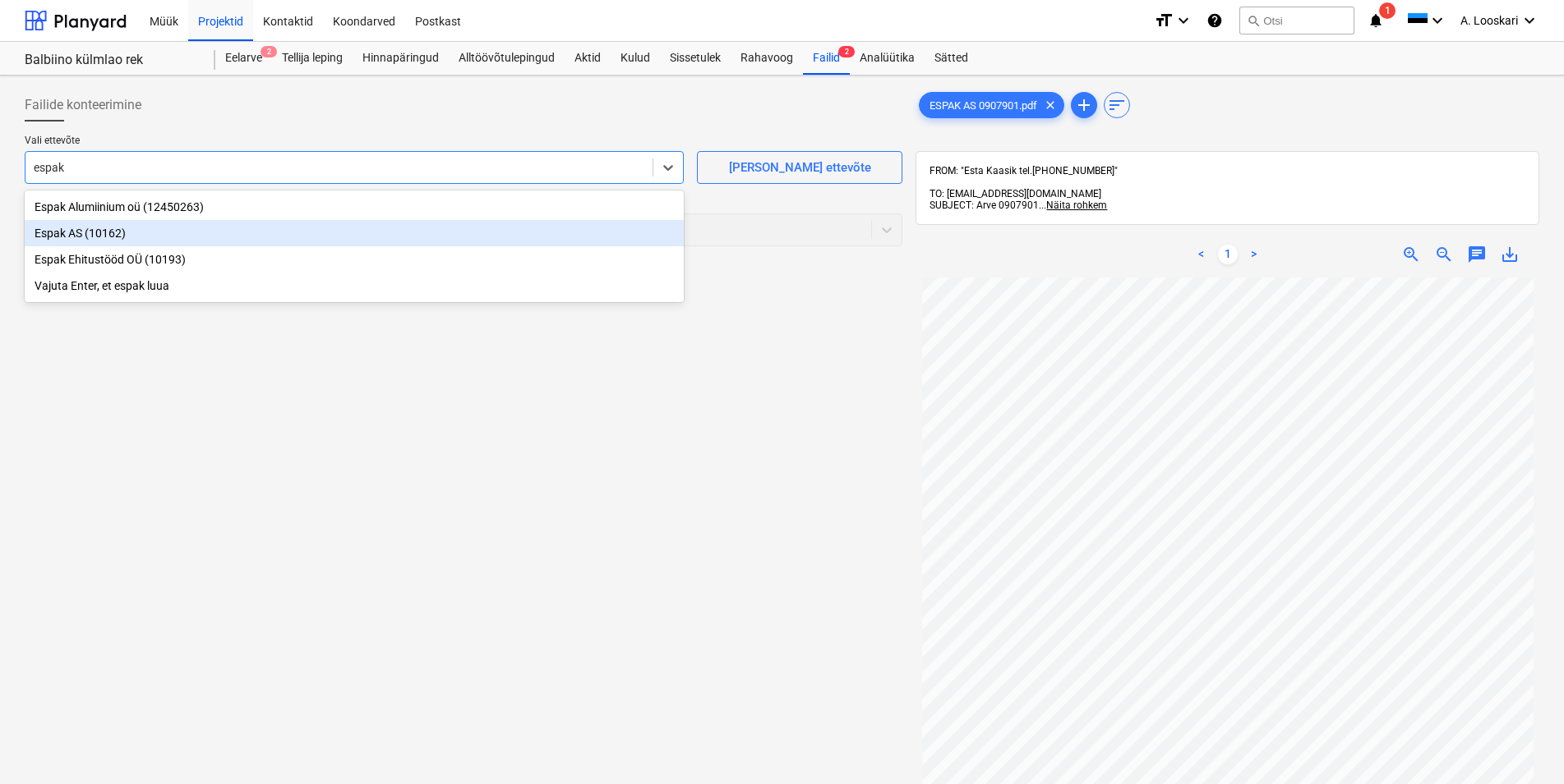
click at [109, 233] on div "Espak AS (10162)" at bounding box center [354, 233] width 659 height 26
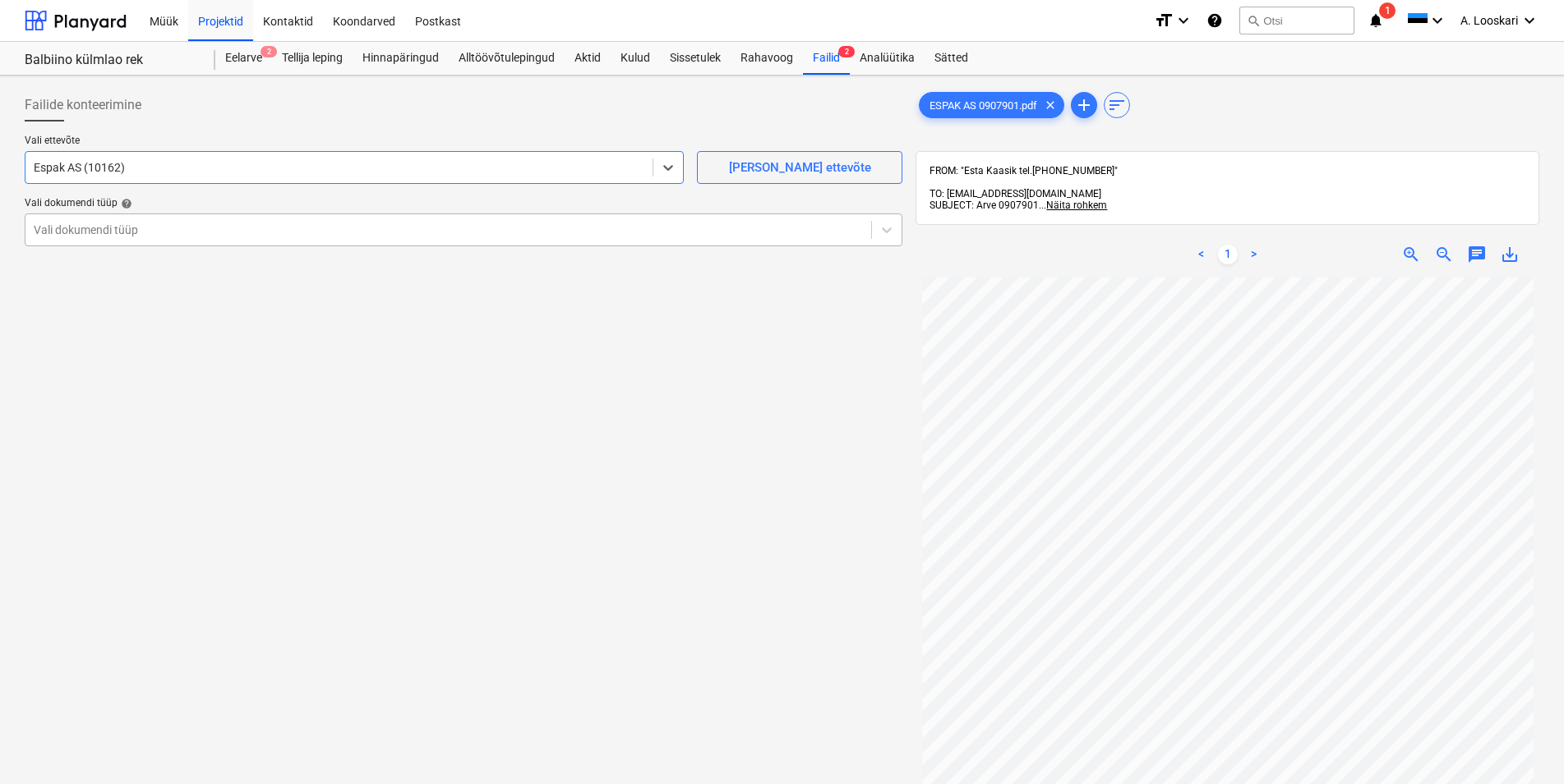
click at [138, 236] on div at bounding box center [448, 230] width 829 height 16
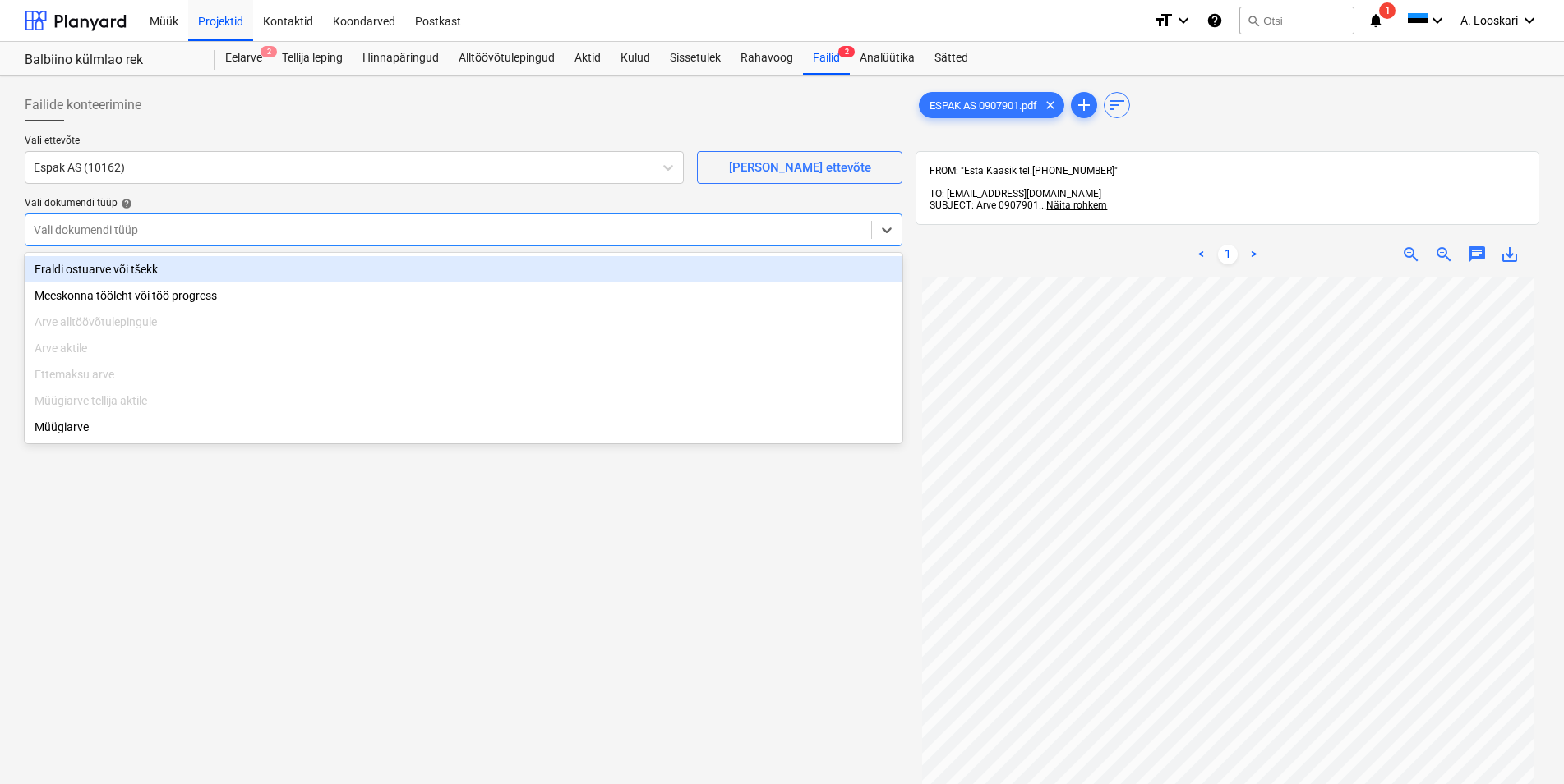
click at [156, 273] on div "Eraldi ostuarve või tšekk" at bounding box center [463, 270] width 877 height 26
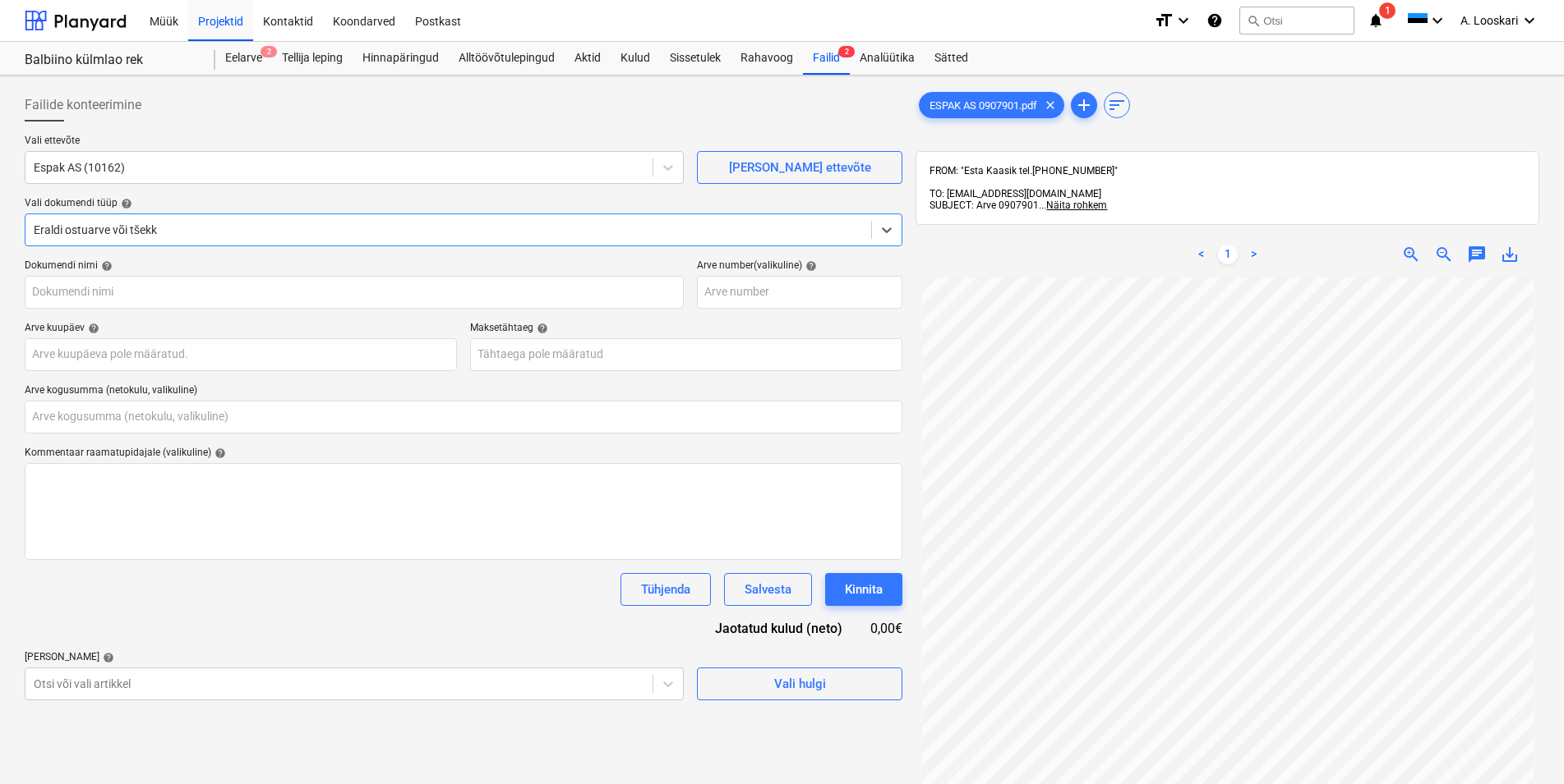
type input "ESPAK AS 0907901.pdf"
type input "0,00"
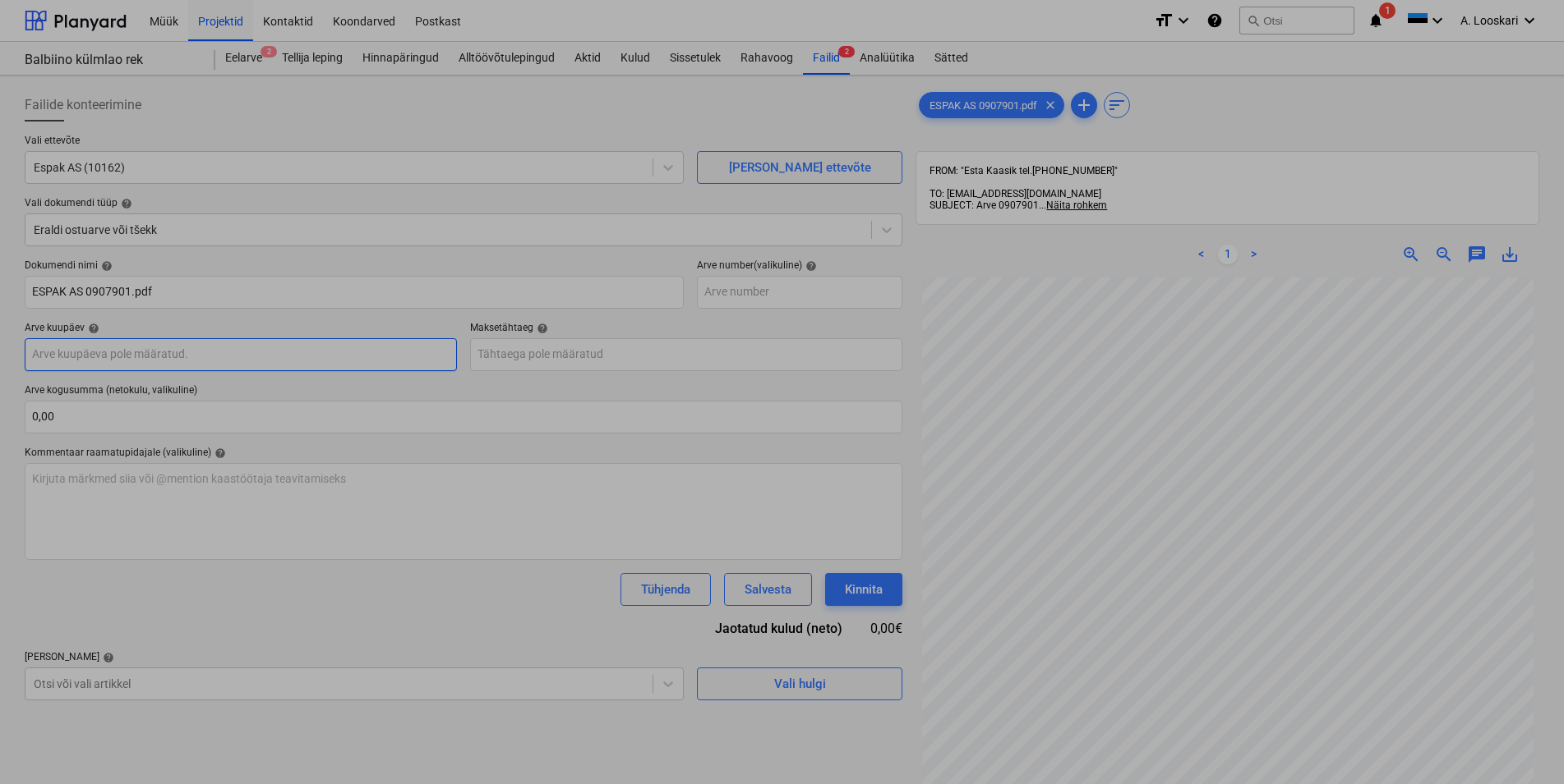
click at [157, 353] on input "text" at bounding box center [241, 355] width 433 height 33
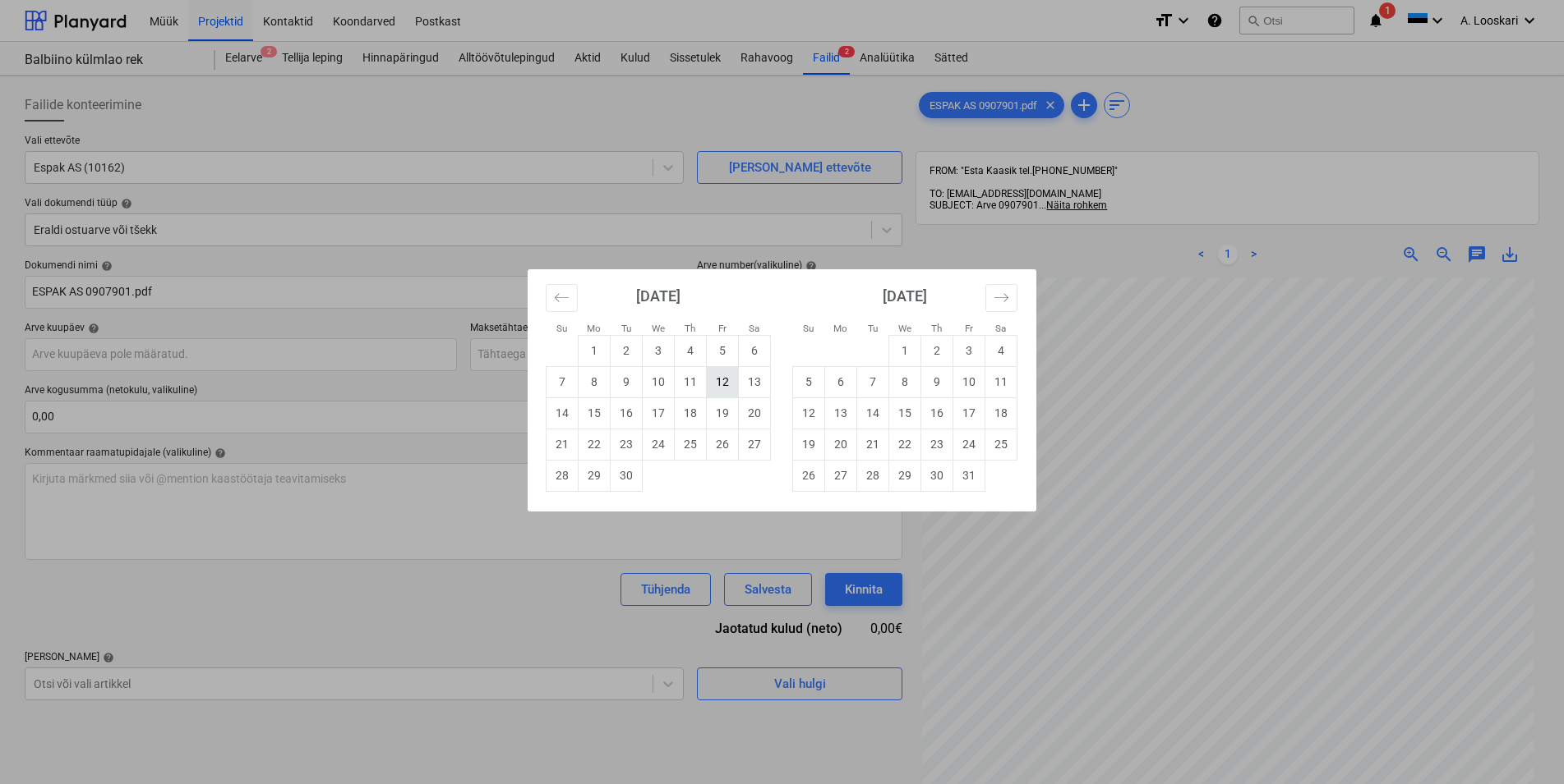
click at [728, 382] on td "12" at bounding box center [722, 382] width 32 height 31
type input "[DATE]"
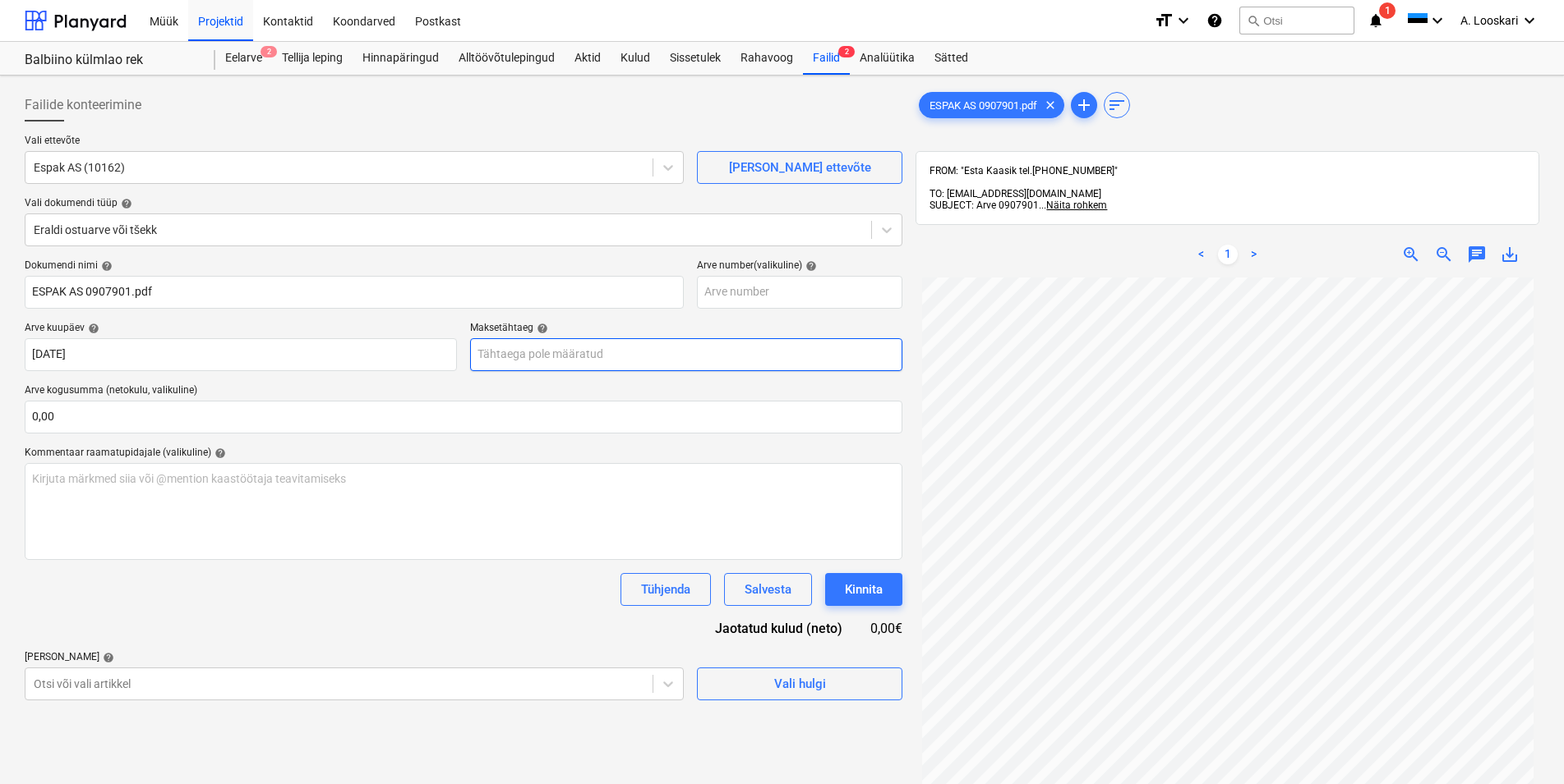
click at [663, 362] on input "text" at bounding box center [687, 355] width 433 height 33
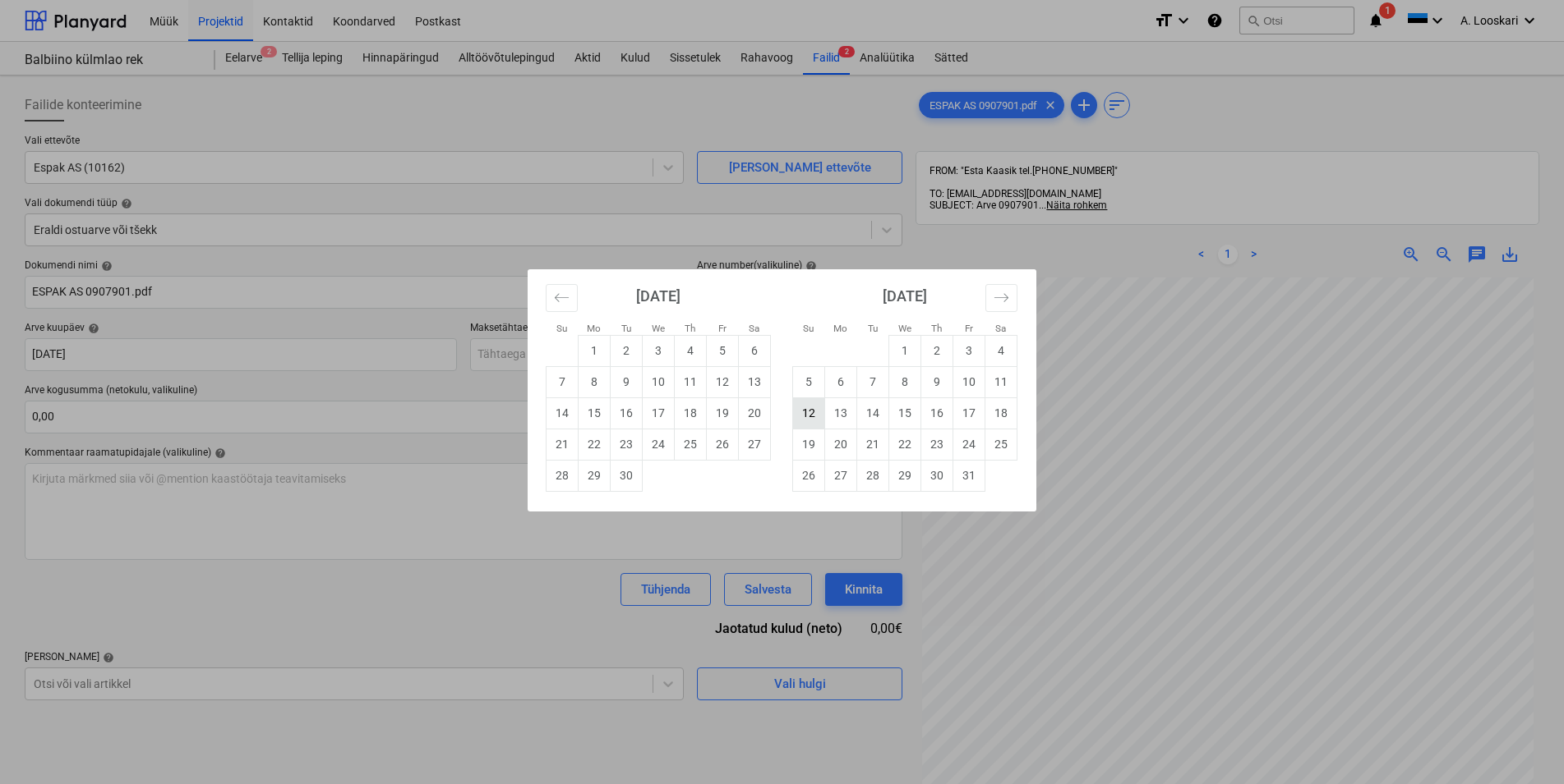
click at [810, 421] on td "12" at bounding box center [808, 413] width 32 height 31
type input "[DATE]"
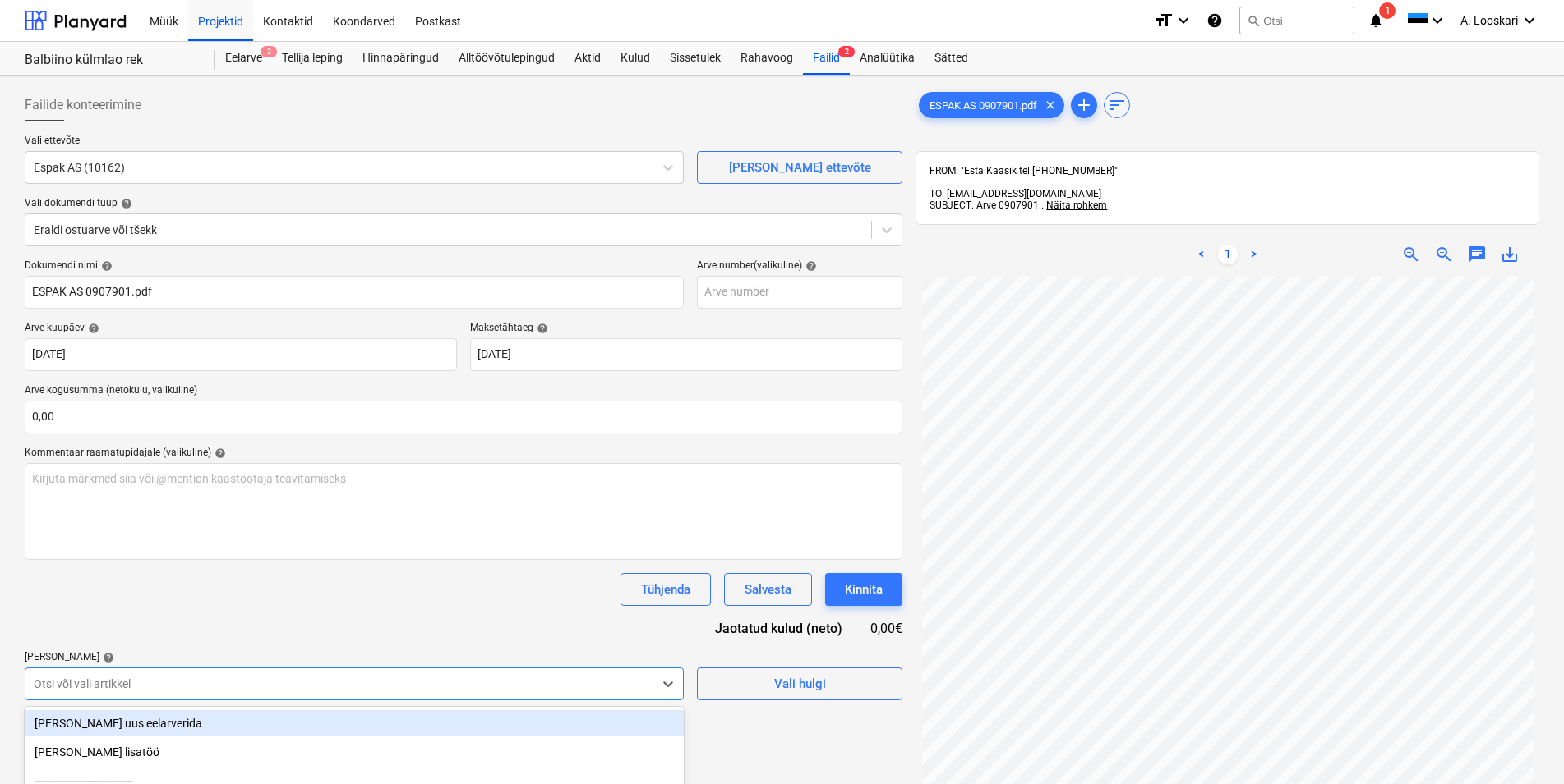
click at [104, 675] on body "Müük Projektid Kontaktid Koondarved Postkast format_size keyboard_arrow_down he…" at bounding box center [782, 392] width 1564 height 784
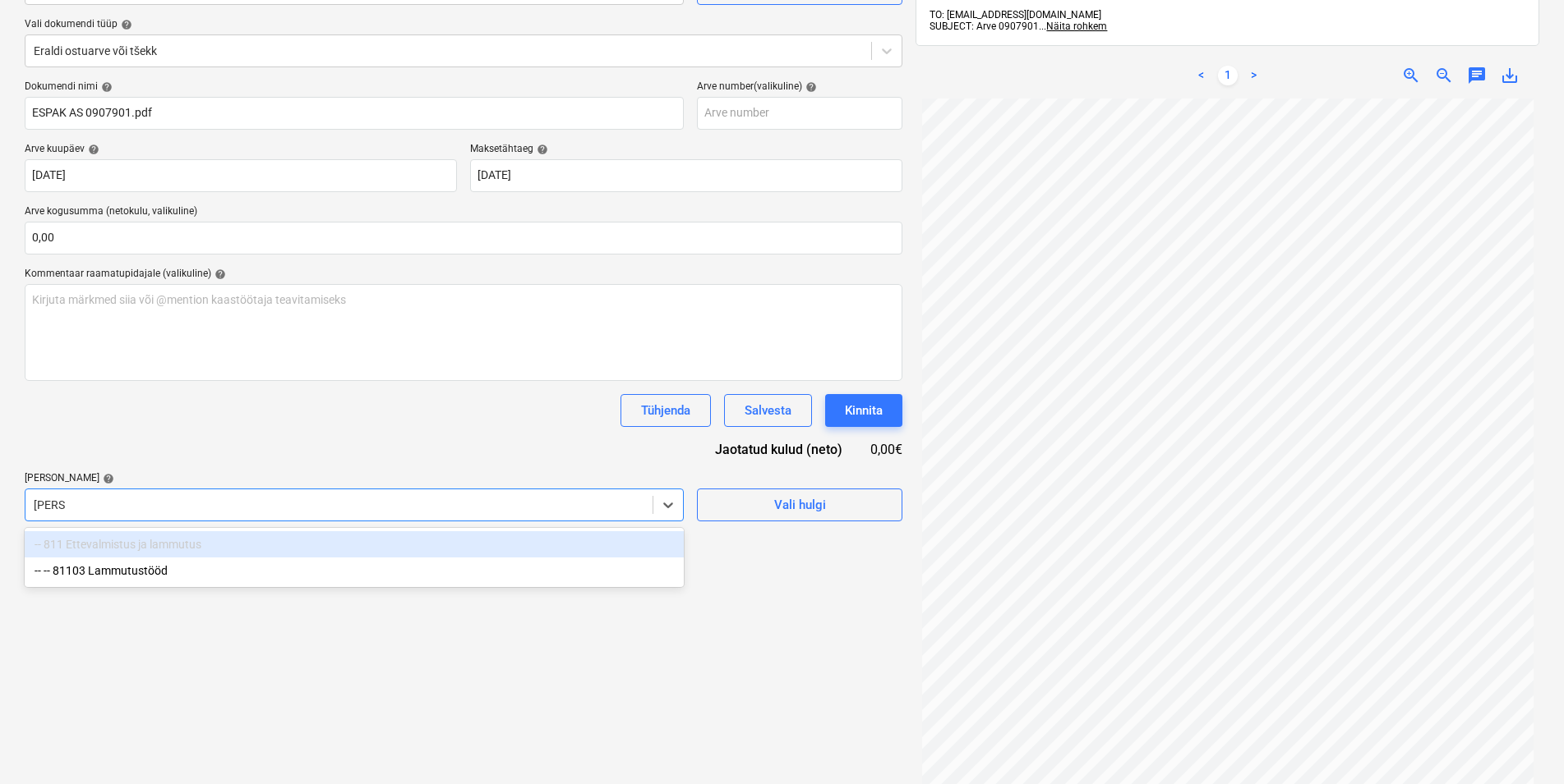
type input "lammu"
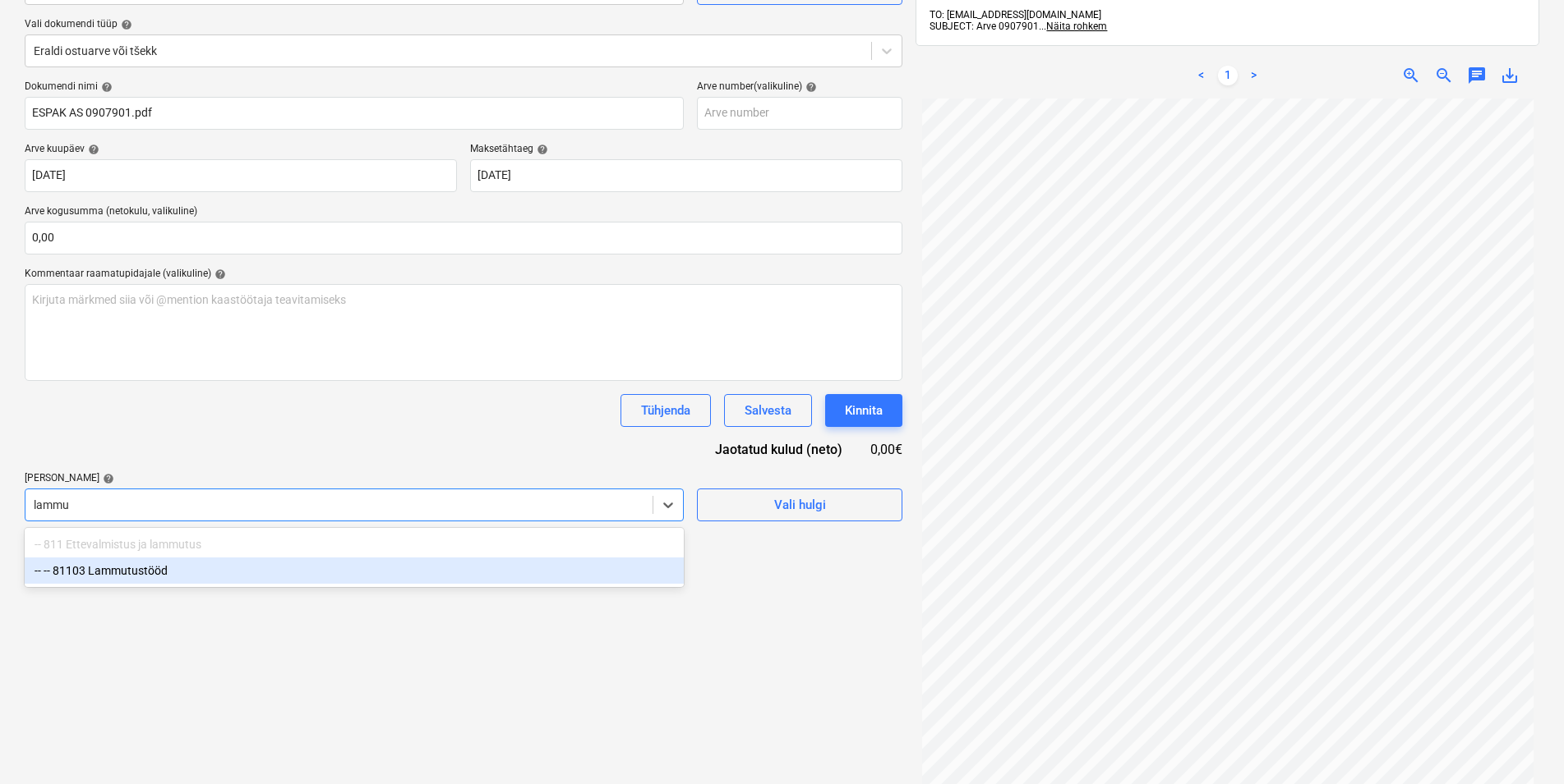
click at [158, 568] on div "-- -- 81103 Lammutustööd" at bounding box center [354, 571] width 659 height 26
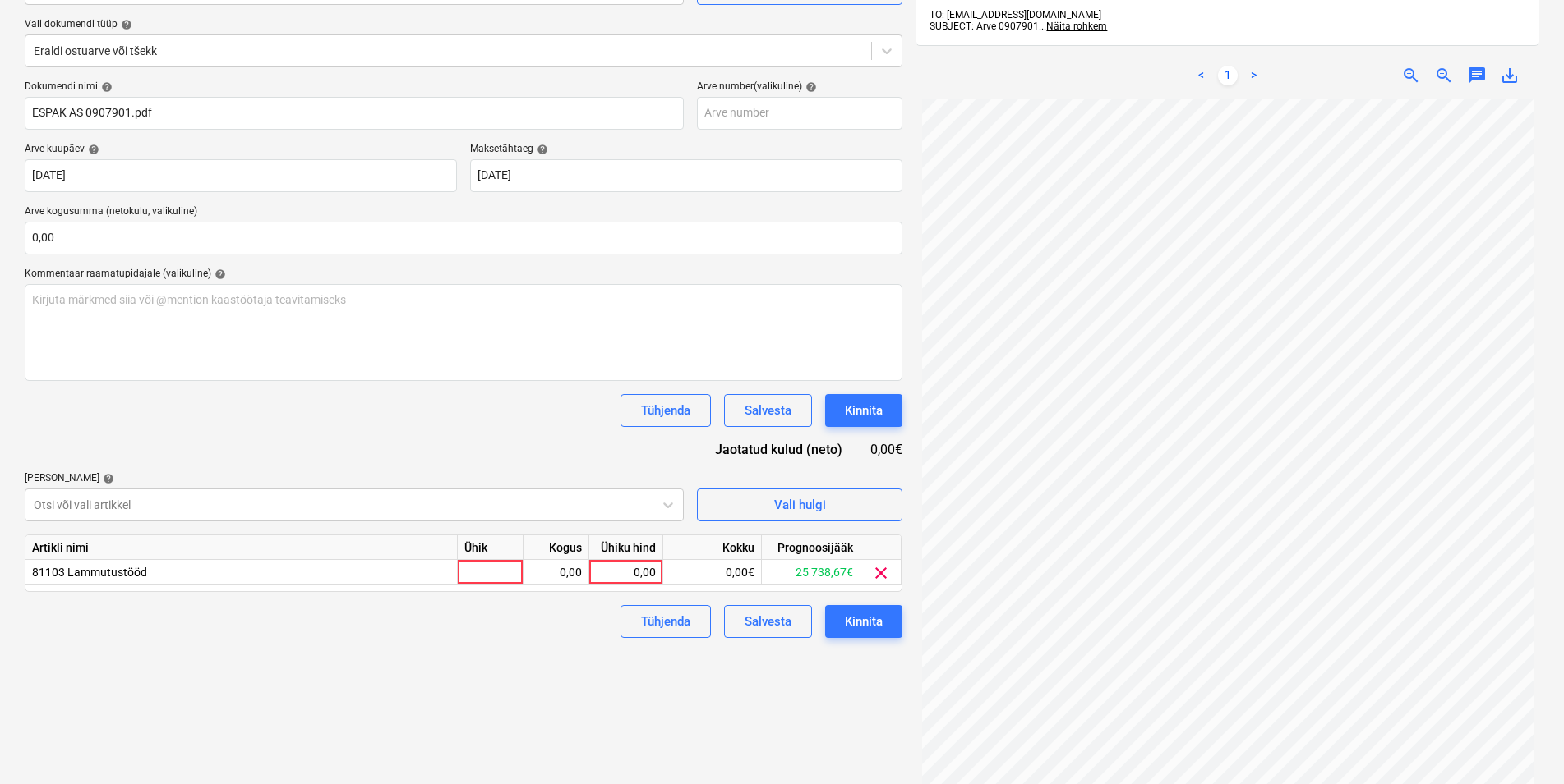
click at [174, 394] on div "Tühjenda Salvesta Kinnita" at bounding box center [463, 411] width 877 height 33
click at [502, 570] on div at bounding box center [491, 573] width 66 height 25
type input "kmpl"
click at [562, 573] on div "0,00" at bounding box center [556, 573] width 52 height 25
type input "1"
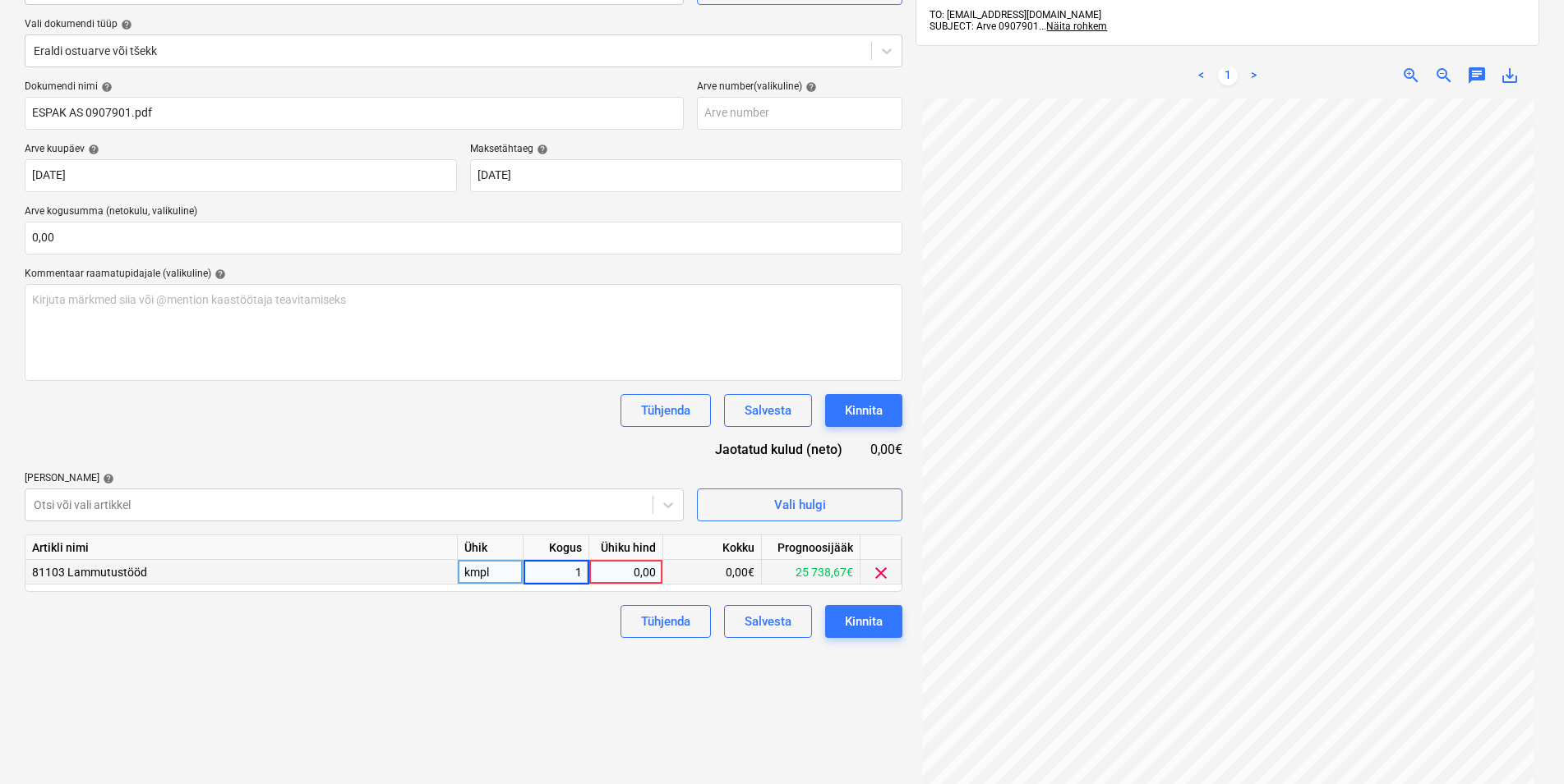
click at [618, 574] on div "0,00" at bounding box center [626, 573] width 60 height 25
type input "155,55"
click at [535, 674] on div "Failide konteerimine Vali ettevõte Espak AS (10162) [PERSON_NAME] uus ettevõte …" at bounding box center [463, 373] width 891 height 940
click at [877, 620] on div "Kinnita" at bounding box center [863, 622] width 38 height 21
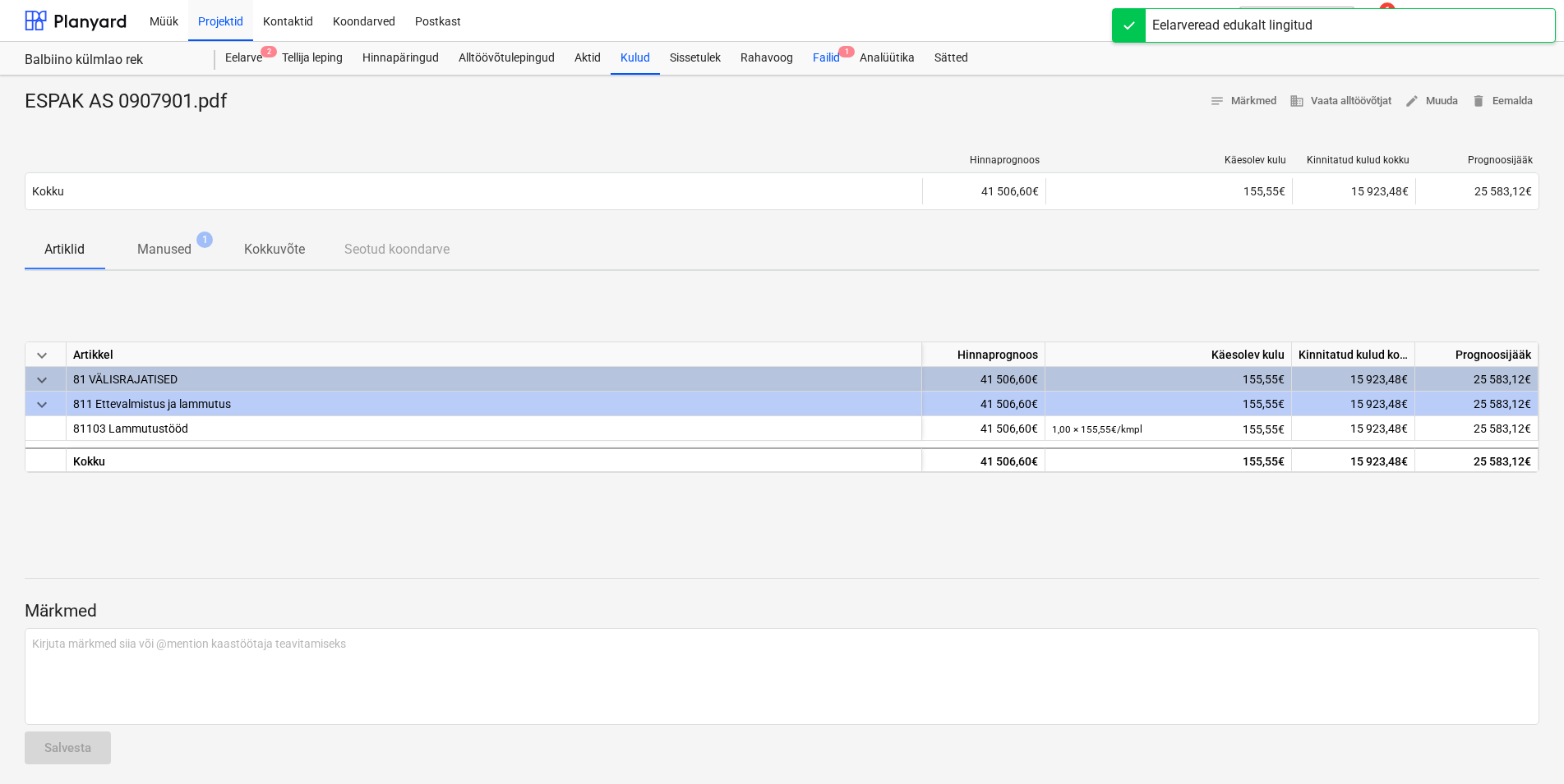
drag, startPoint x: 832, startPoint y: 54, endPoint x: 809, endPoint y: 71, distance: 28.6
click at [831, 54] on div "Failid 1" at bounding box center [826, 58] width 47 height 33
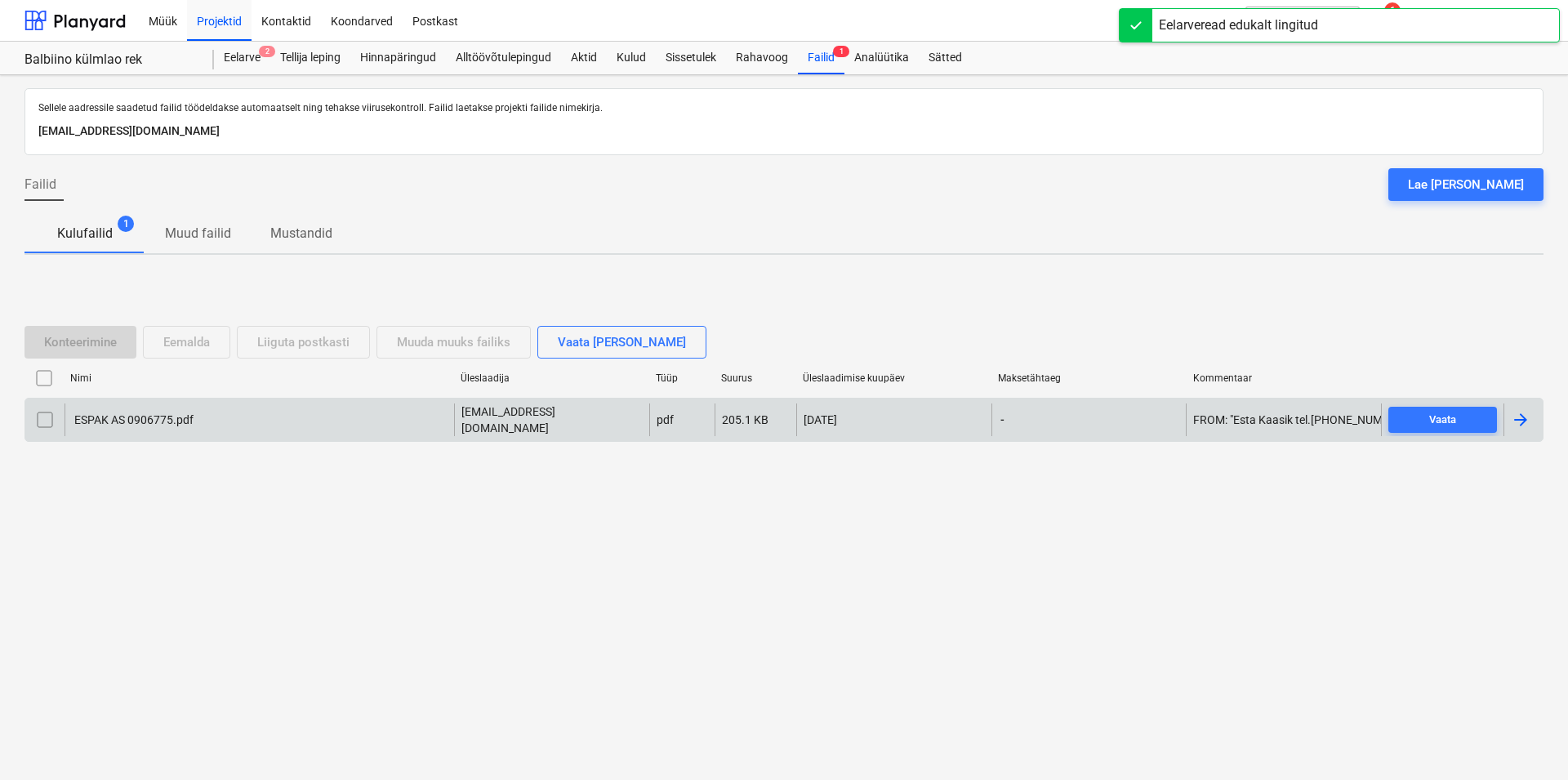
click at [137, 418] on div "ESPAK AS 0906775.pdf" at bounding box center [132, 420] width 122 height 13
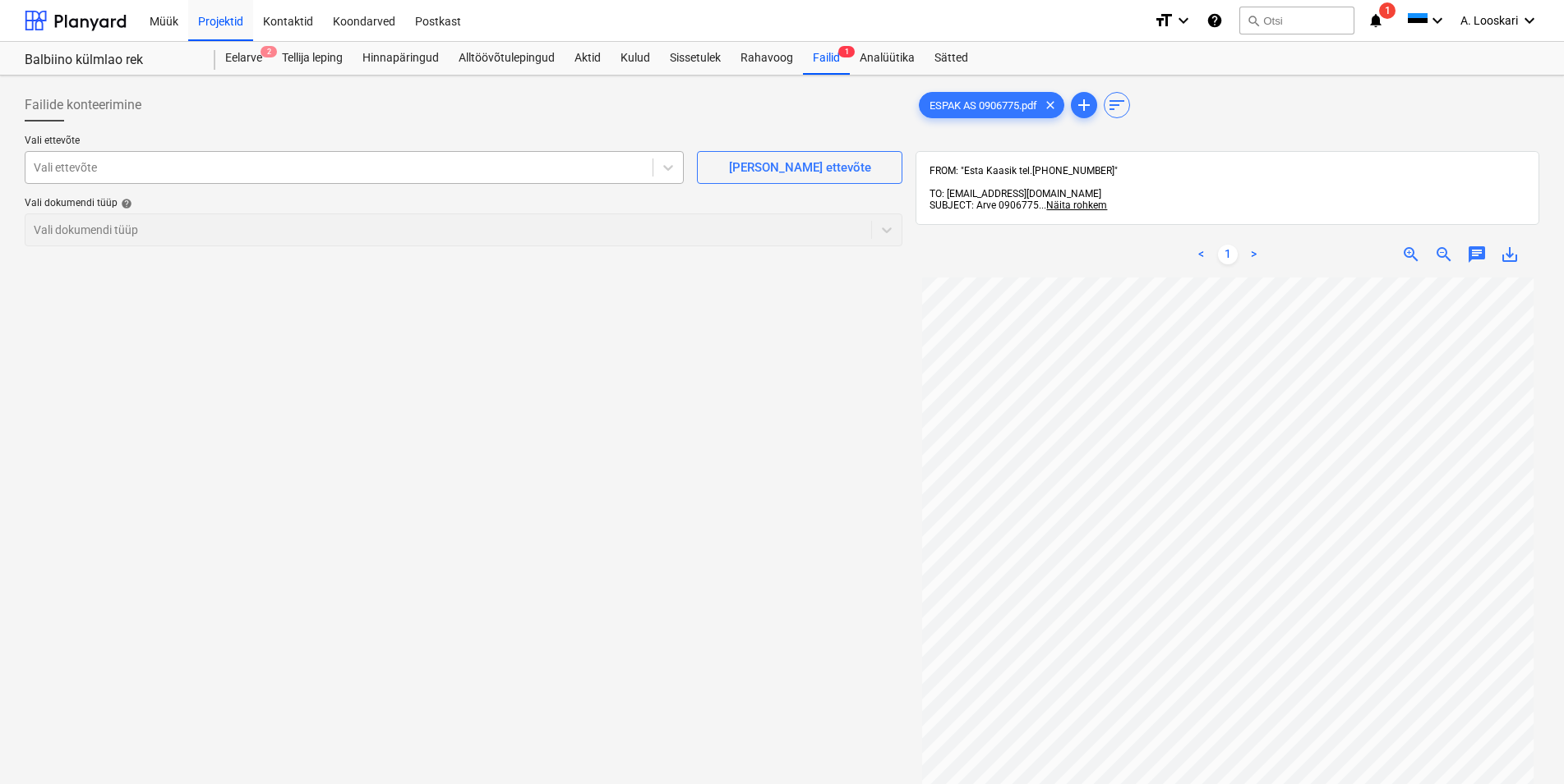
click at [76, 166] on div at bounding box center [339, 168] width 611 height 16
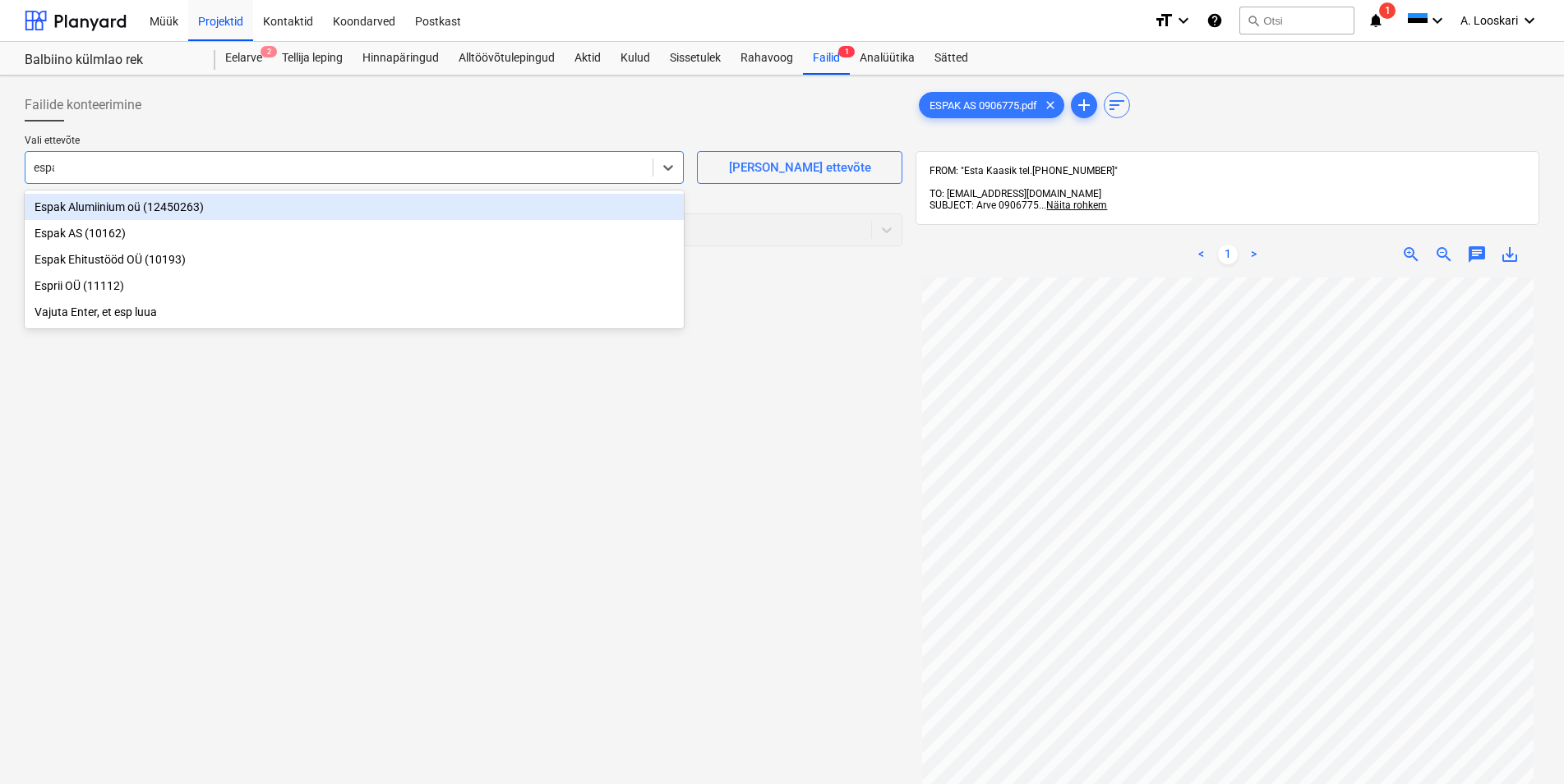
type input "espak"
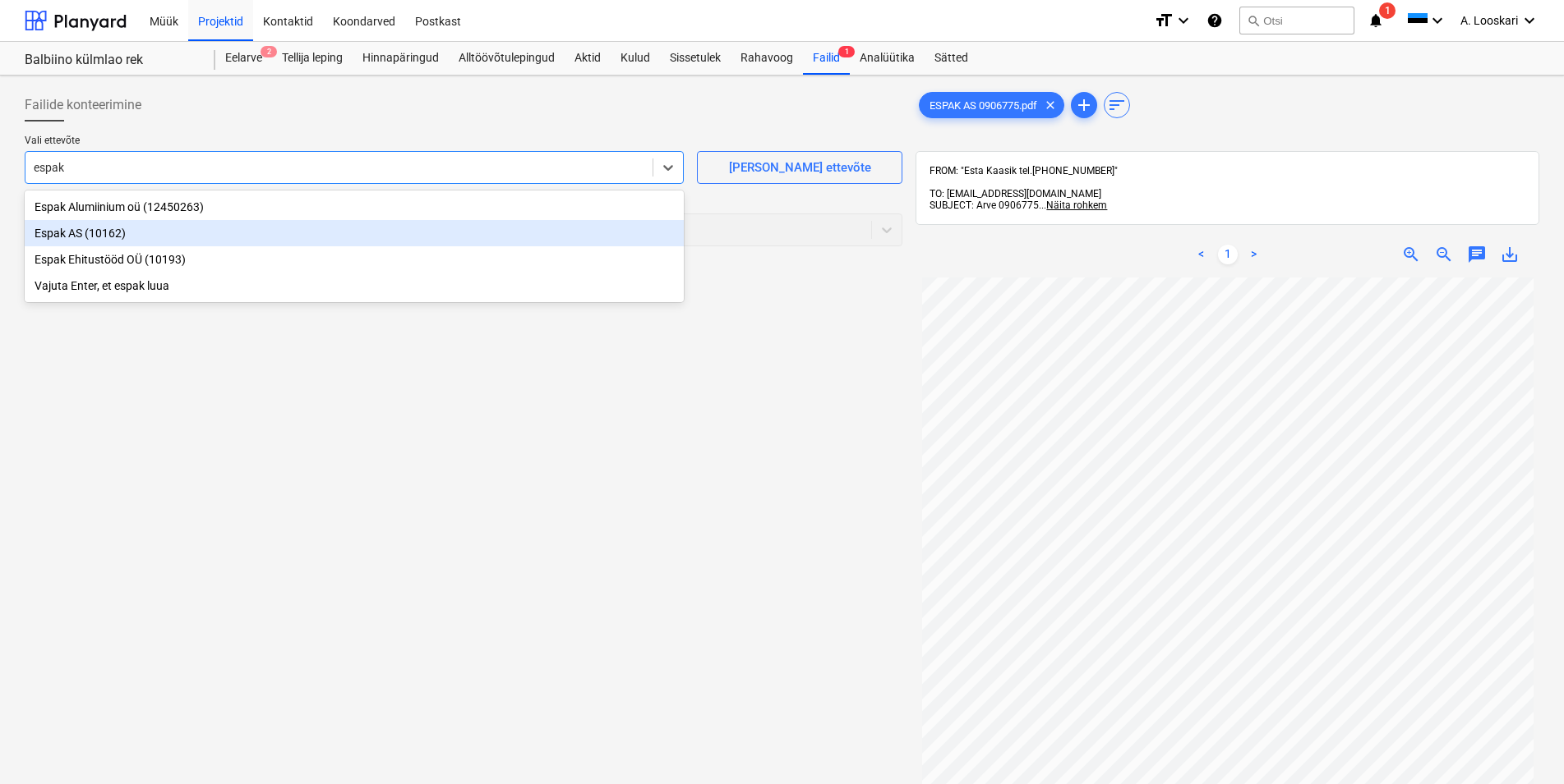
click at [113, 228] on div "Espak AS (10162)" at bounding box center [354, 233] width 659 height 26
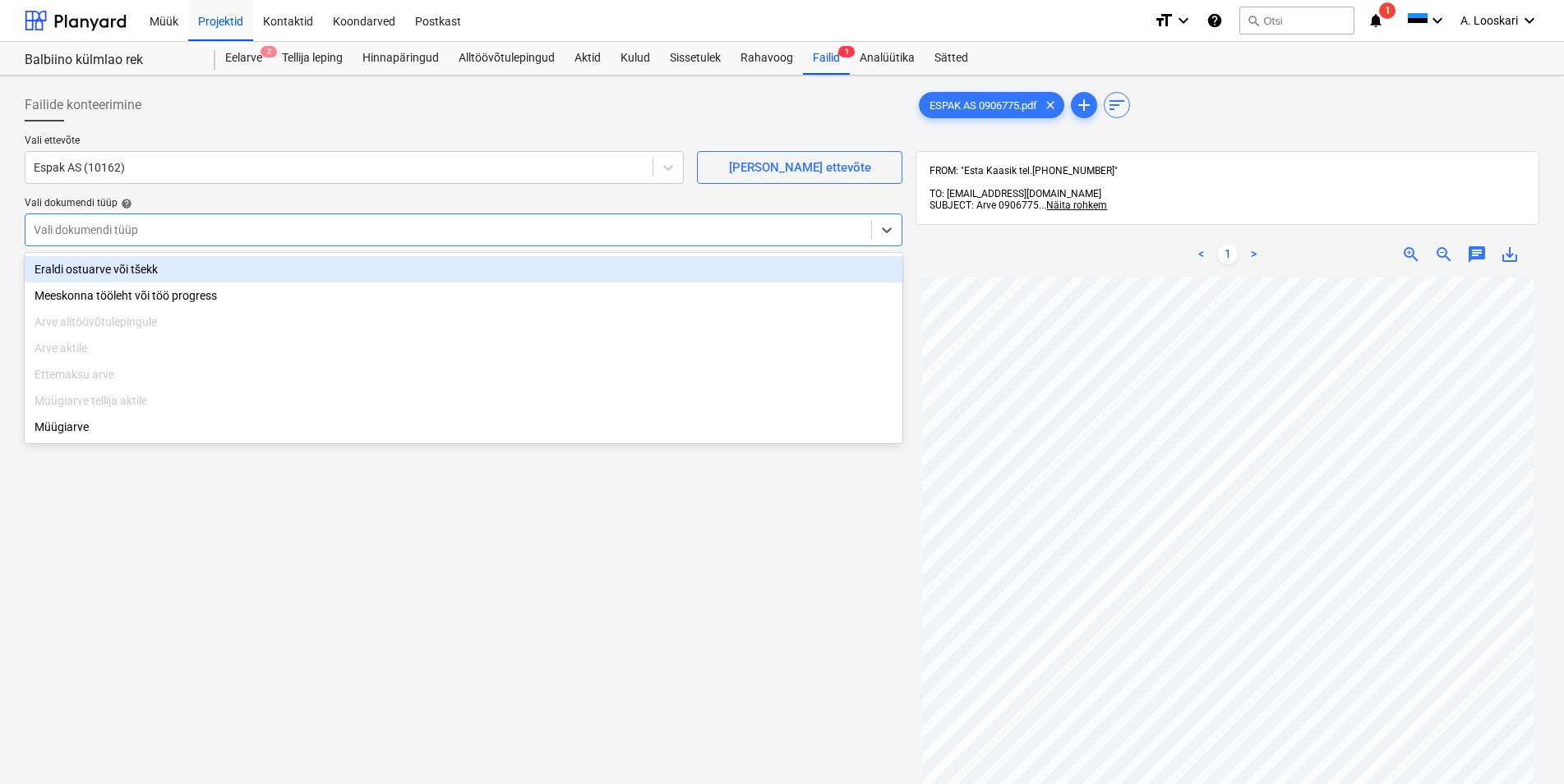
click at [116, 238] on div at bounding box center [448, 230] width 829 height 16
click at [131, 265] on div "Eraldi ostuarve või tšekk" at bounding box center [463, 270] width 877 height 26
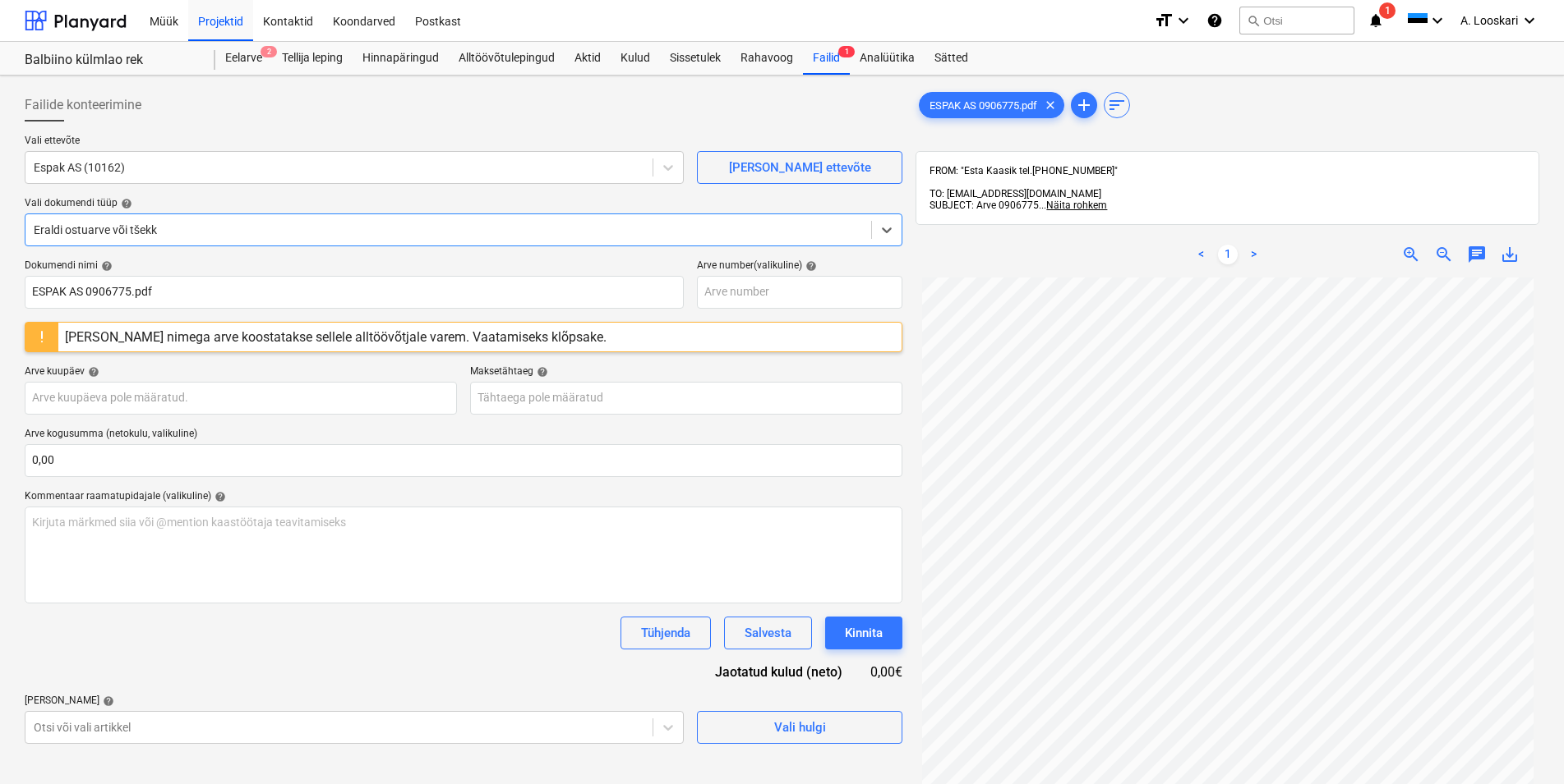
click at [1512, 245] on span "save_alt" at bounding box center [1510, 255] width 20 height 20
click at [636, 53] on div "Kulud" at bounding box center [636, 58] width 49 height 33
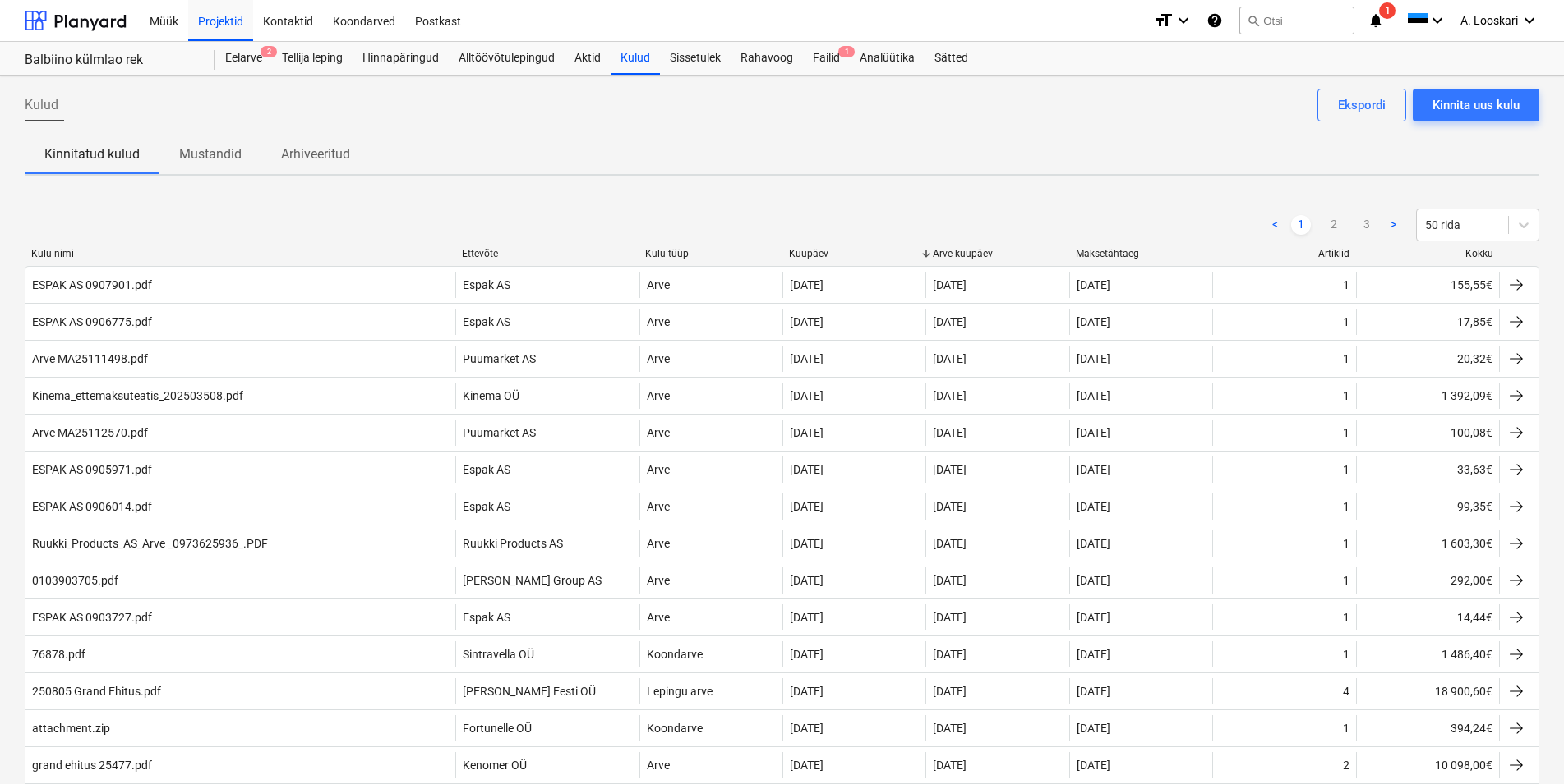
click at [1377, 22] on icon "notifications" at bounding box center [1376, 21] width 16 height 20
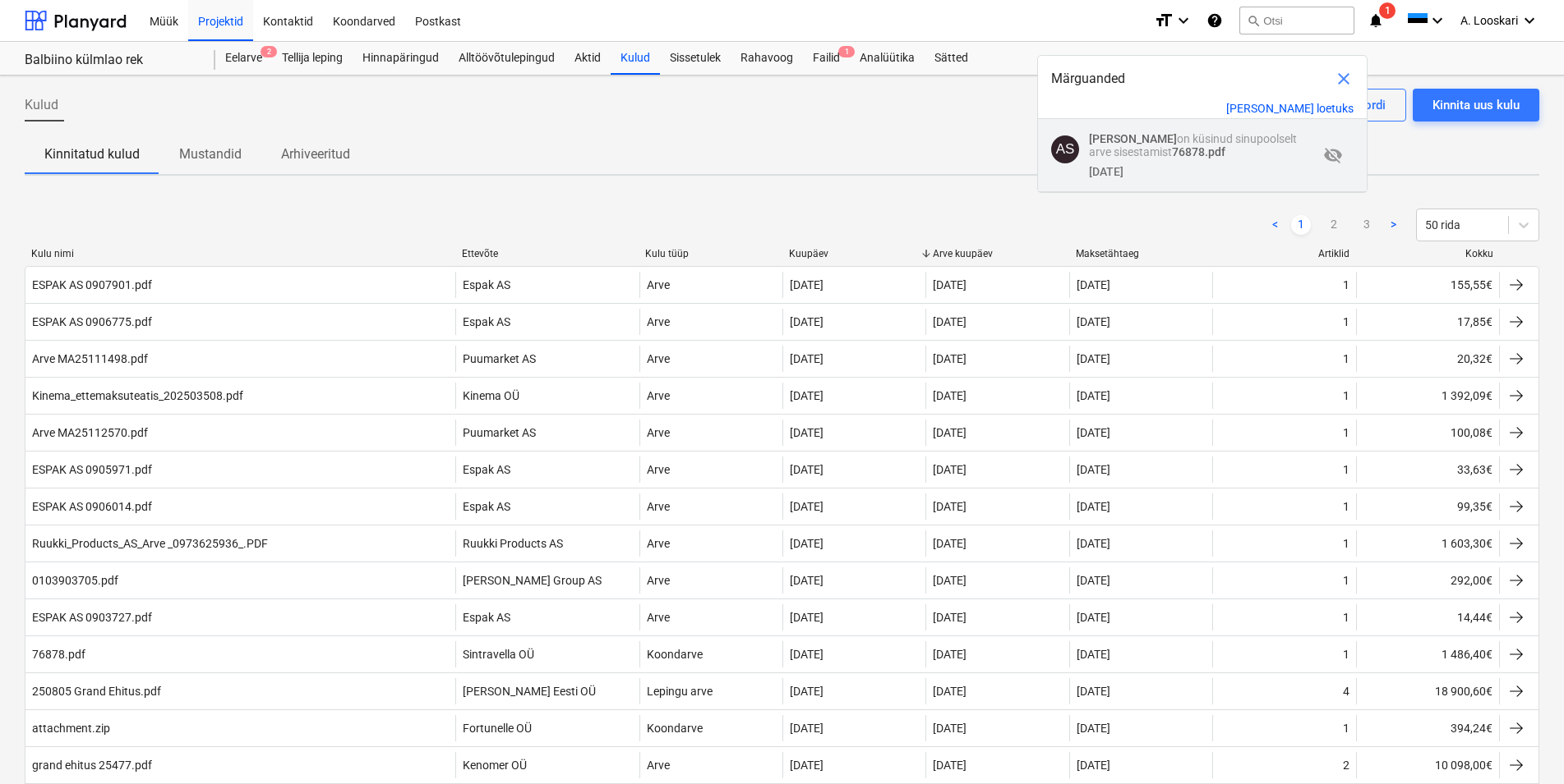
click at [1173, 141] on p "[PERSON_NAME] on küsinud sinupoolselt arve sisestamist 76878.pdf" at bounding box center [1203, 145] width 229 height 26
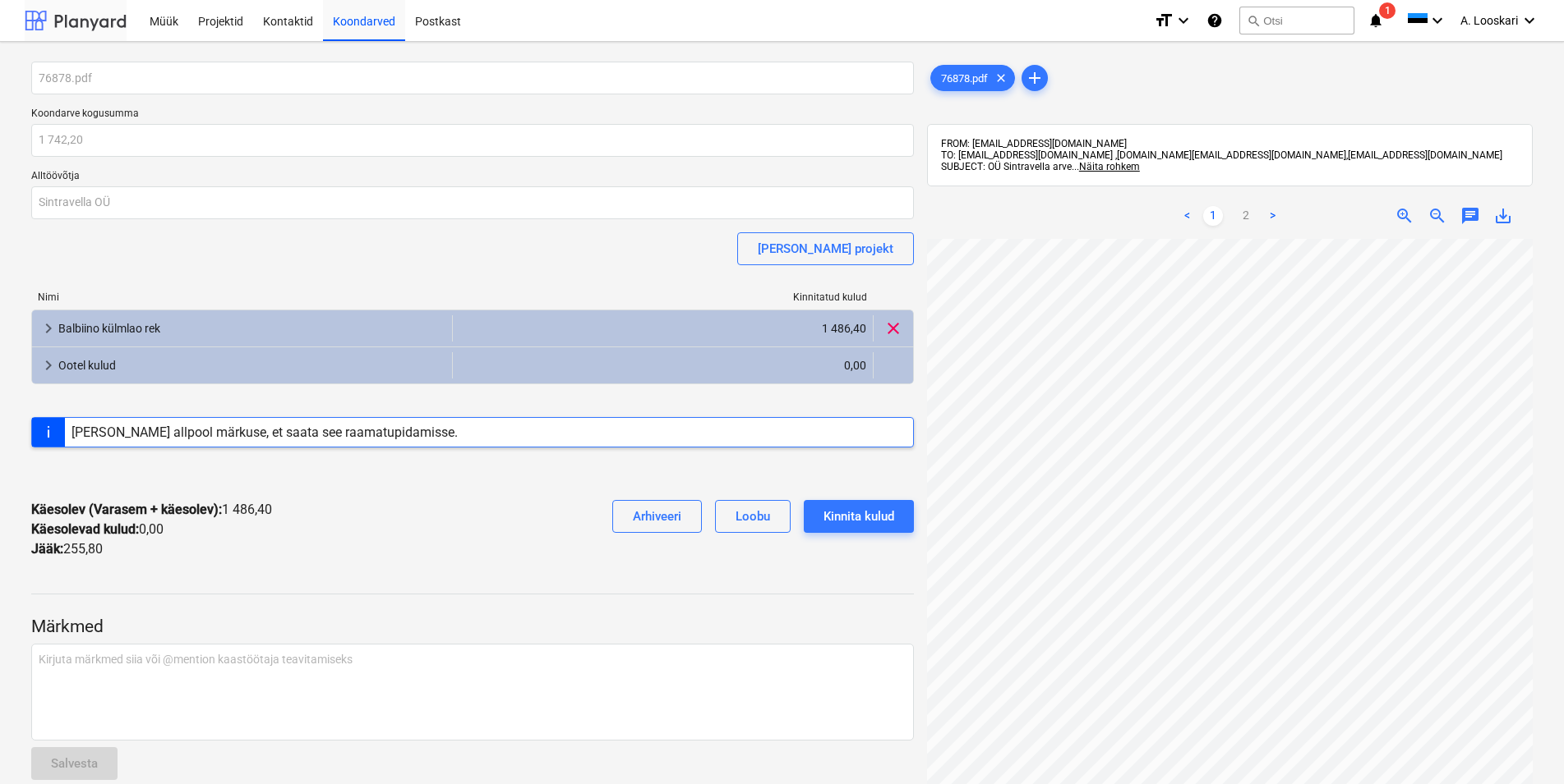
click at [98, 21] on div at bounding box center [76, 21] width 102 height 41
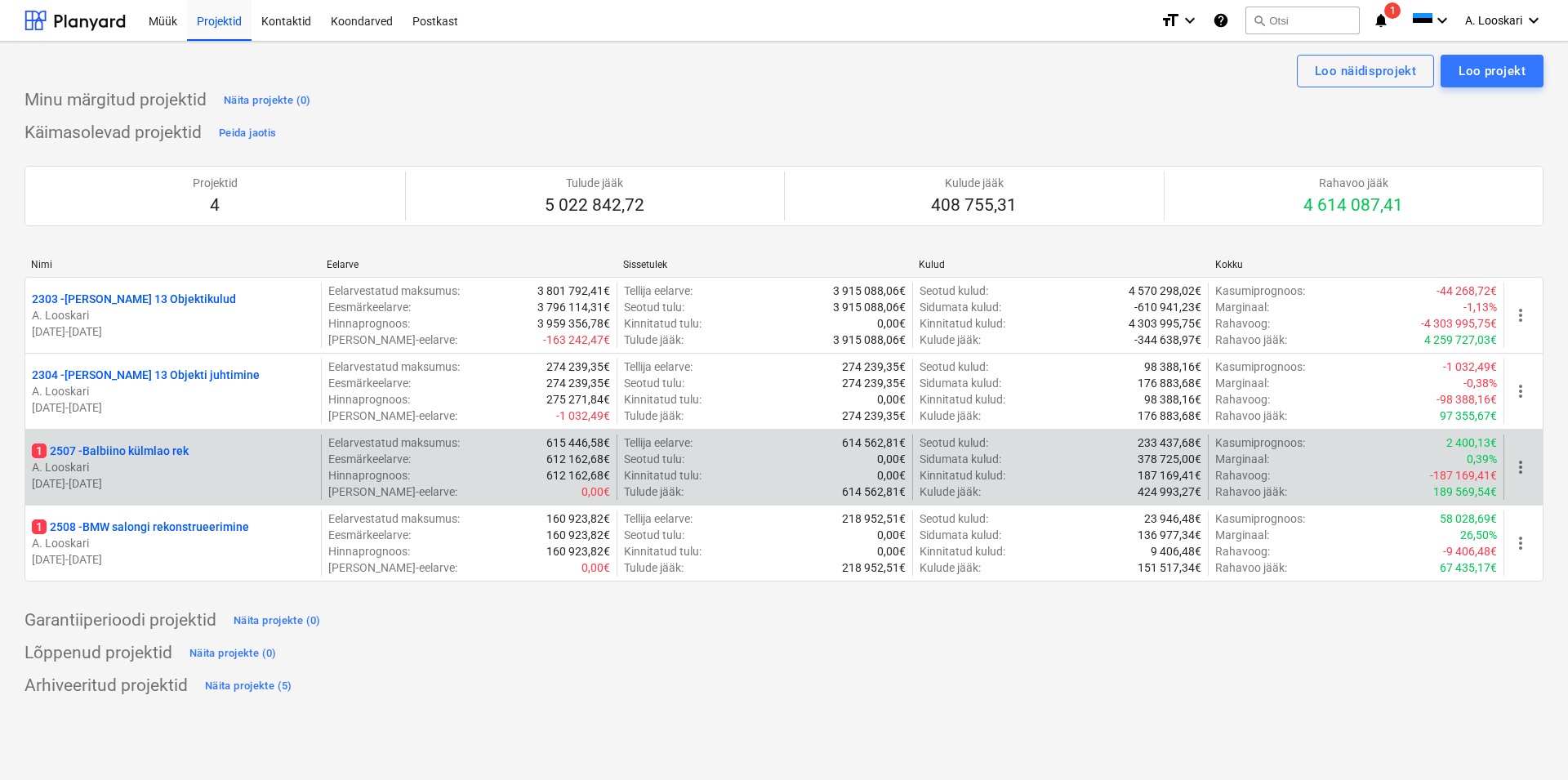
click at [183, 455] on p "1 2507 - Balbiino külmlao rek" at bounding box center [110, 451] width 157 height 16
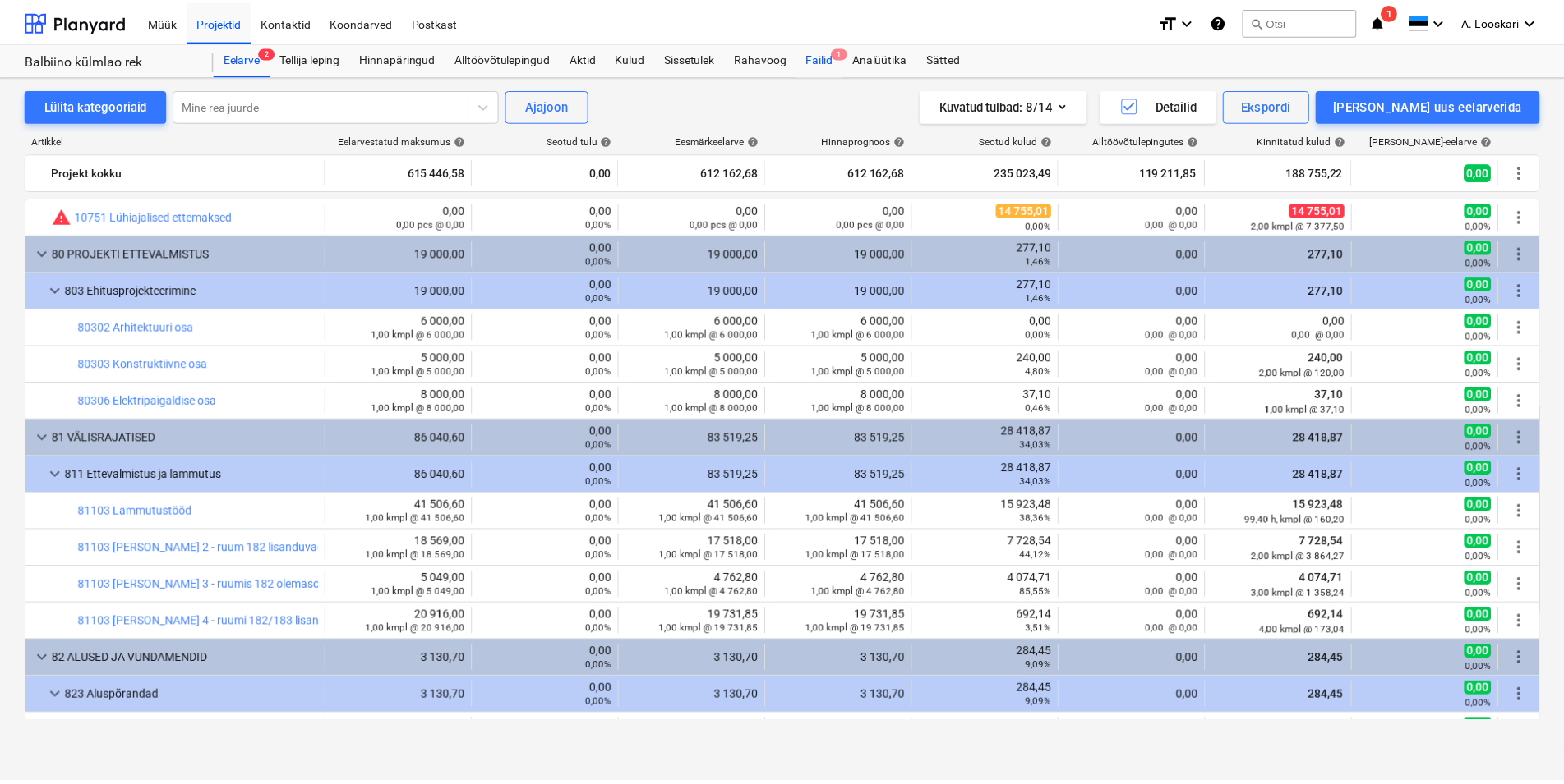
scroll to position [562, 0]
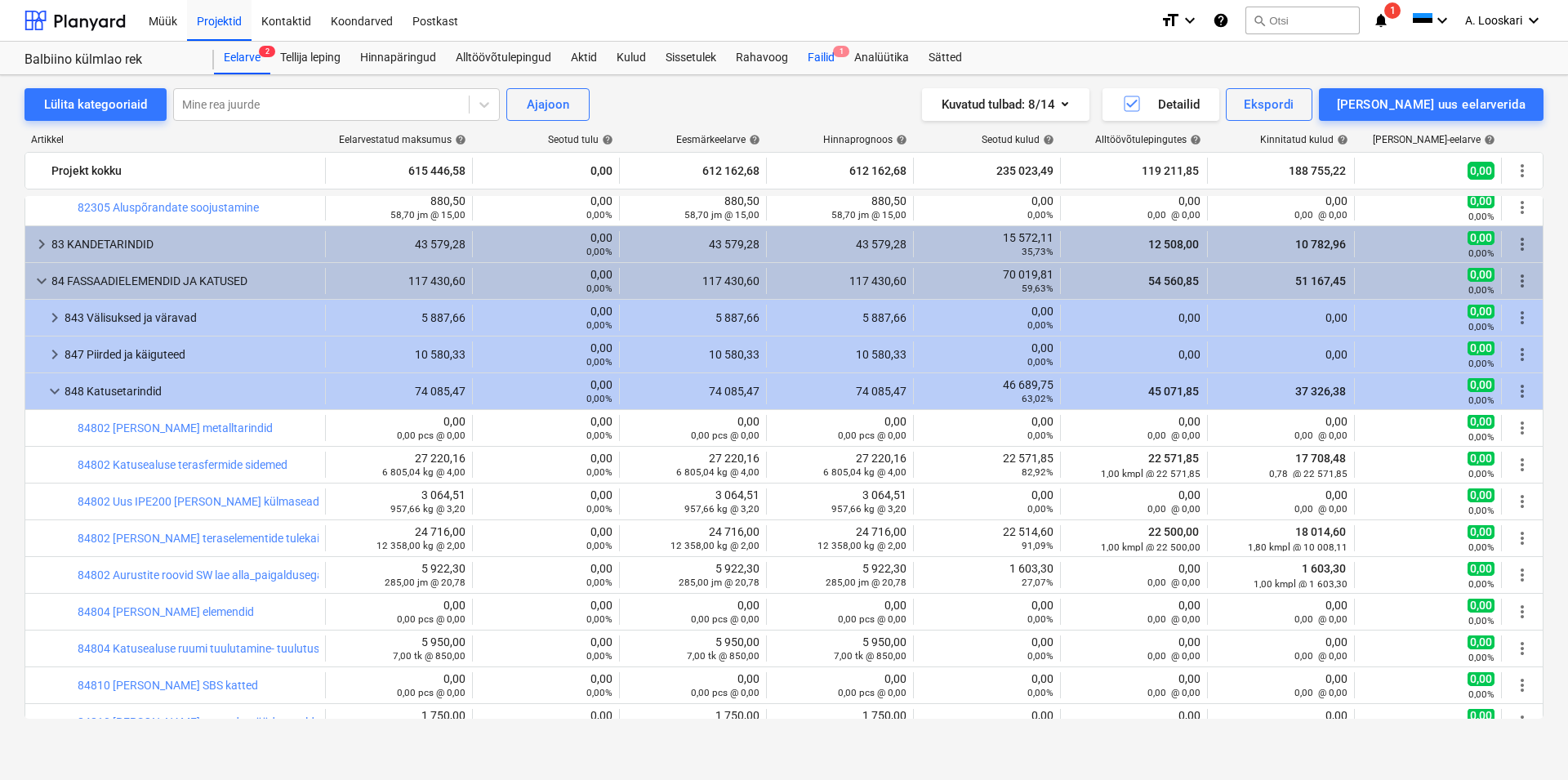
click at [824, 61] on div "Failid 1" at bounding box center [820, 58] width 47 height 33
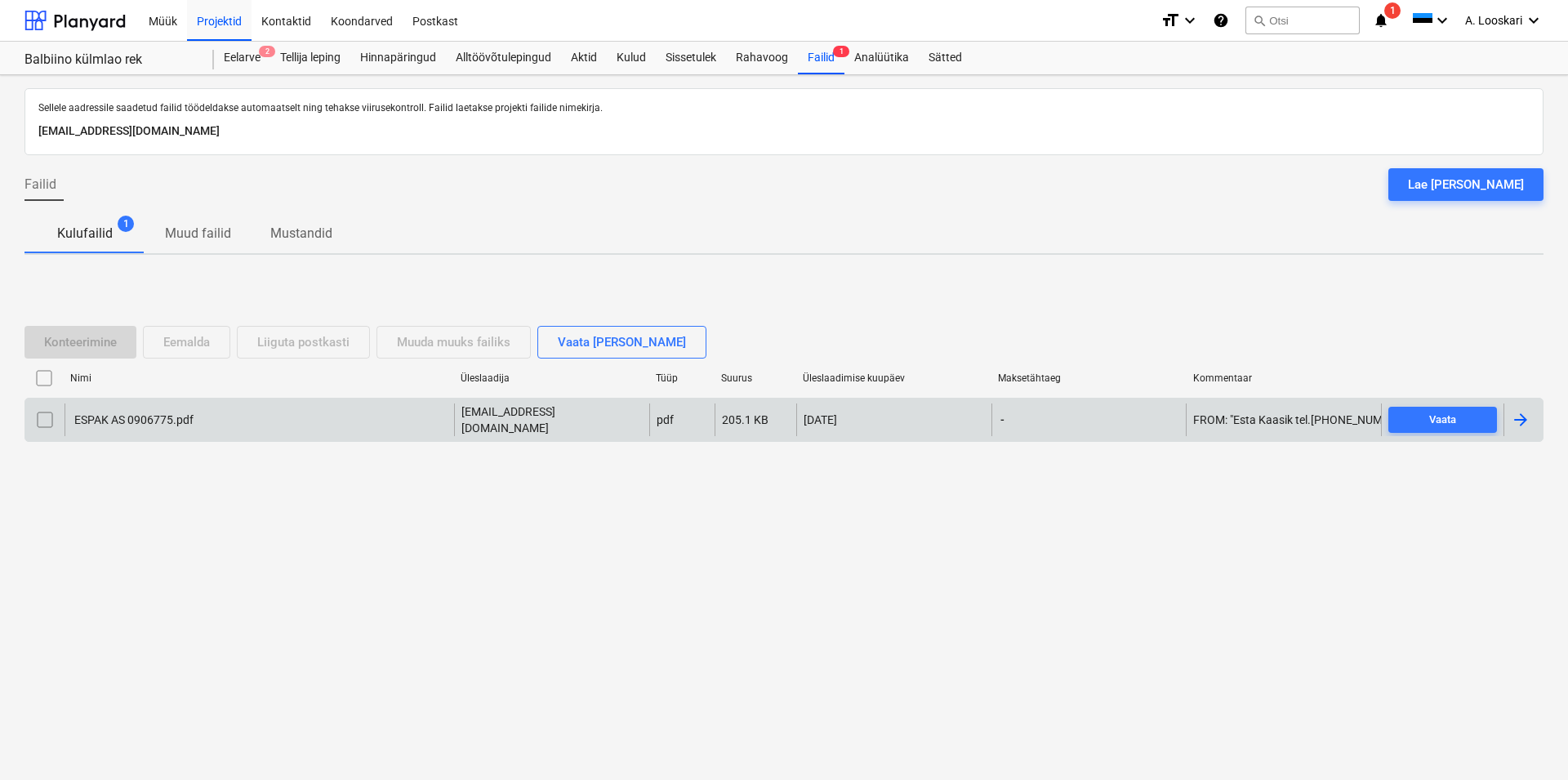
click at [44, 419] on input "checkbox" at bounding box center [45, 420] width 26 height 26
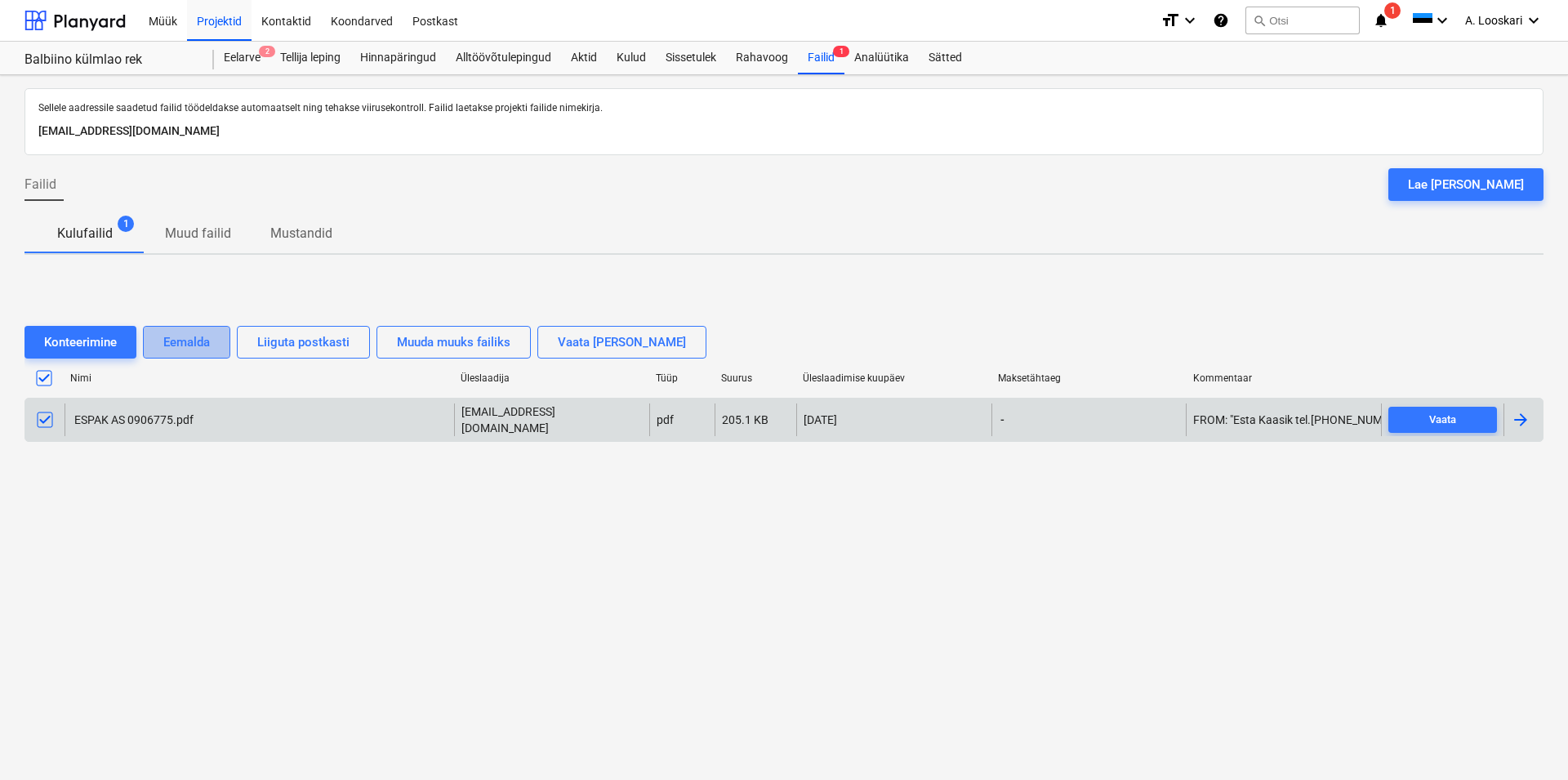
click at [183, 341] on div "Eemalda" at bounding box center [186, 343] width 47 height 21
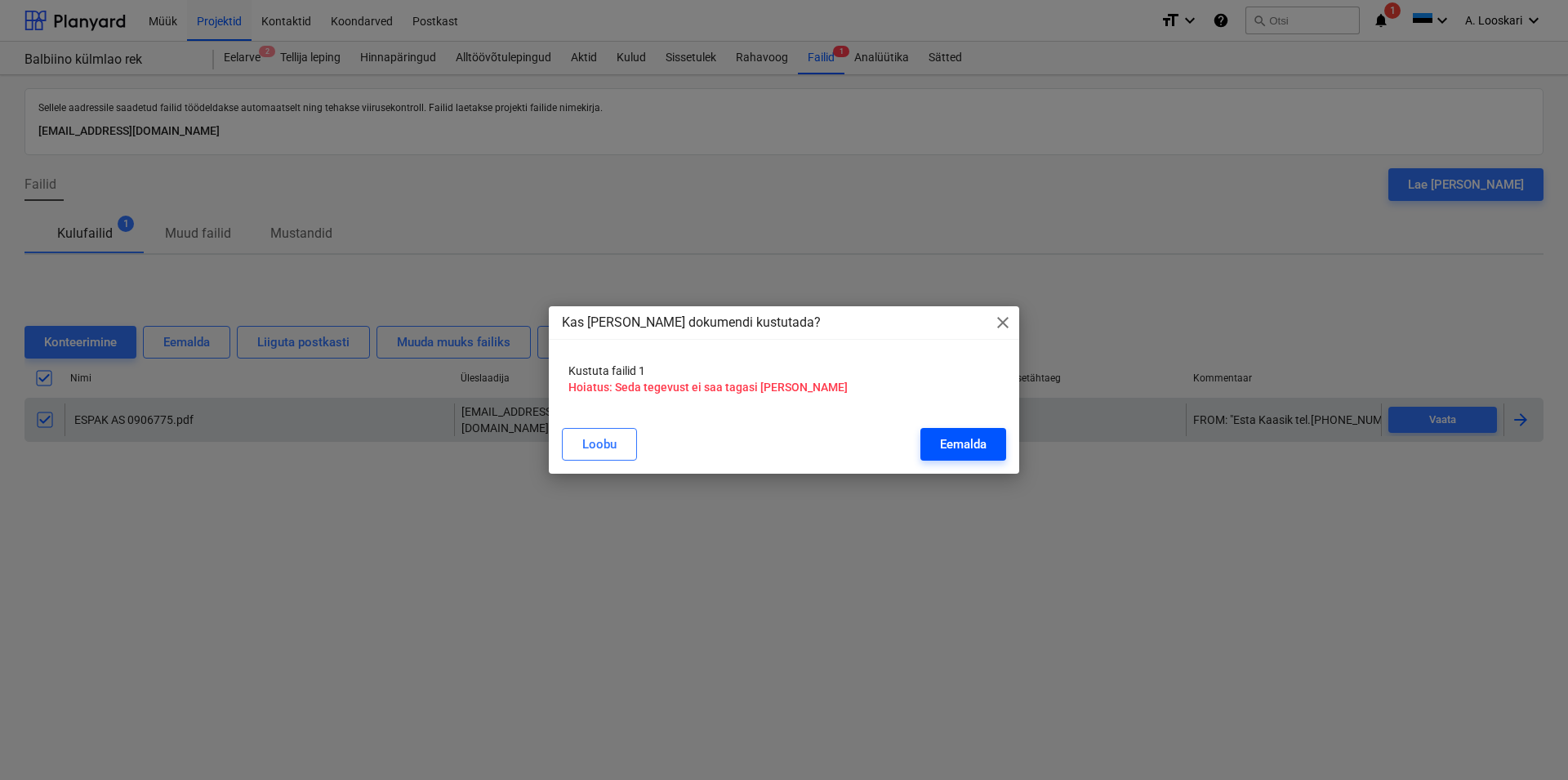
click at [963, 439] on div "Eemalda" at bounding box center [963, 445] width 47 height 21
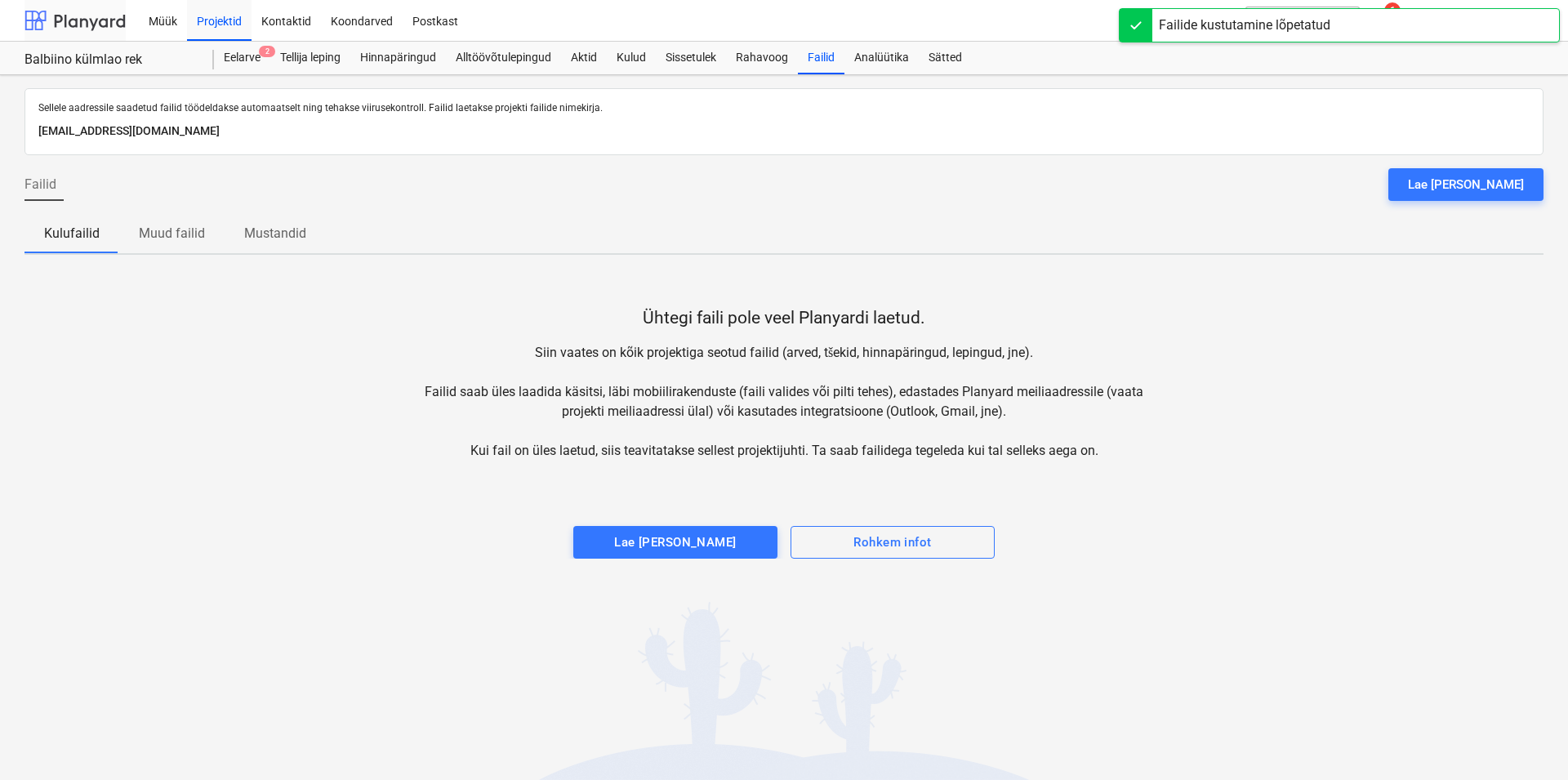
click at [98, 23] on div at bounding box center [75, 20] width 101 height 41
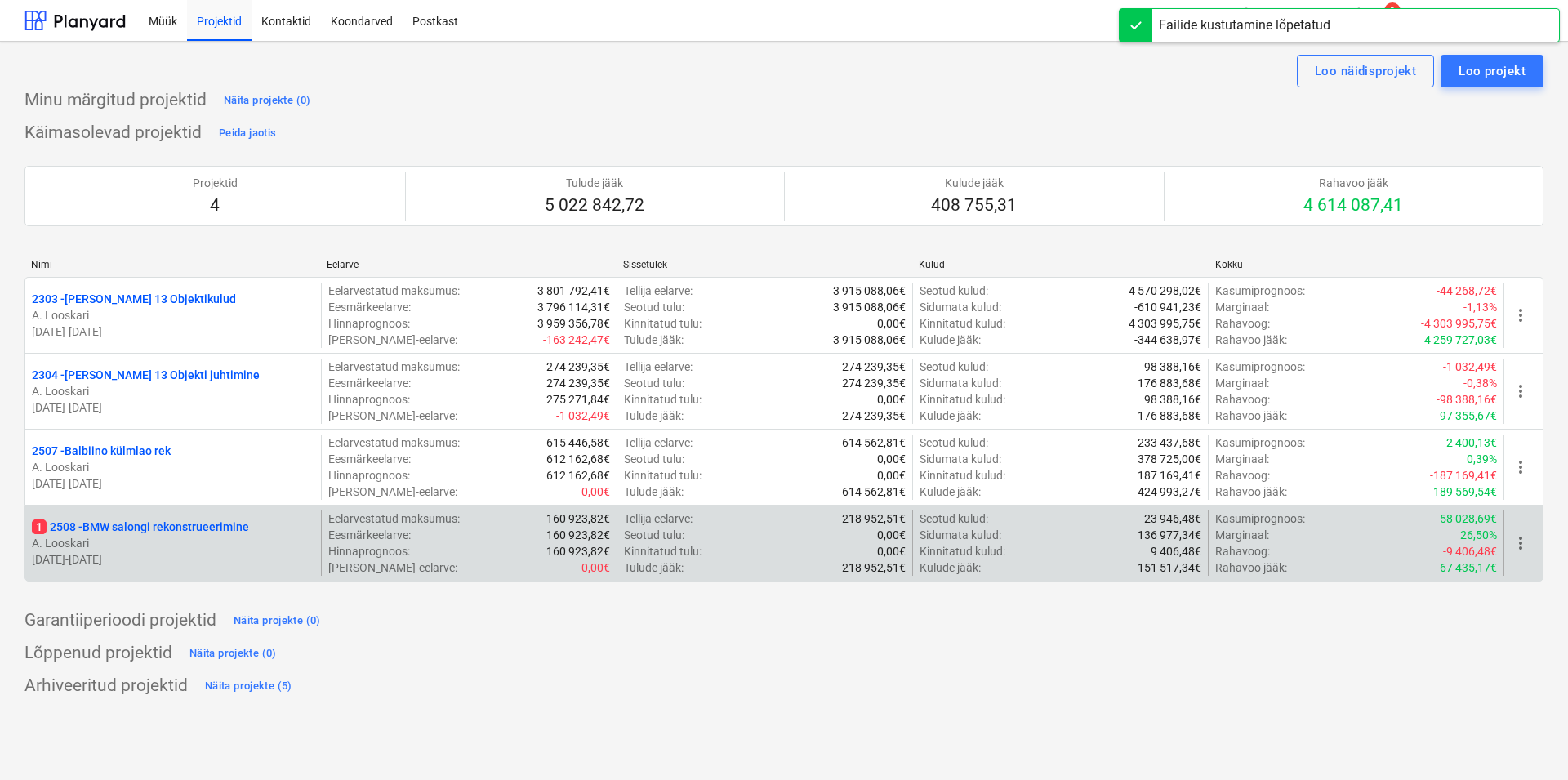
click at [155, 523] on p "1 2508 - BMW salongi rekonstrueerimine" at bounding box center [141, 527] width 217 height 16
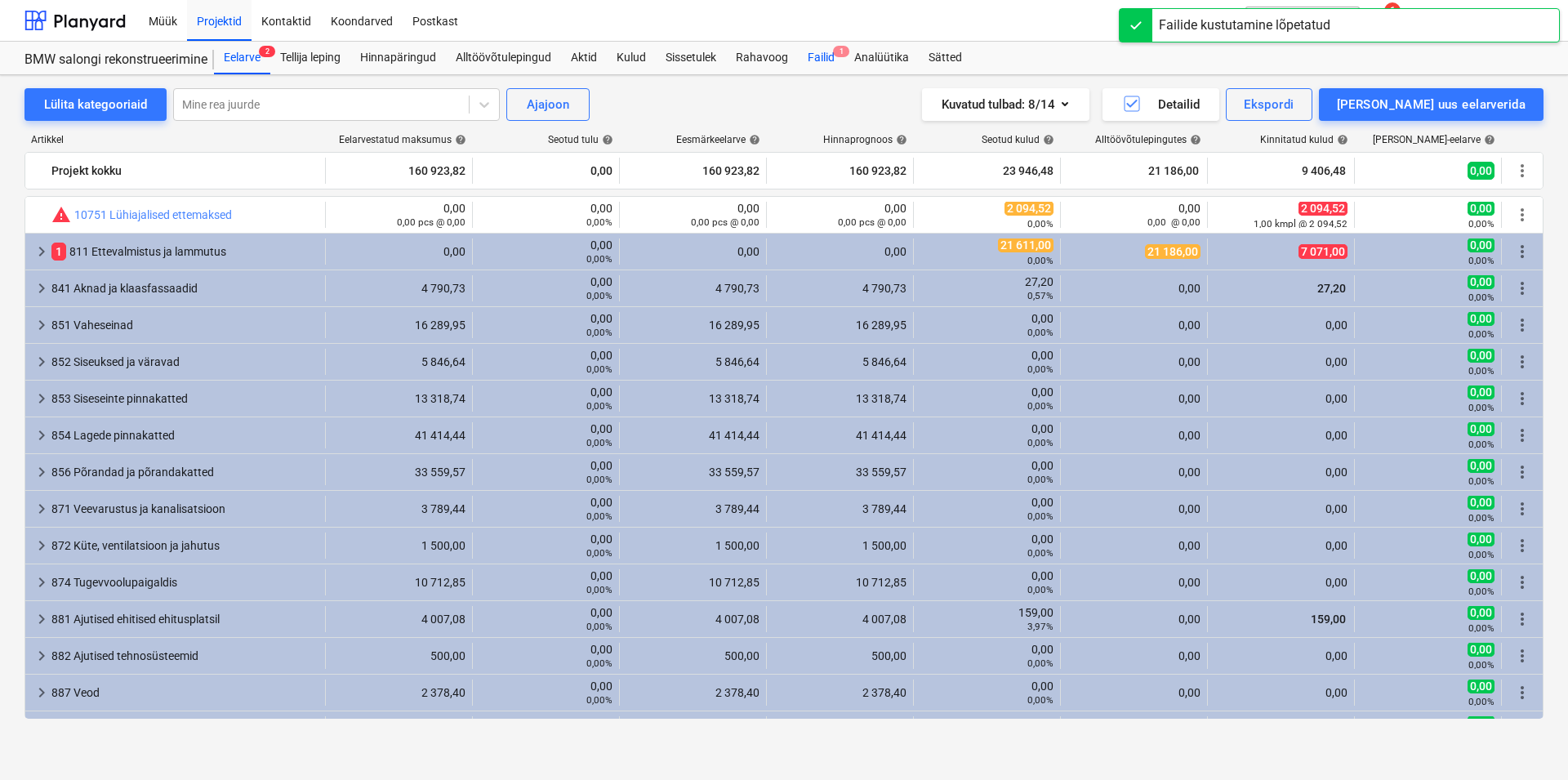
click at [824, 57] on div "Failid 1" at bounding box center [820, 58] width 47 height 33
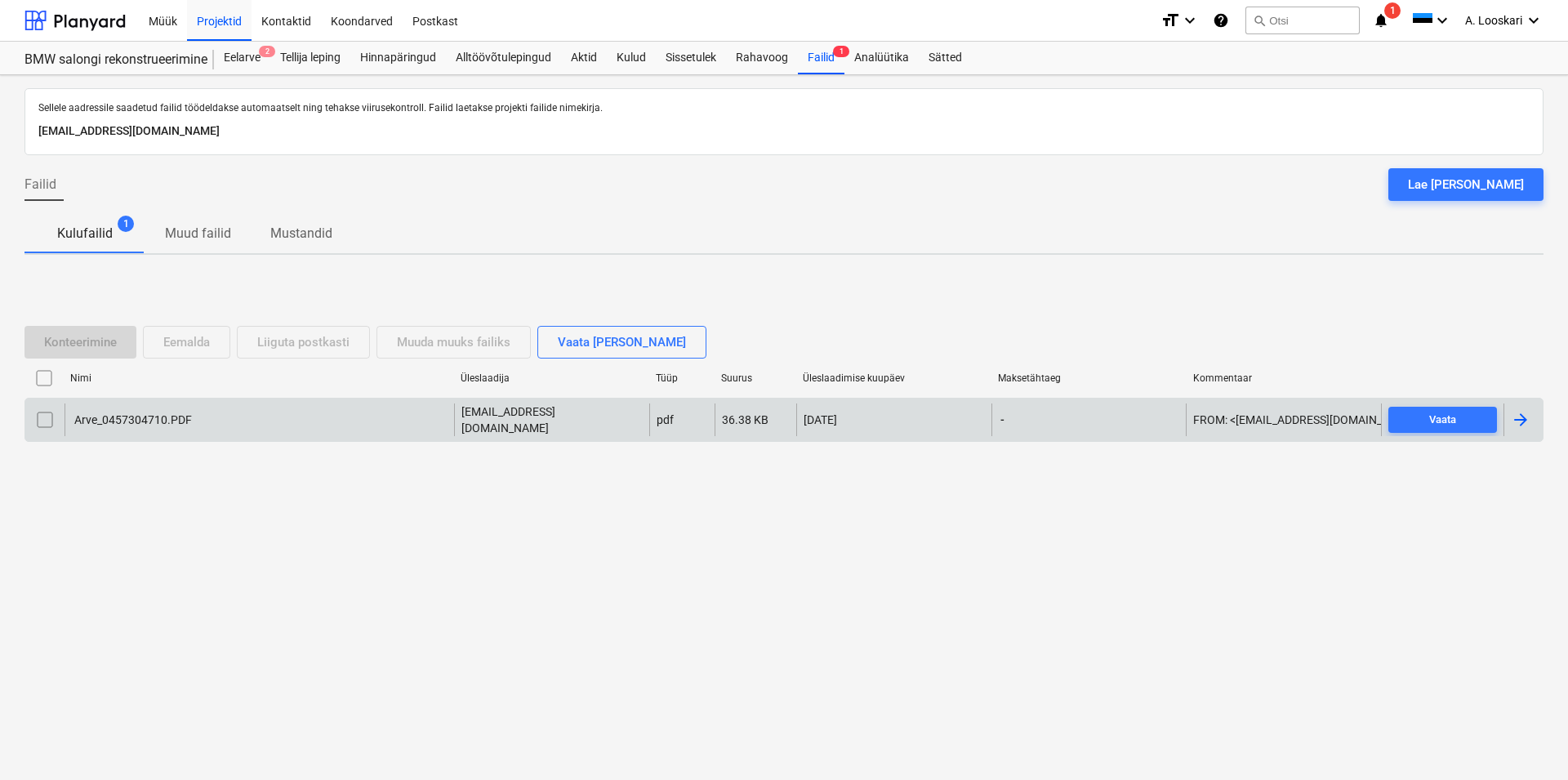
click at [156, 416] on div "Arve_0457304710.PDF" at bounding box center [132, 420] width 120 height 13
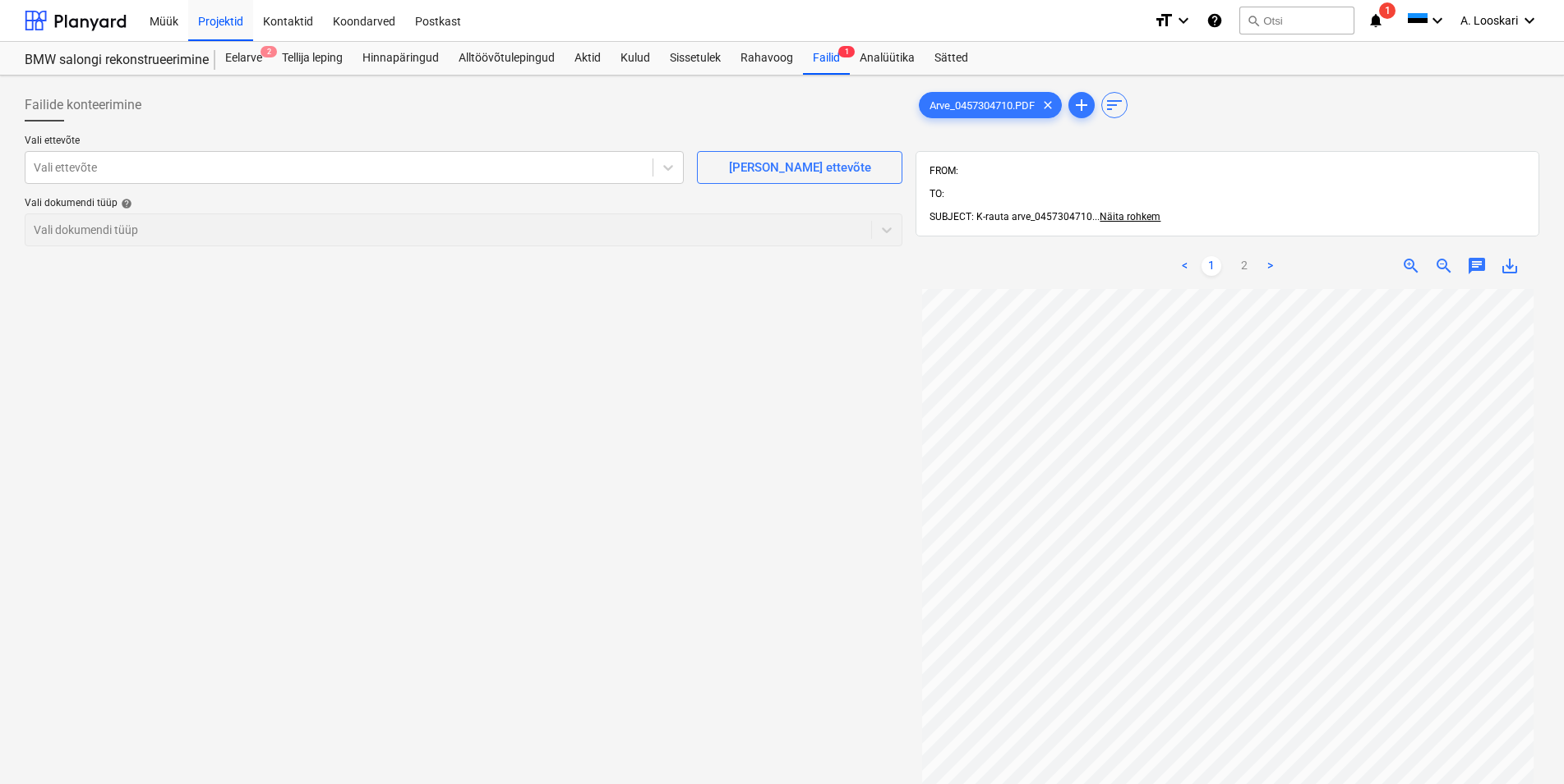
click at [1512, 256] on span "save_alt" at bounding box center [1510, 266] width 20 height 20
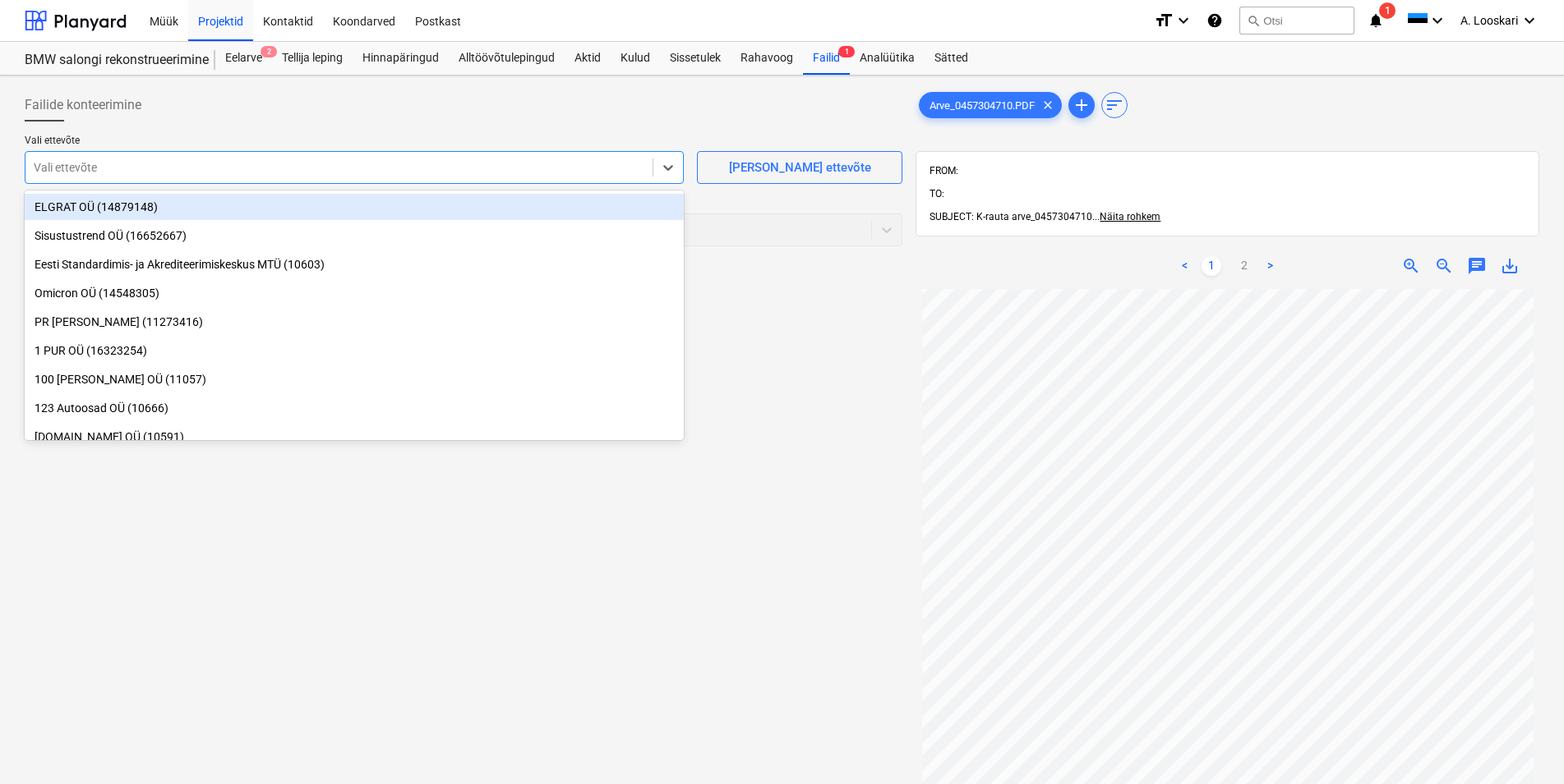
click at [92, 172] on div at bounding box center [339, 168] width 611 height 16
type input "kesko"
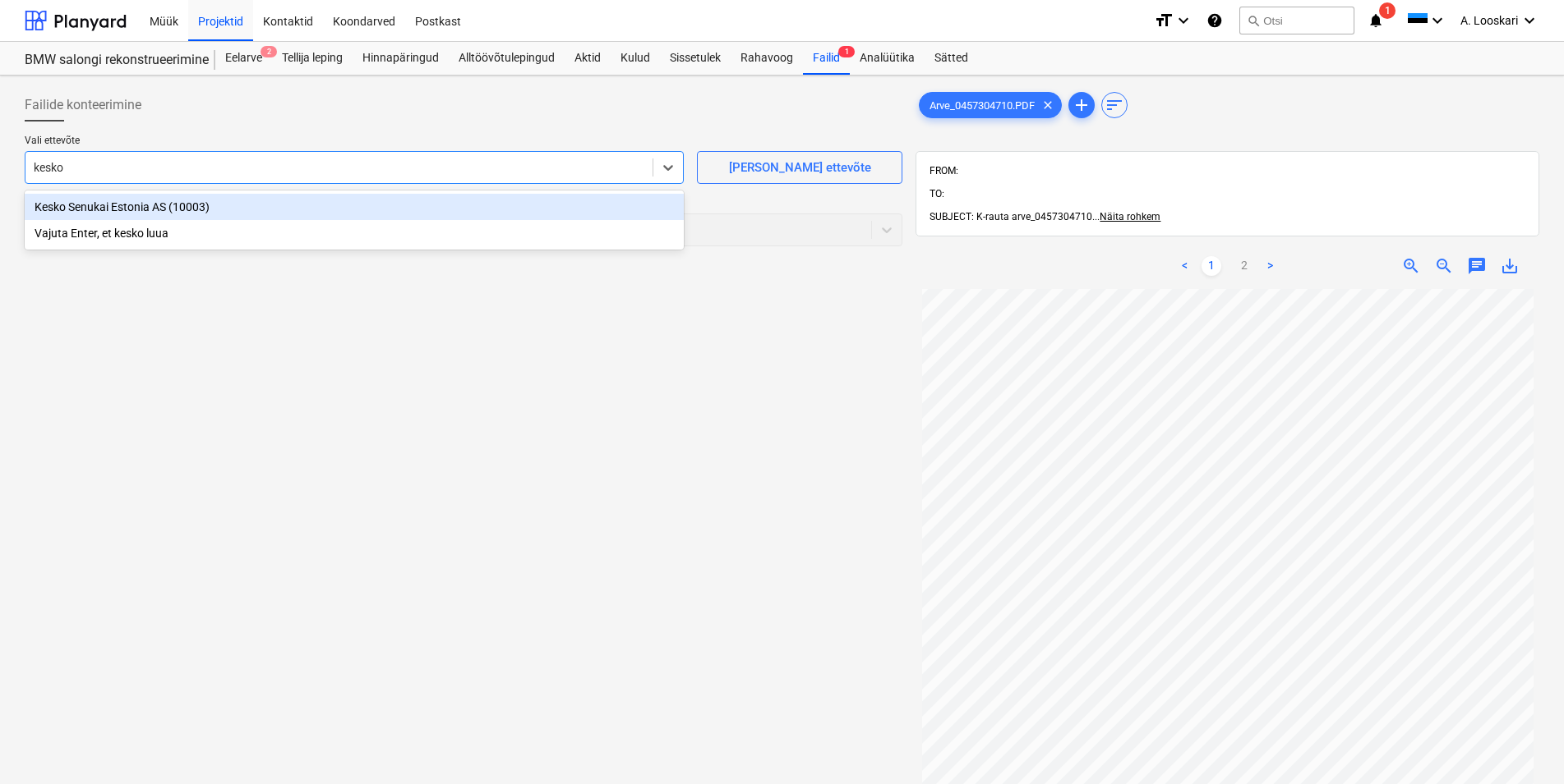
click at [121, 201] on div "Kesko Senukai Estonia AS (10003)" at bounding box center [354, 207] width 659 height 26
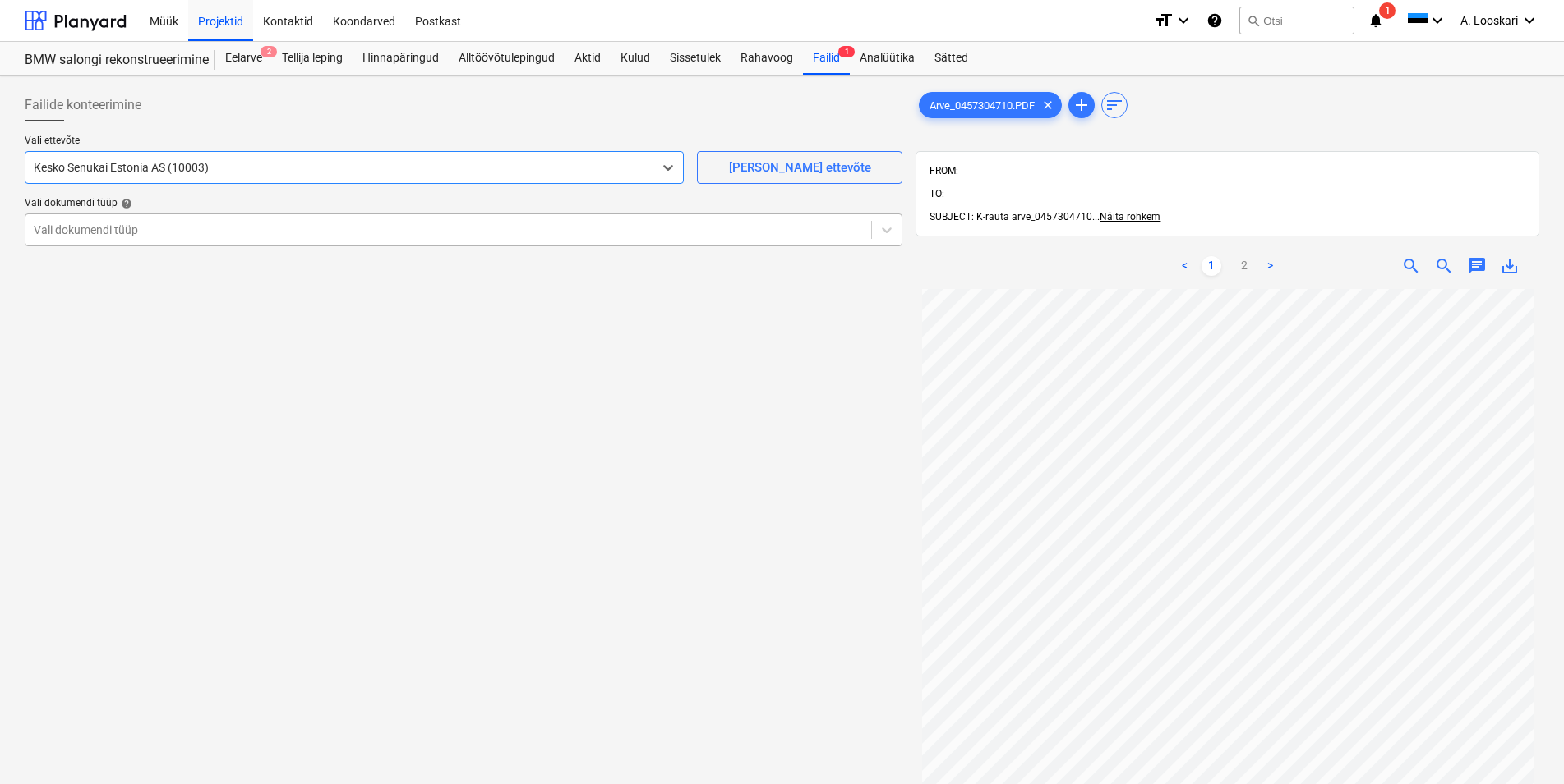
click at [197, 226] on div at bounding box center [448, 230] width 829 height 16
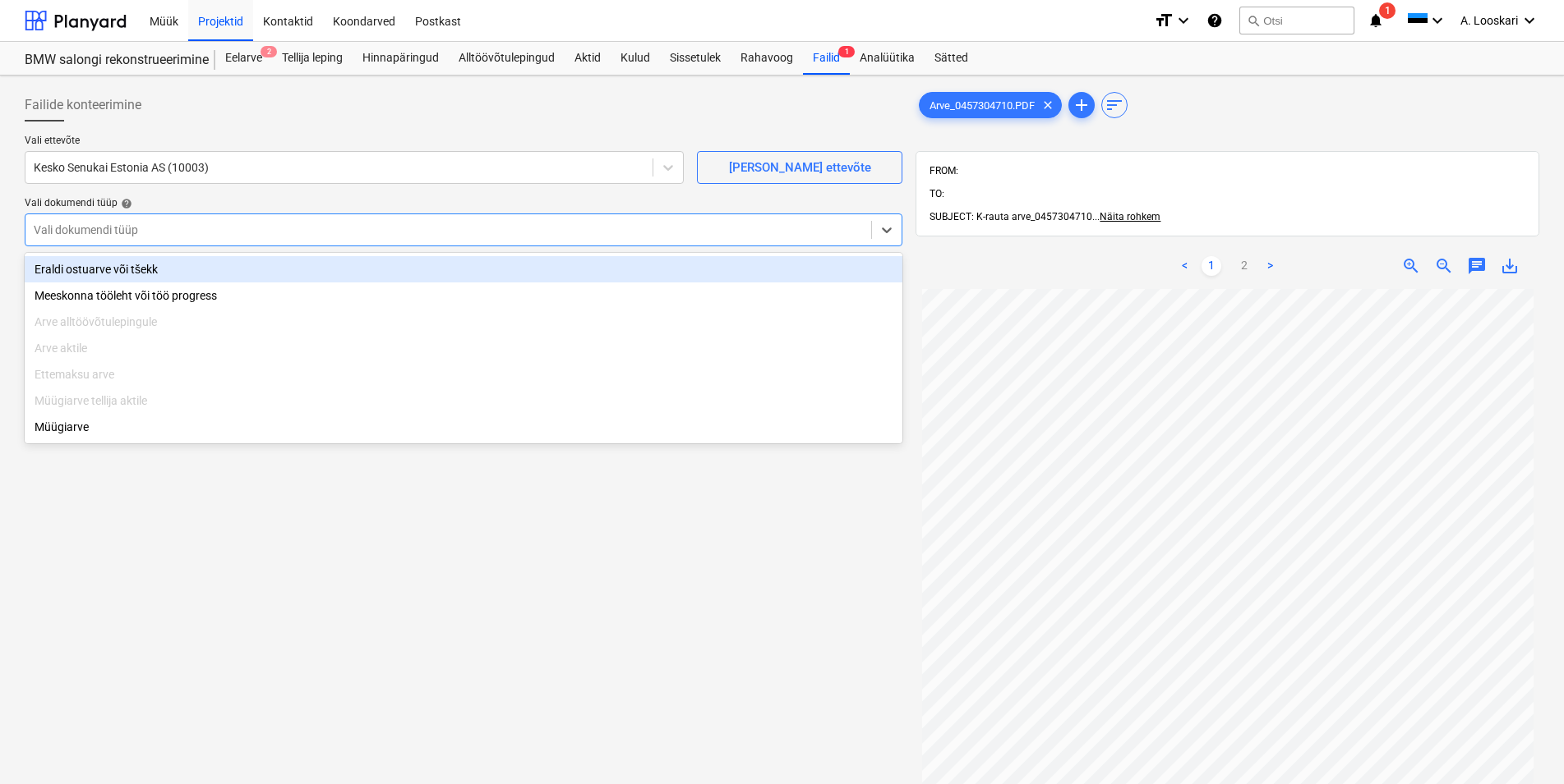
click at [172, 270] on div "Eraldi ostuarve või tšekk" at bounding box center [463, 270] width 877 height 26
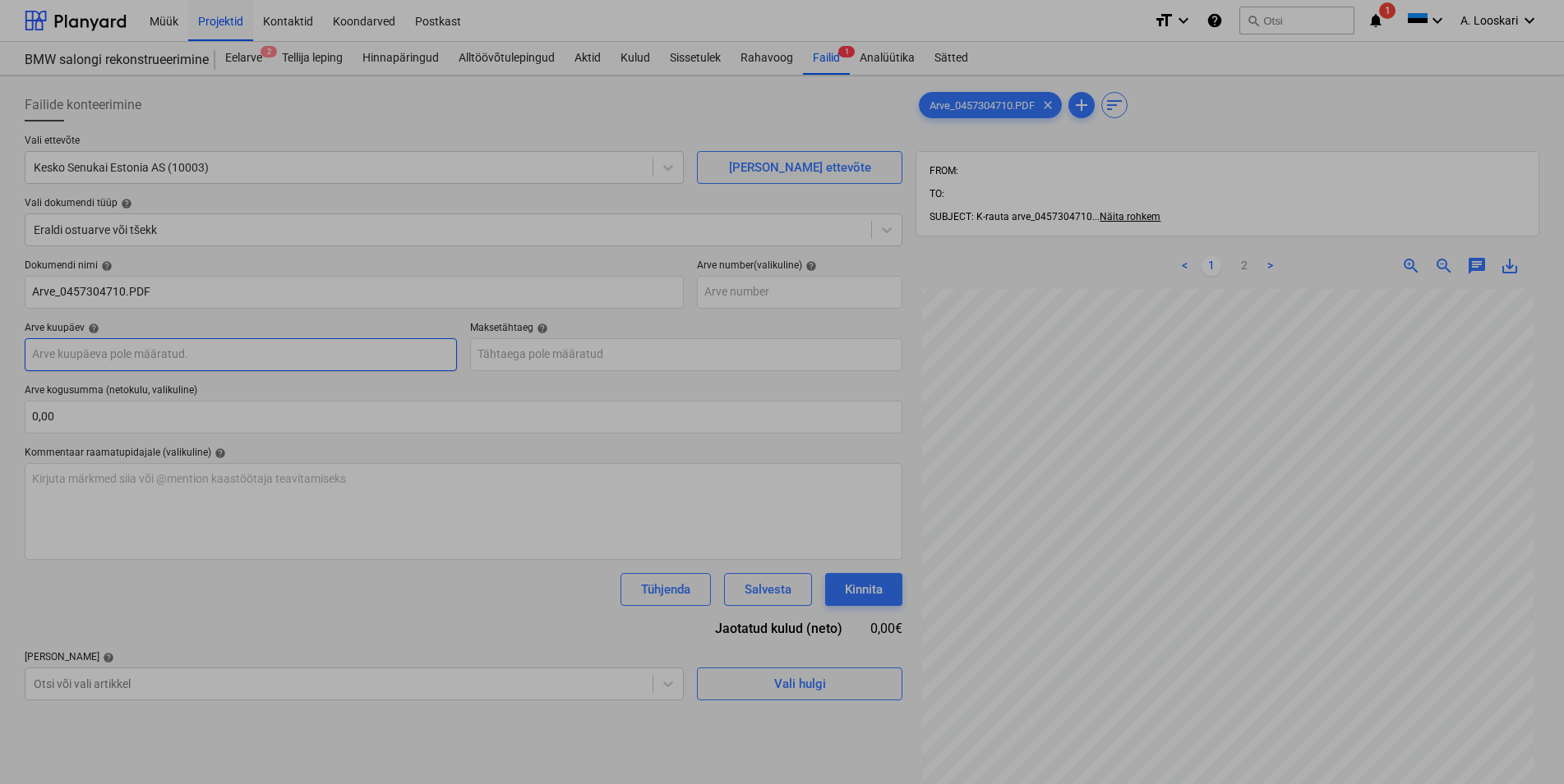
click at [181, 355] on input "text" at bounding box center [241, 355] width 433 height 33
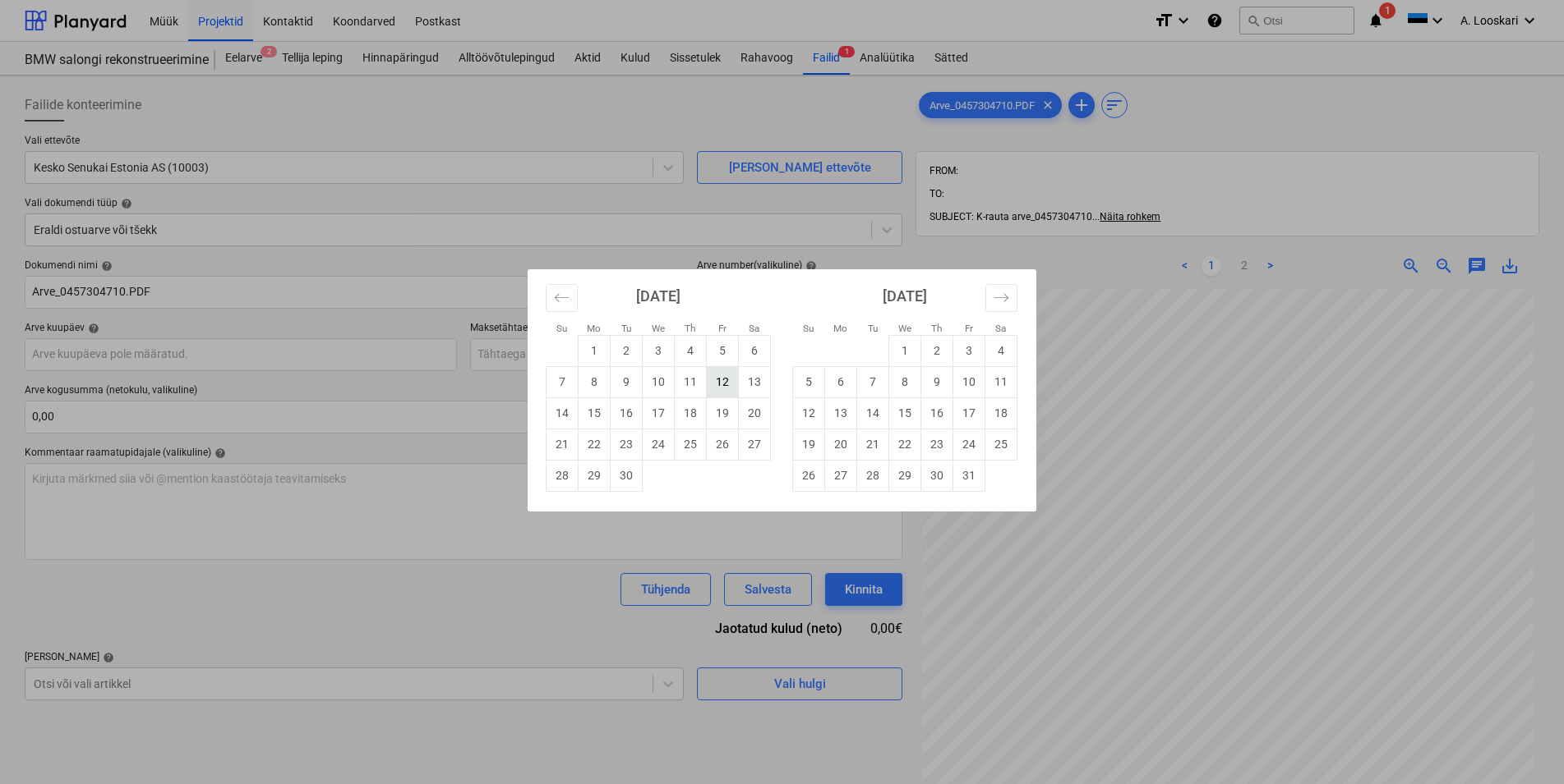
click at [723, 379] on td "12" at bounding box center [722, 382] width 32 height 31
type input "[DATE]"
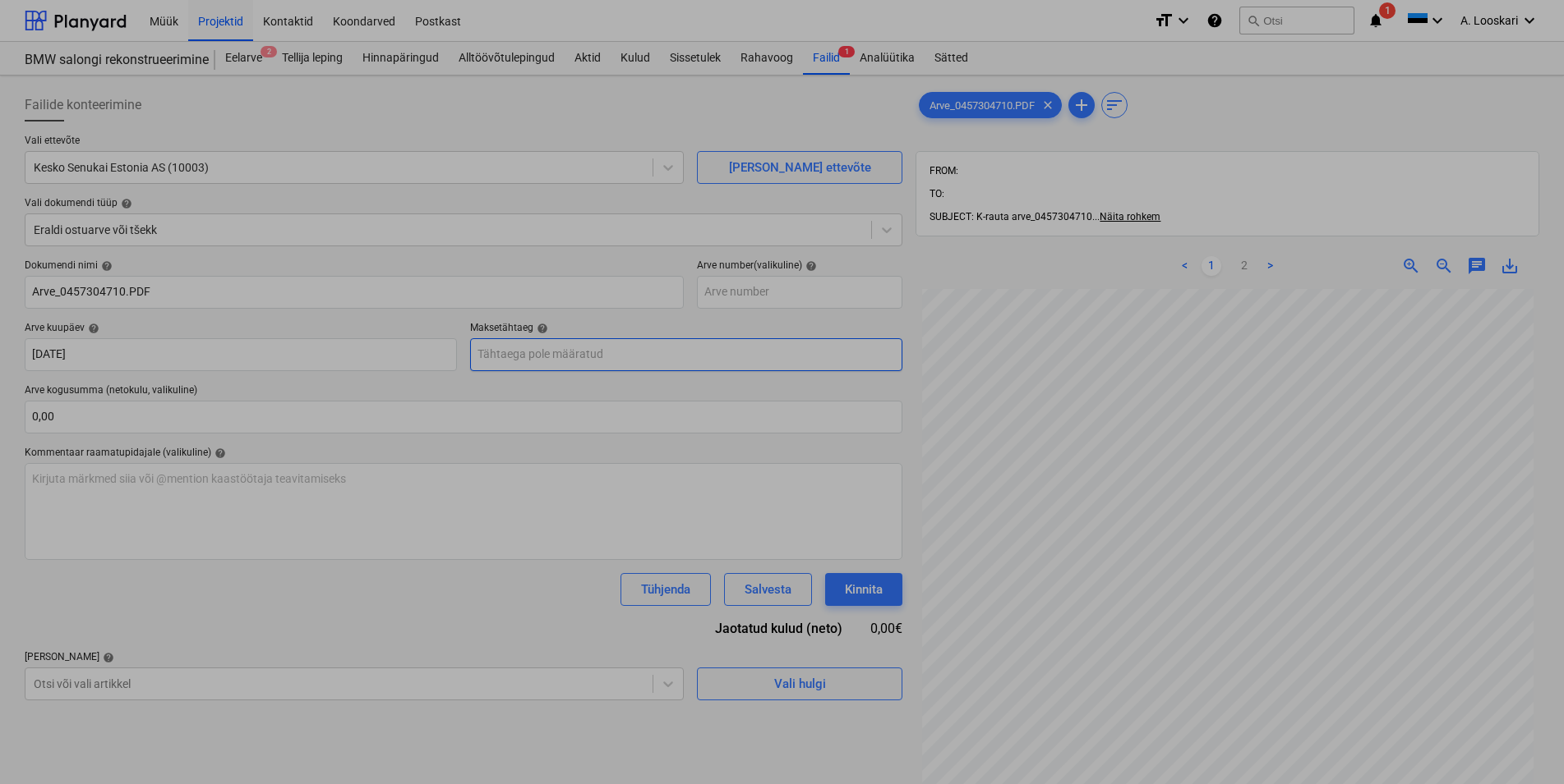
drag, startPoint x: 708, startPoint y: 349, endPoint x: 761, endPoint y: 385, distance: 64.1
click at [711, 355] on input "text" at bounding box center [687, 355] width 433 height 33
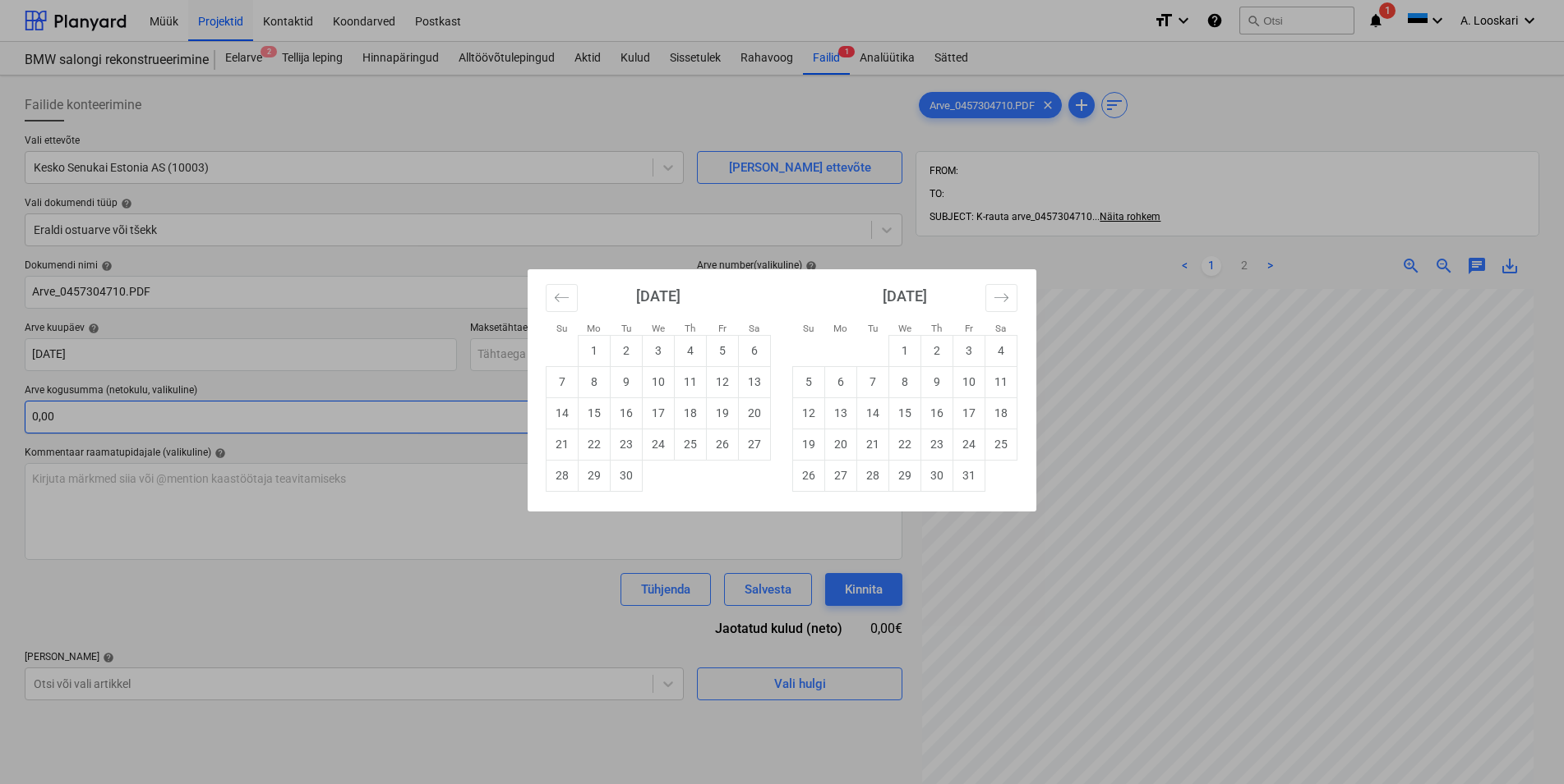
drag, startPoint x: 811, startPoint y: 414, endPoint x: 802, endPoint y: 411, distance: 9.5
click at [811, 413] on td "12" at bounding box center [808, 413] width 32 height 31
type input "[DATE]"
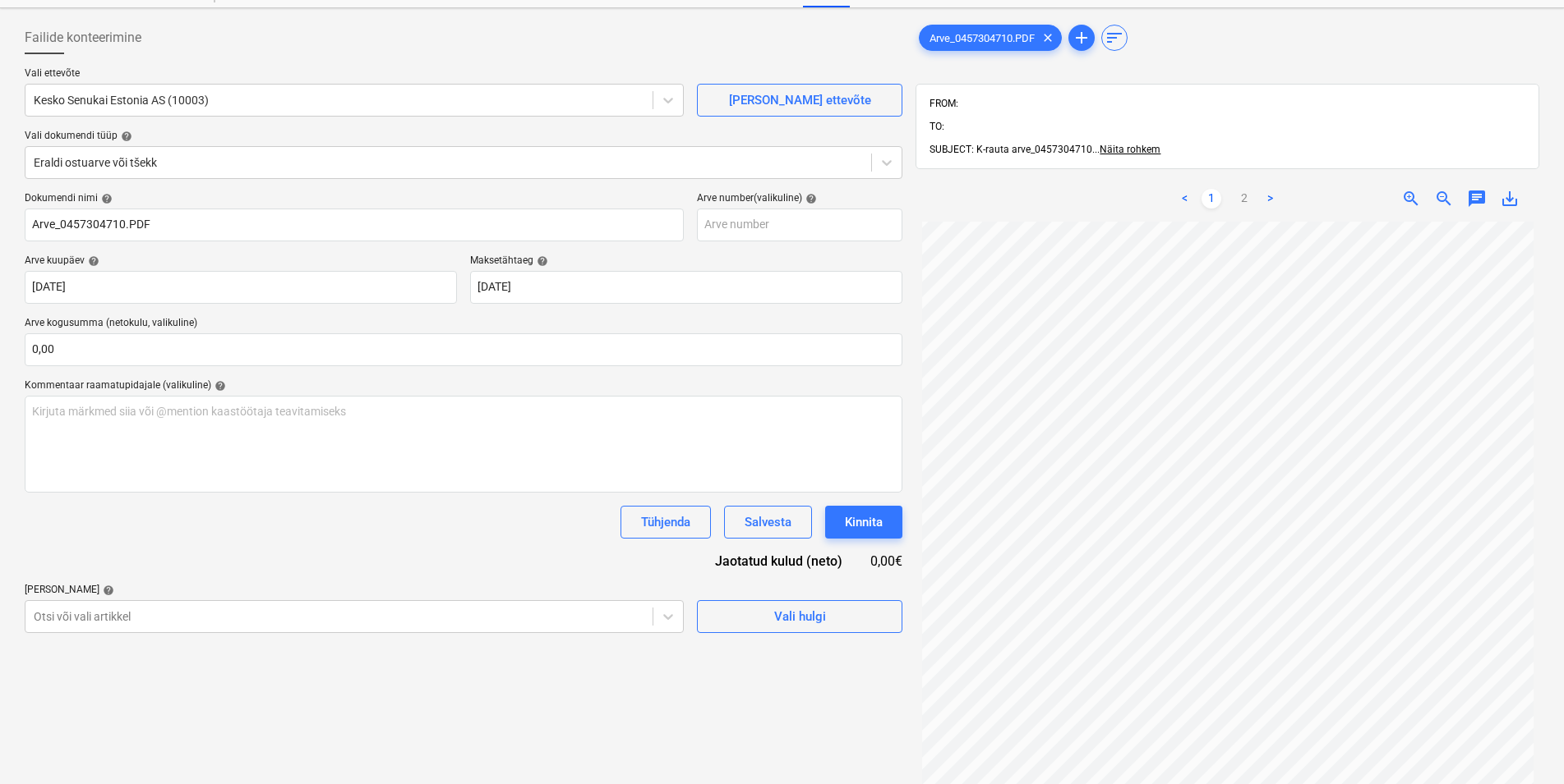
scroll to position [66, 0]
click at [106, 613] on body "Müük Projektid Kontaktid Koondarved Postkast format_size keyboard_arrow_down he…" at bounding box center [782, 326] width 1564 height 784
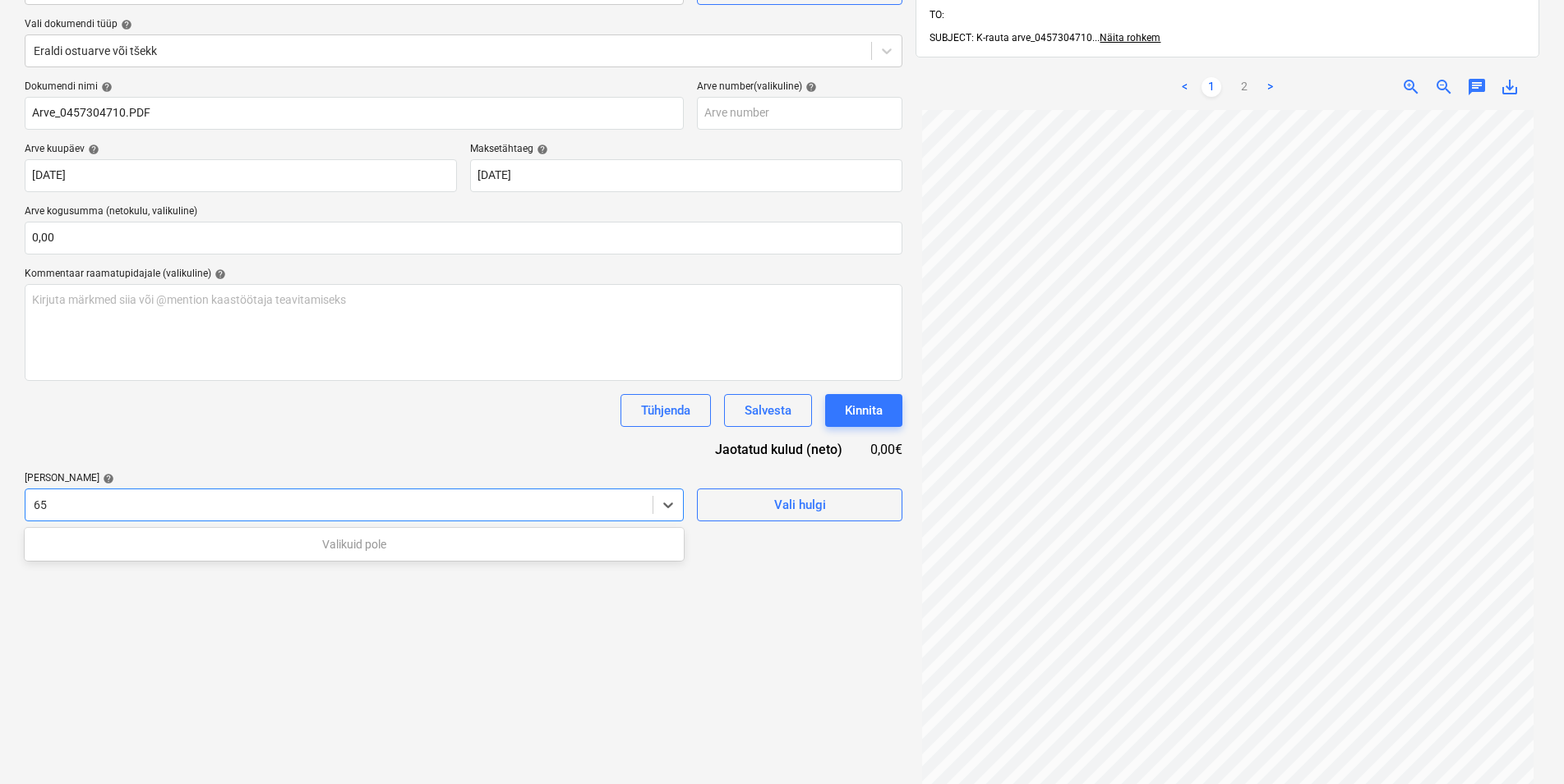
type input "6"
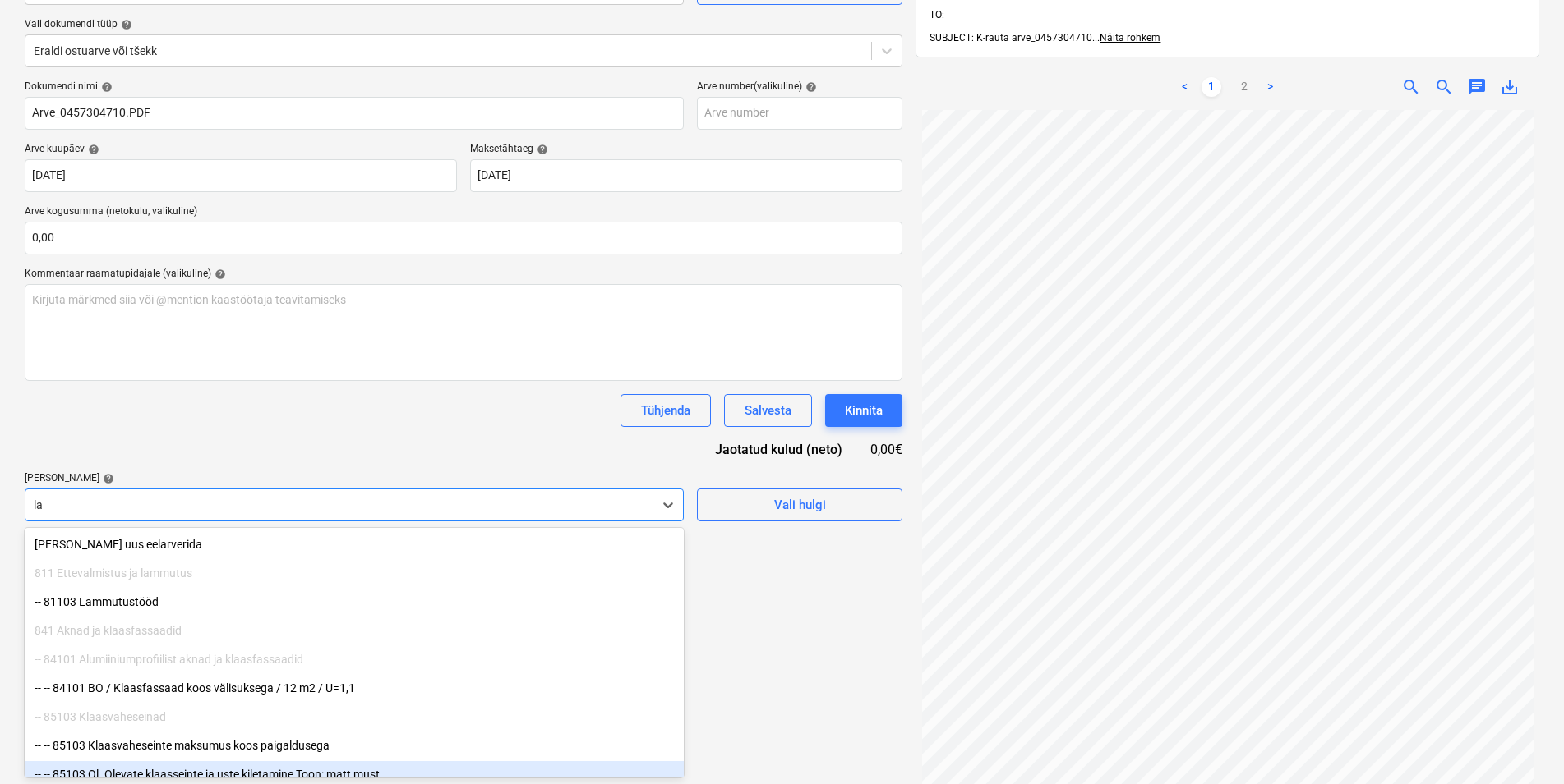
type input "lam"
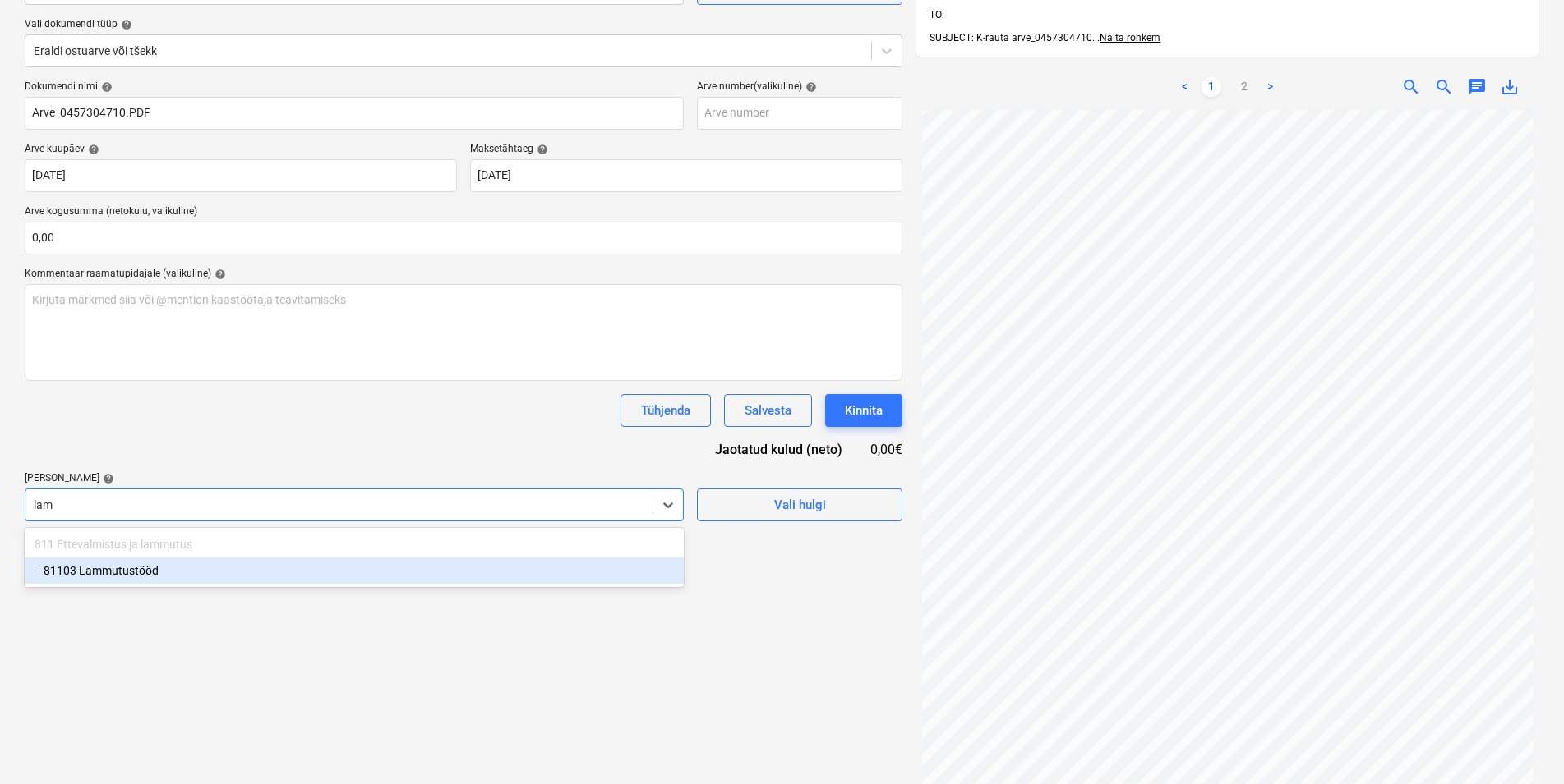
click at [132, 573] on div "-- 81103 Lammutustööd" at bounding box center [354, 571] width 659 height 26
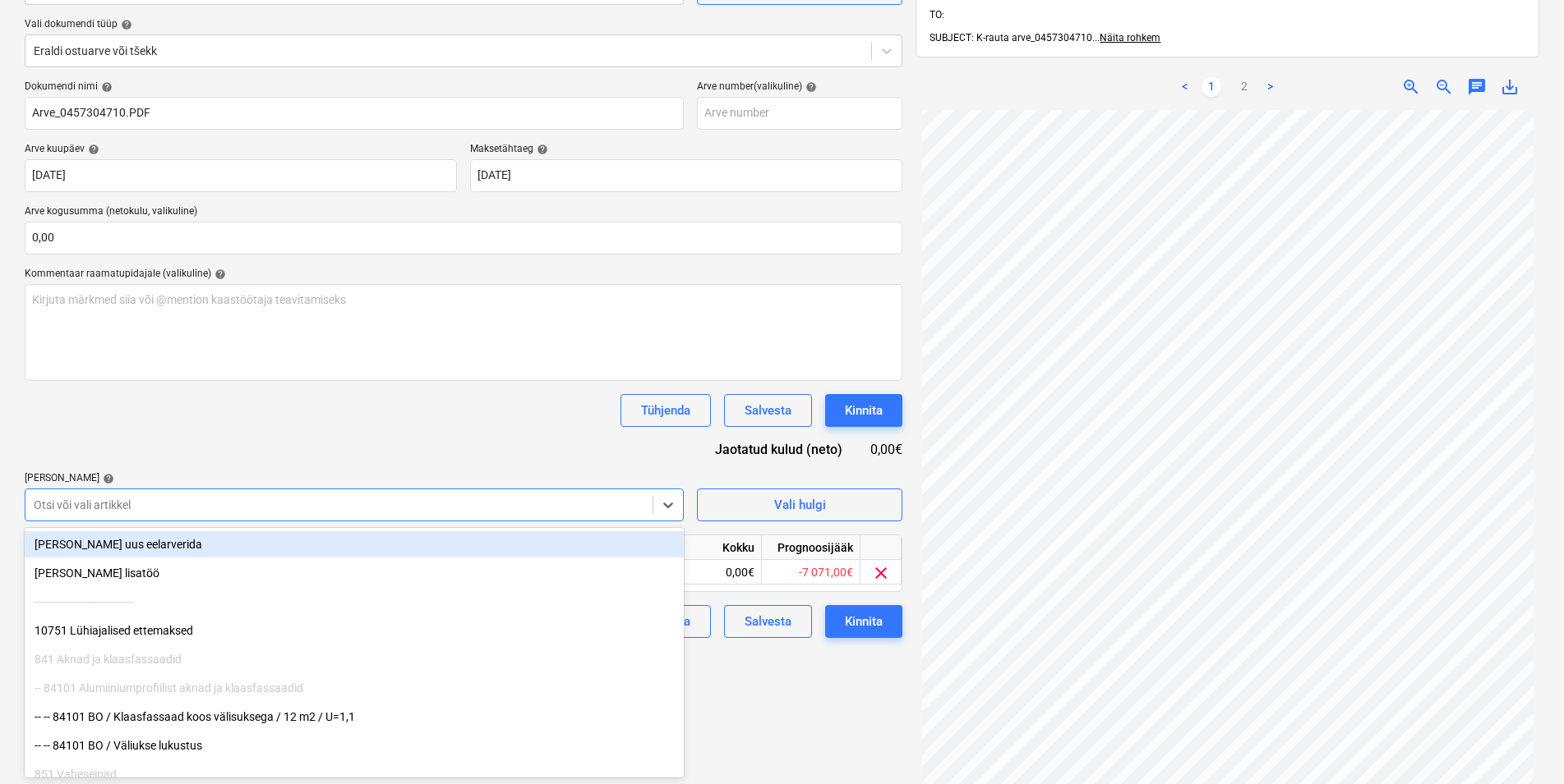
click at [100, 444] on div "Dokumendi nimi help Arve_0457304710.PDF Arve number (valikuline) help Arve kuup…" at bounding box center [463, 359] width 877 height 558
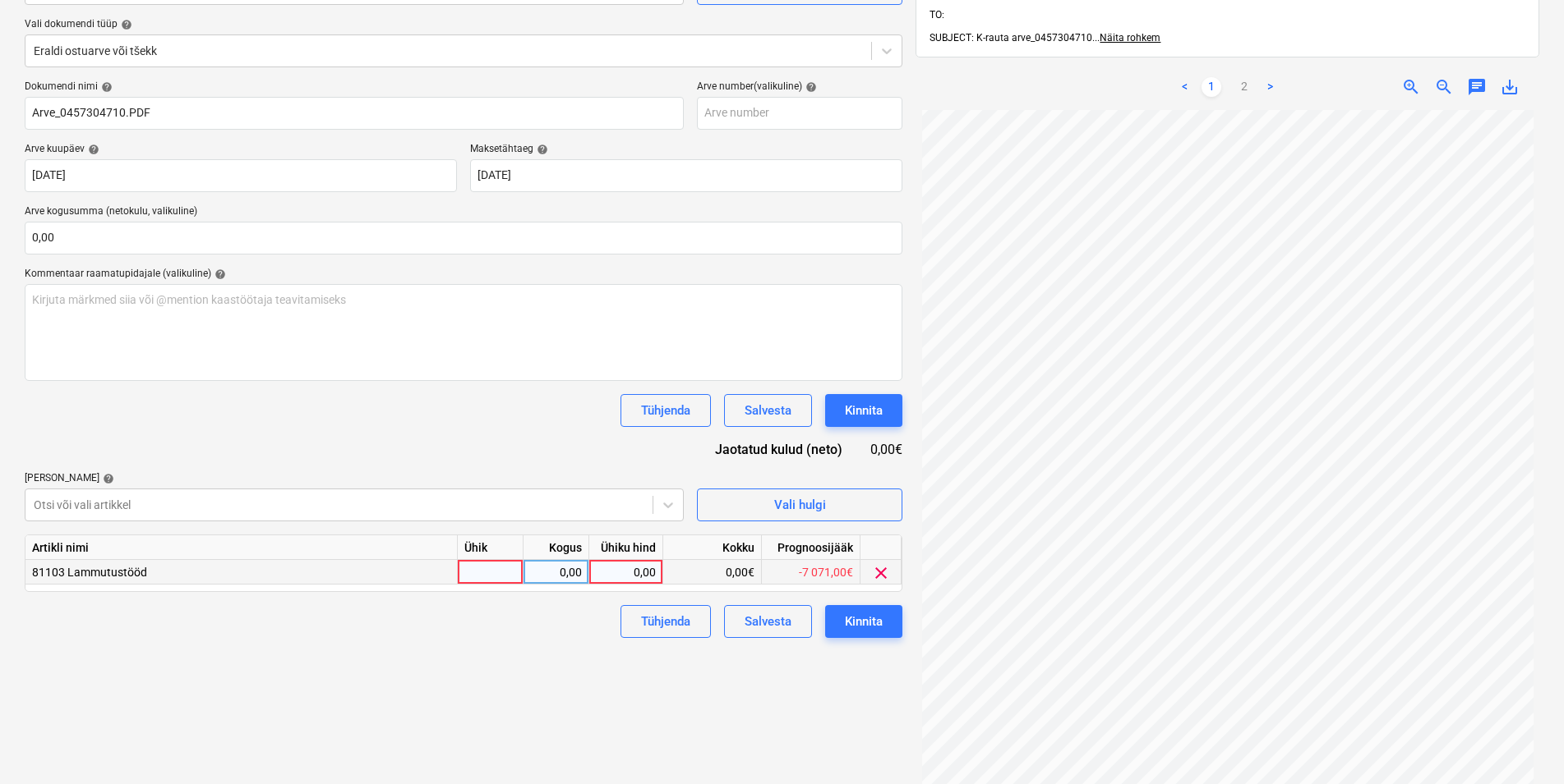
click at [495, 574] on div at bounding box center [491, 573] width 66 height 25
type input "kmpl"
click at [546, 574] on div "0,00" at bounding box center [556, 573] width 52 height 25
type input "1"
click at [613, 571] on div "0,00" at bounding box center [626, 573] width 60 height 25
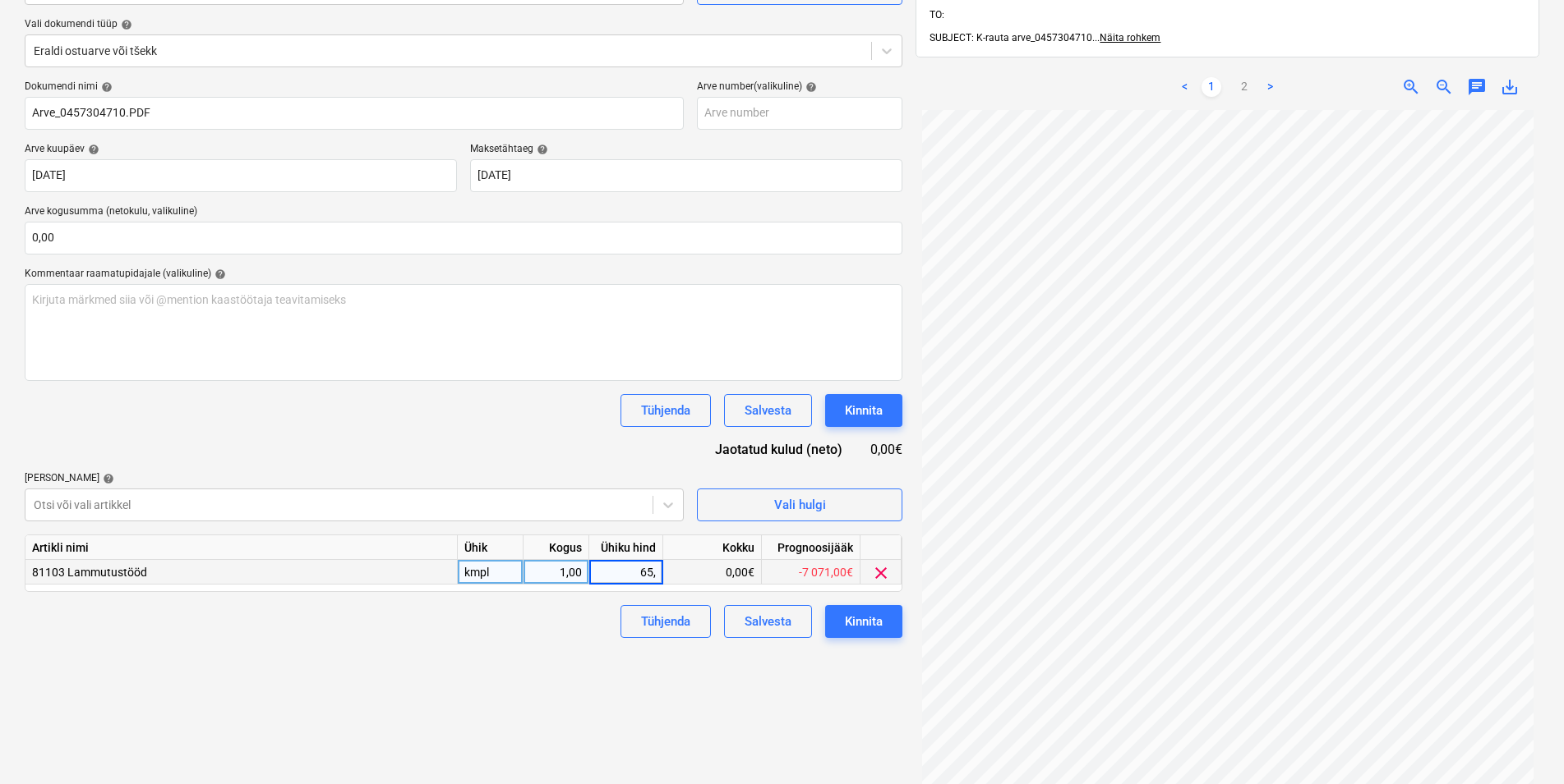
type input "65,8"
click at [561, 676] on div "Failide konteerimine Vali ettevõte Kesko Senukai Estonia AS (10003) [PERSON_NAM…" at bounding box center [463, 379] width 891 height 952
click at [871, 621] on div "Kinnita" at bounding box center [863, 622] width 38 height 21
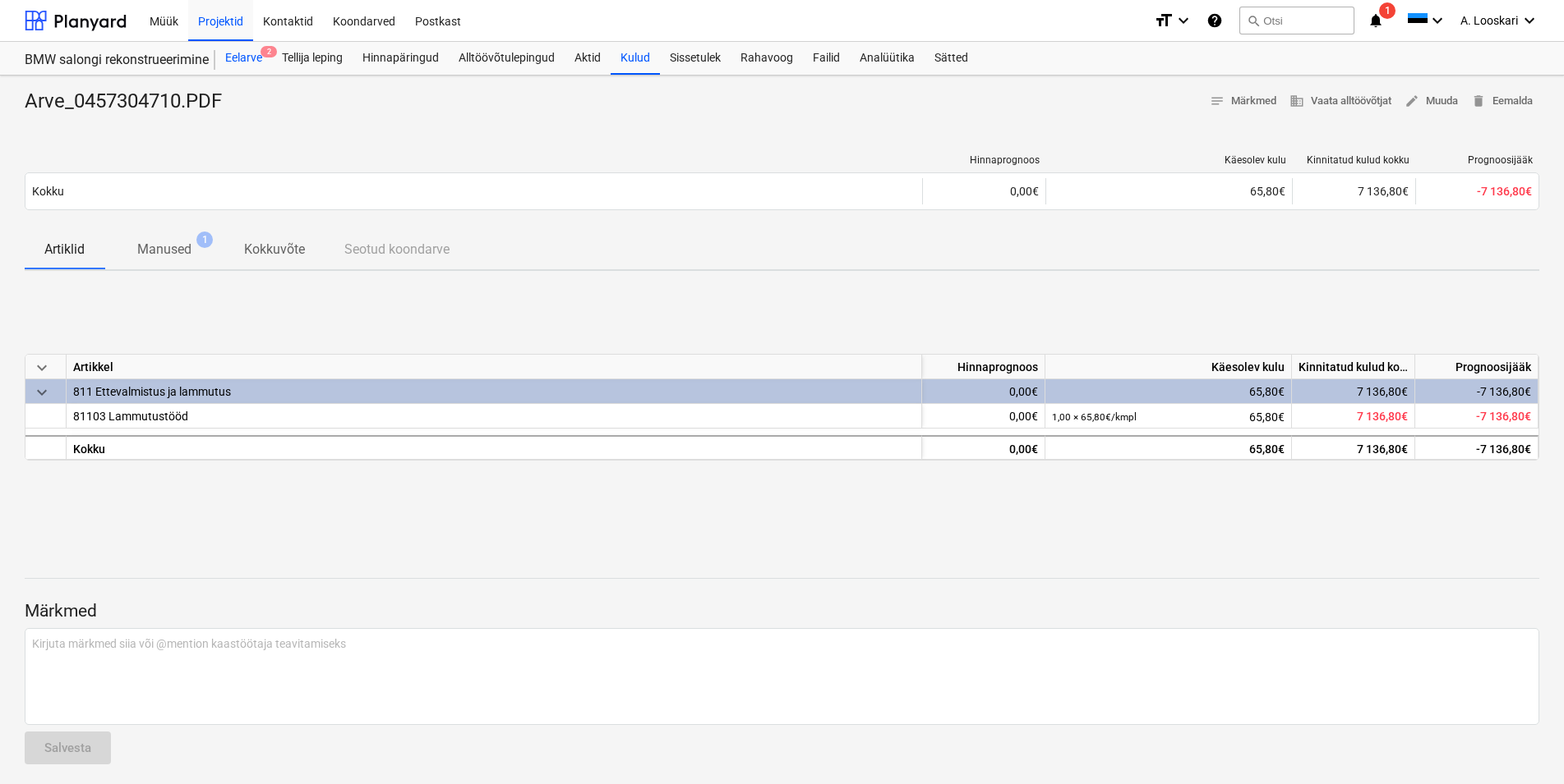
click at [248, 58] on div "Eelarve 2" at bounding box center [243, 58] width 57 height 33
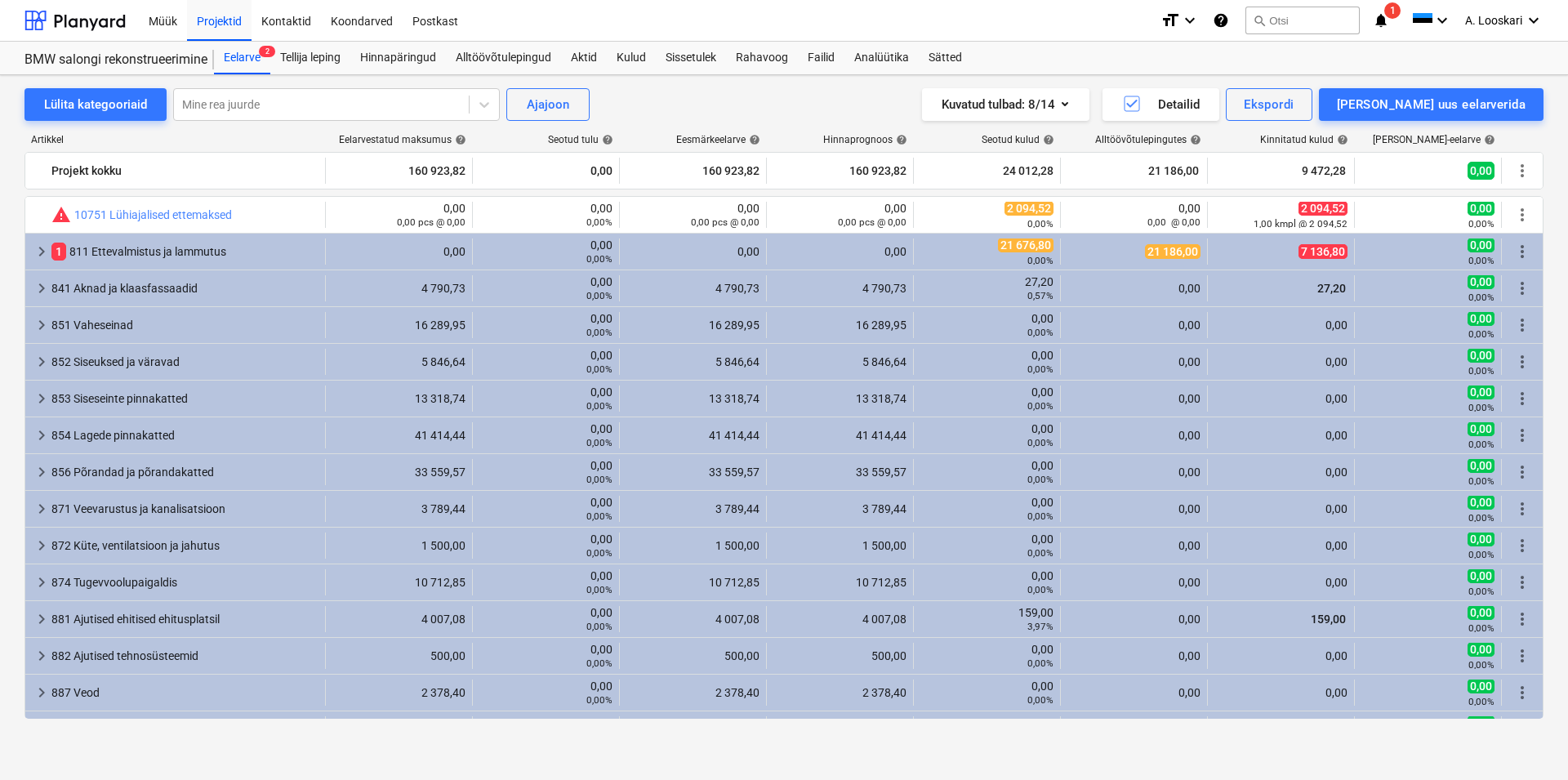
click at [1377, 21] on icon "notifications" at bounding box center [1381, 20] width 16 height 20
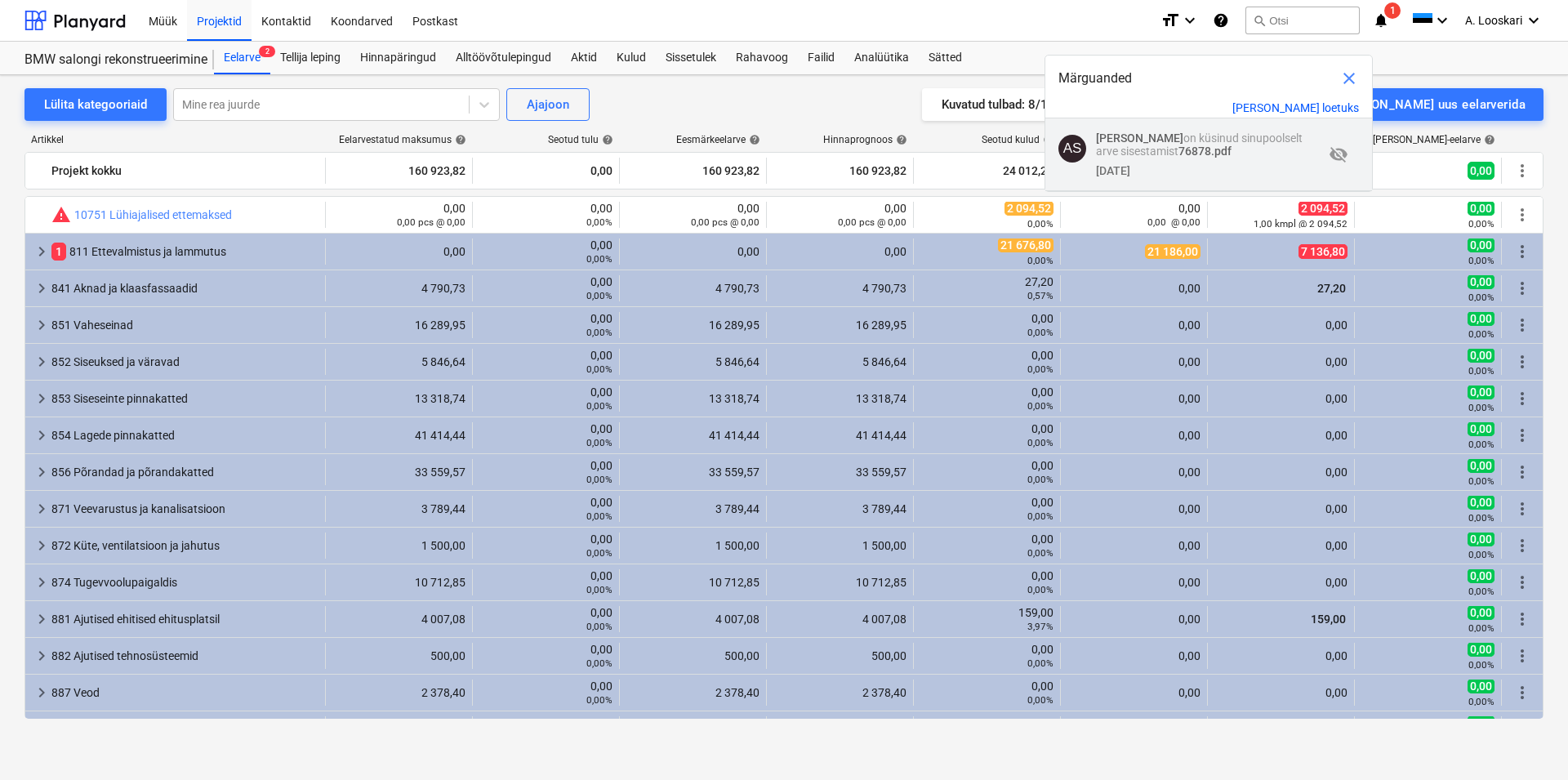
click at [1190, 142] on p "[PERSON_NAME] on küsinud sinupoolselt arve sisestamist 76878.pdf" at bounding box center [1209, 145] width 228 height 26
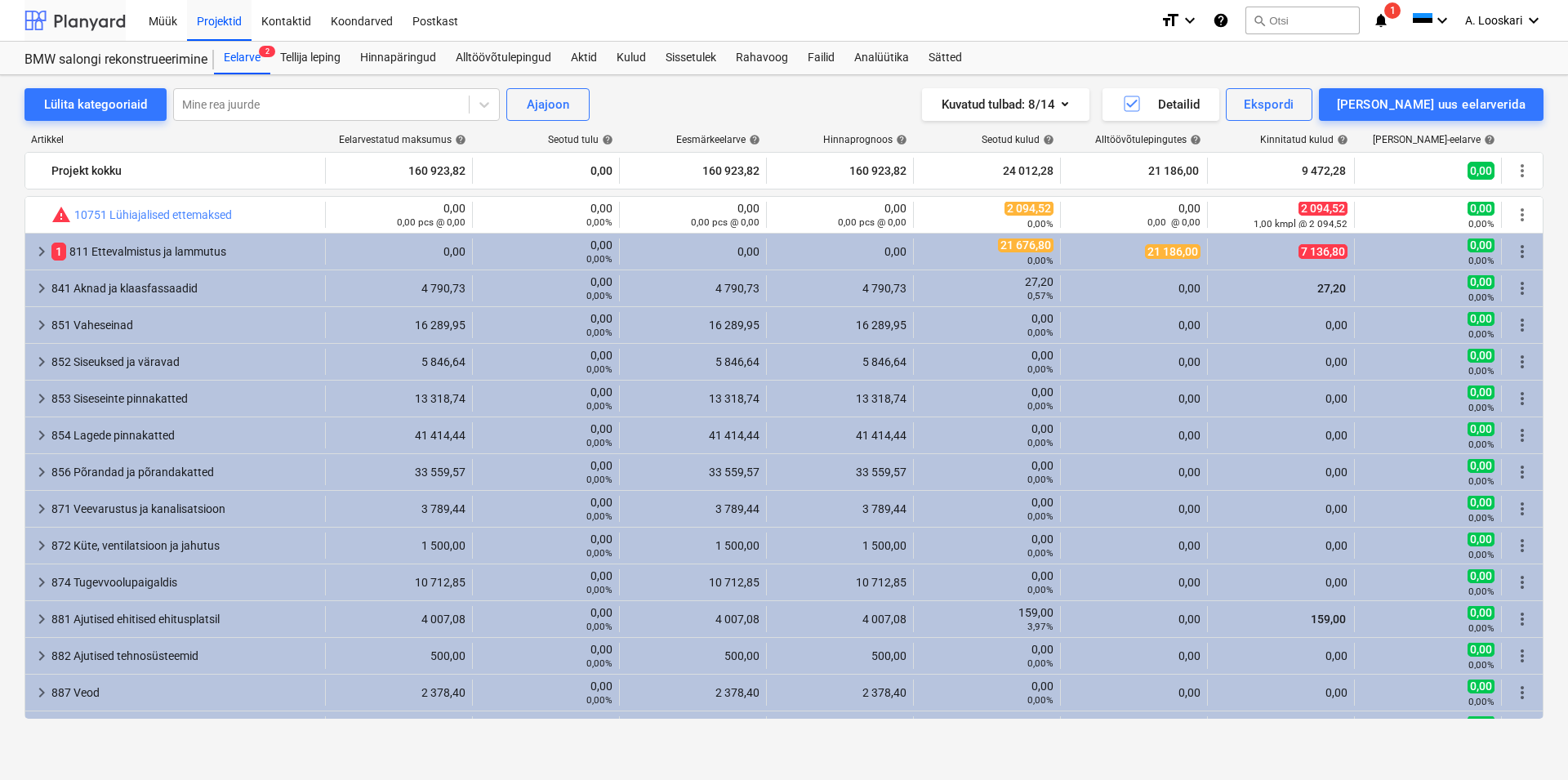
drag, startPoint x: 84, startPoint y: 12, endPoint x: 109, endPoint y: 35, distance: 34.0
click at [86, 14] on div at bounding box center [75, 20] width 101 height 41
